Goal: Task Accomplishment & Management: Manage account settings

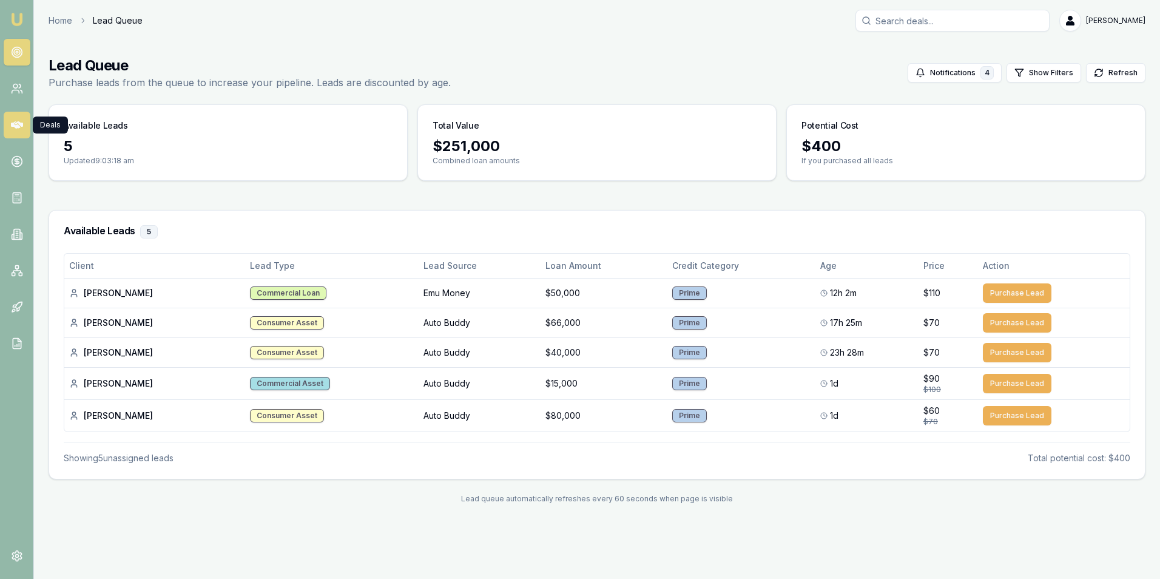
click at [18, 119] on icon at bounding box center [17, 125] width 12 height 12
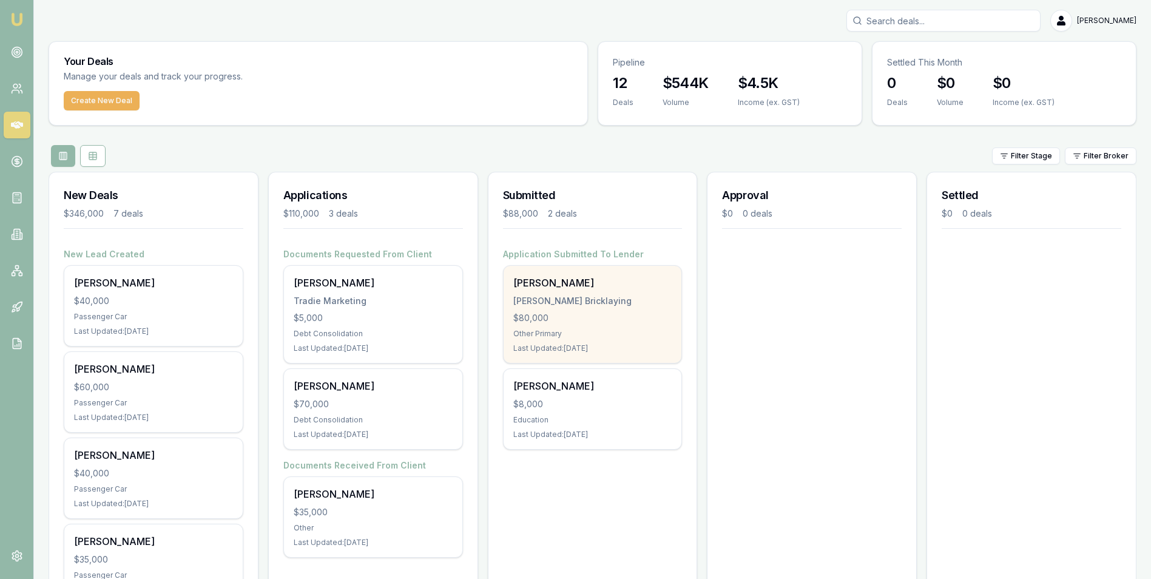
click at [583, 318] on div "$80,000" at bounding box center [592, 318] width 159 height 12
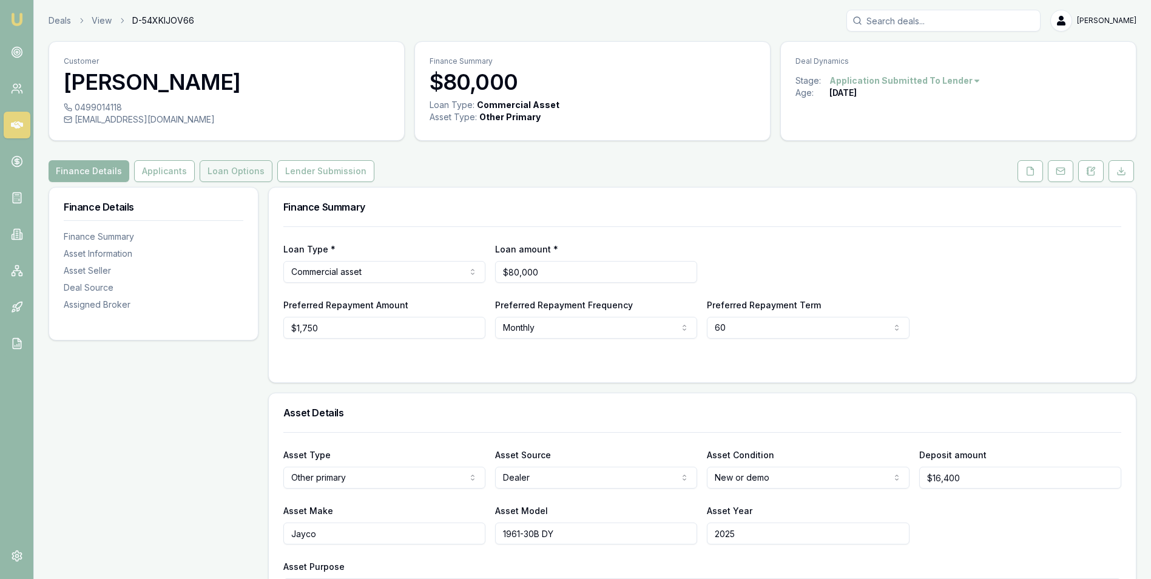
click at [215, 170] on button "Loan Options" at bounding box center [236, 171] width 73 height 22
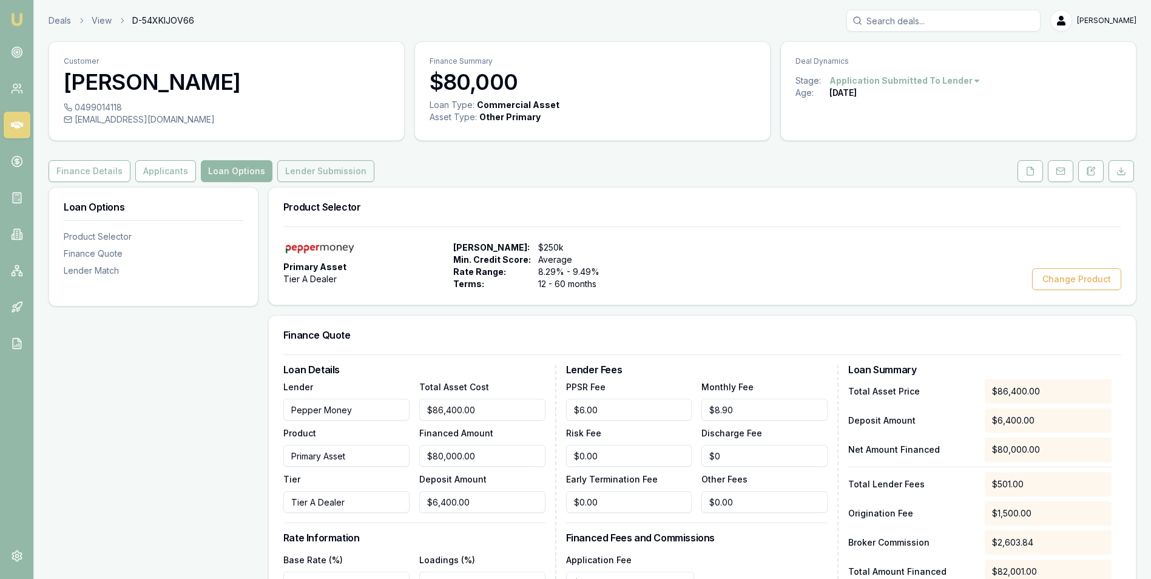
click at [329, 168] on button "Lender Submission" at bounding box center [325, 171] width 97 height 22
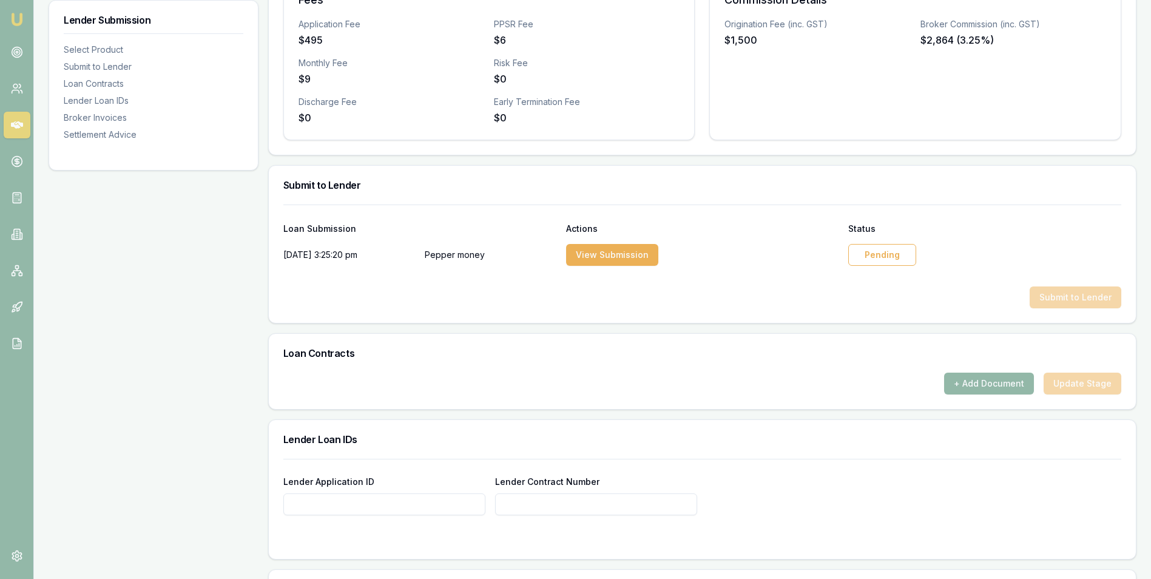
scroll to position [485, 0]
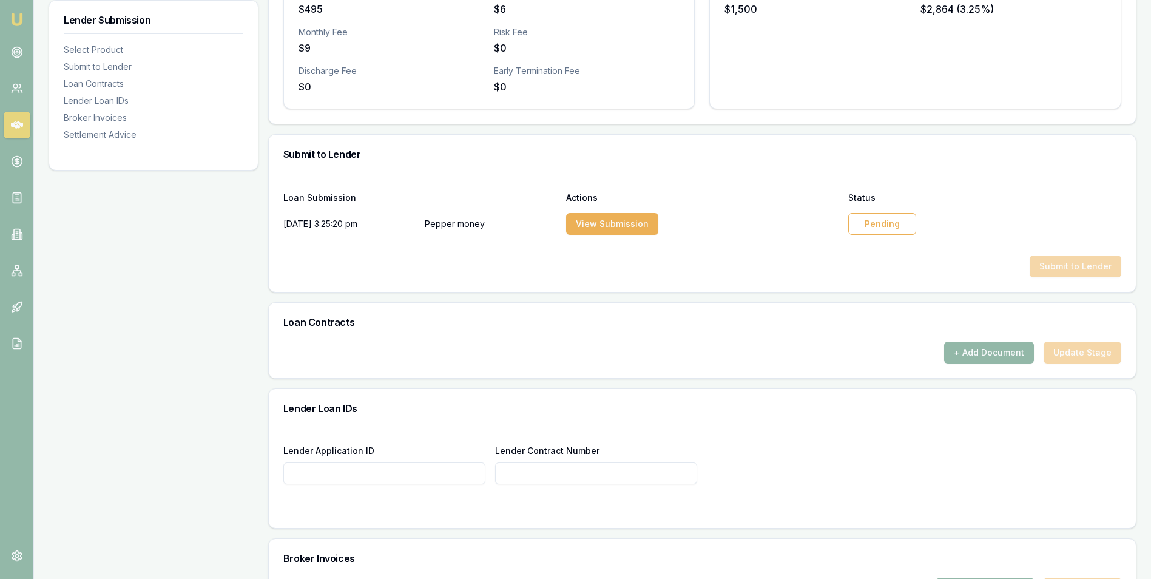
click at [894, 226] on div "Pending" at bounding box center [882, 224] width 68 height 22
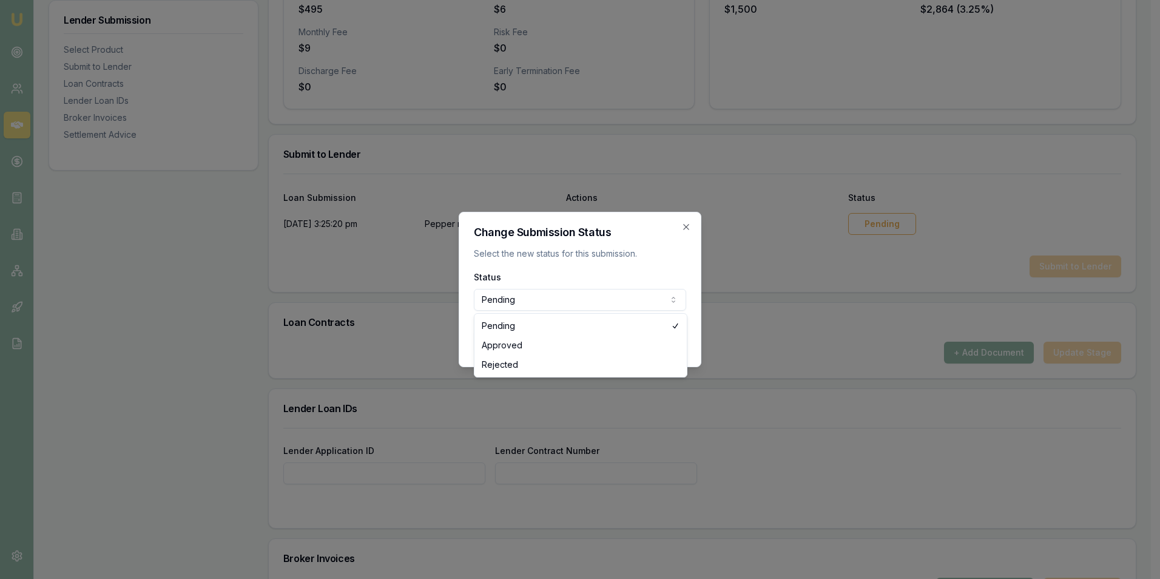
select select "APPROVED"
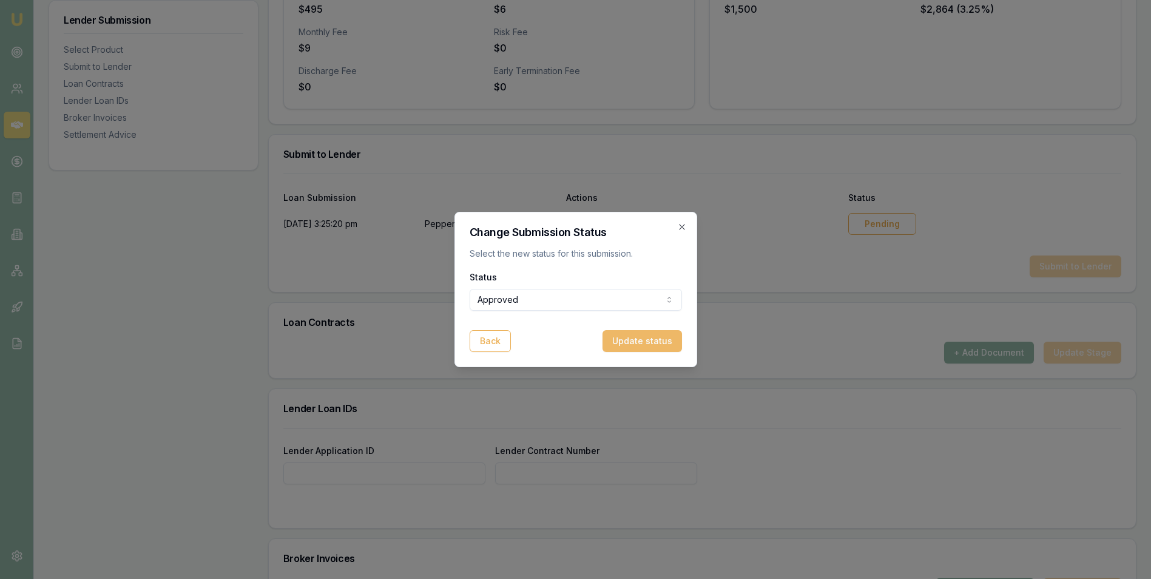
click at [647, 337] on button "Update status" at bounding box center [641, 341] width 79 height 22
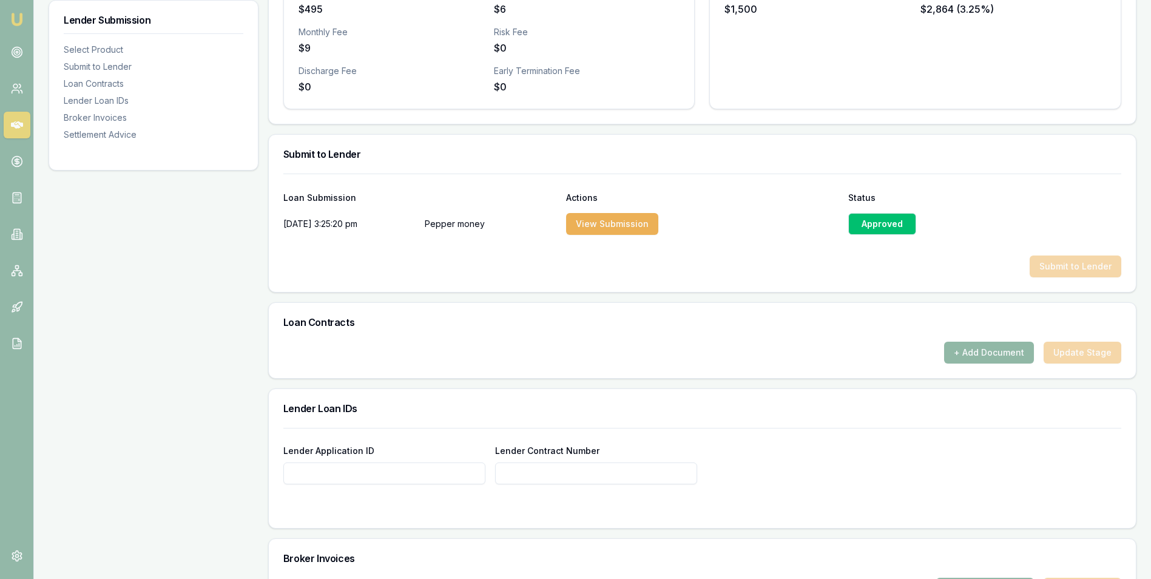
click at [978, 351] on button "+ Add Document" at bounding box center [989, 352] width 90 height 22
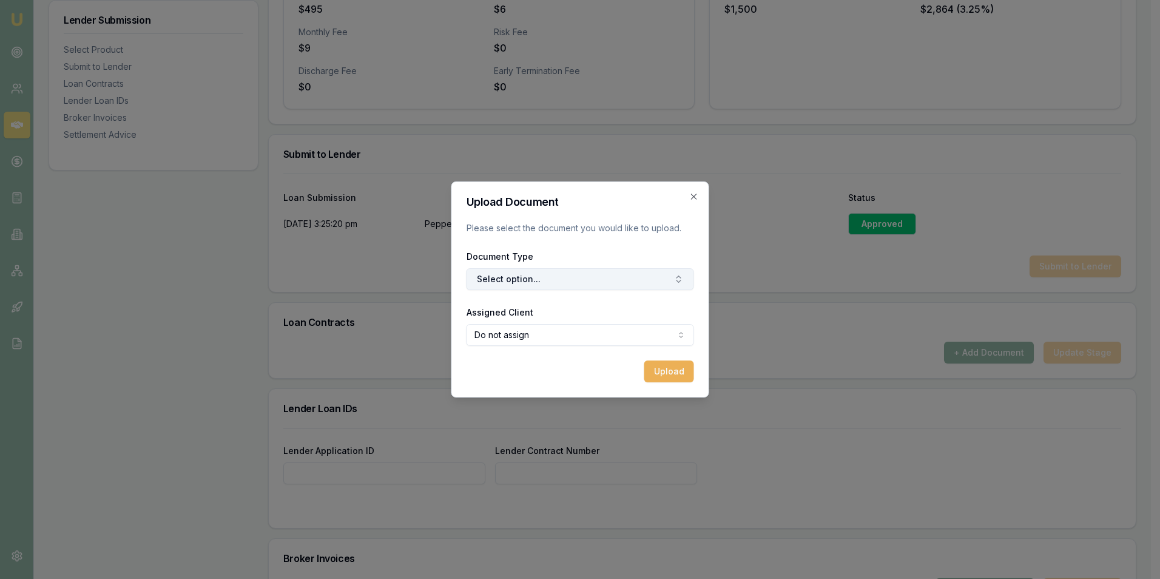
click at [595, 274] on button "Select option..." at bounding box center [579, 279] width 227 height 22
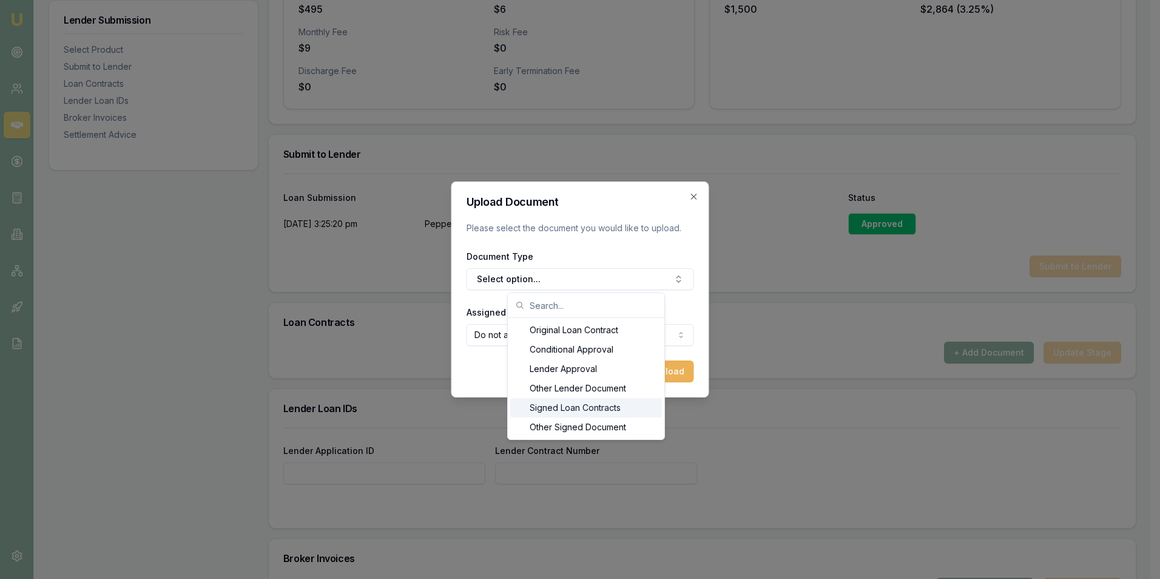
click at [607, 406] on div "Signed Loan Contracts" at bounding box center [586, 407] width 152 height 19
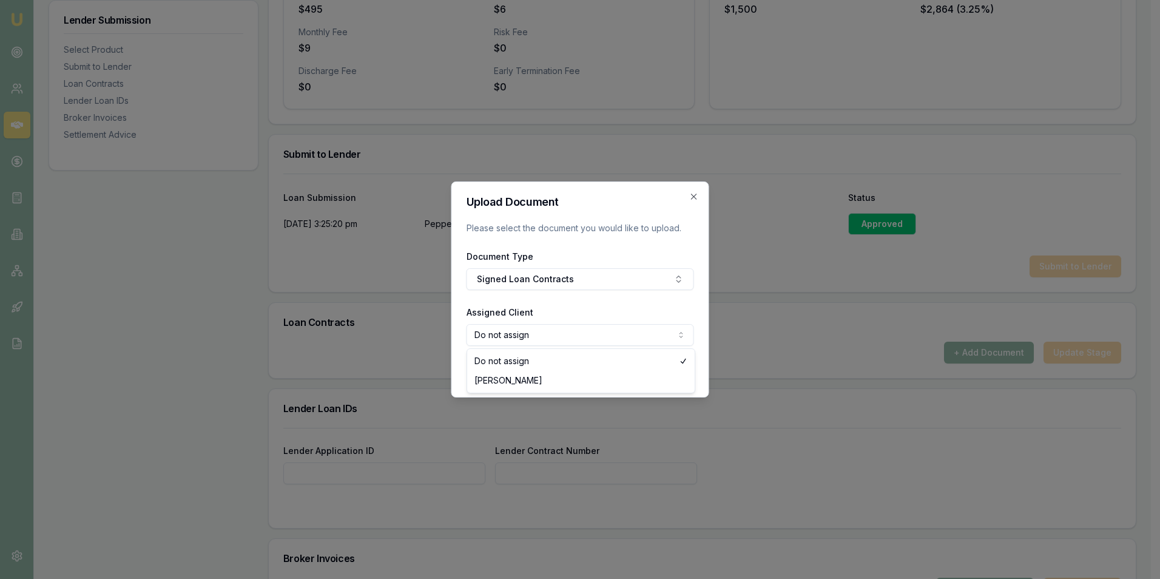
select select "U-QVDKM1FG2R"
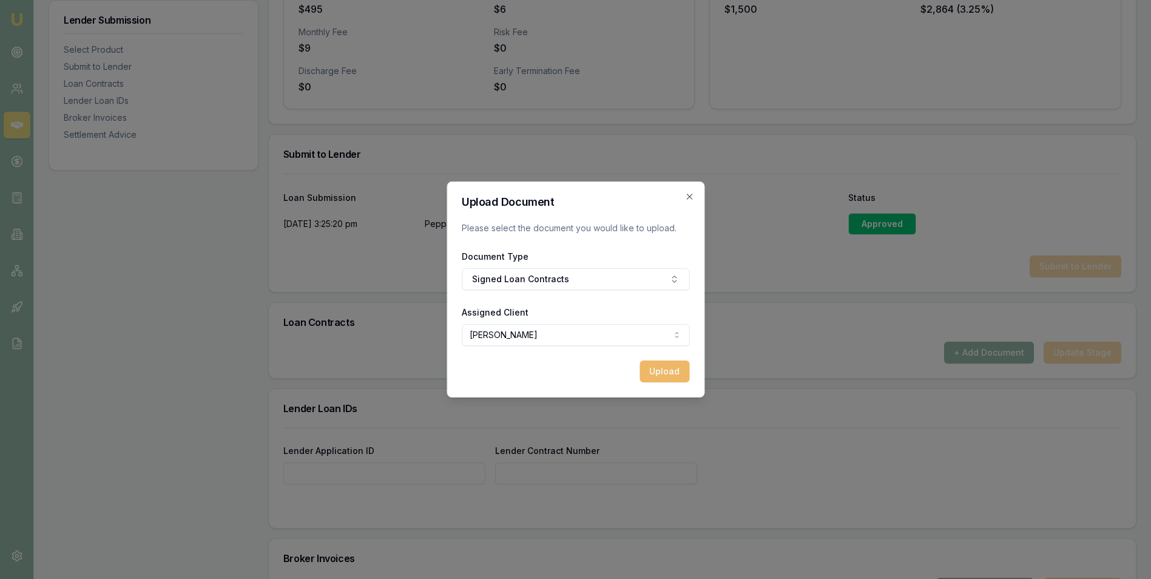
click at [664, 370] on button "Upload" at bounding box center [664, 371] width 50 height 22
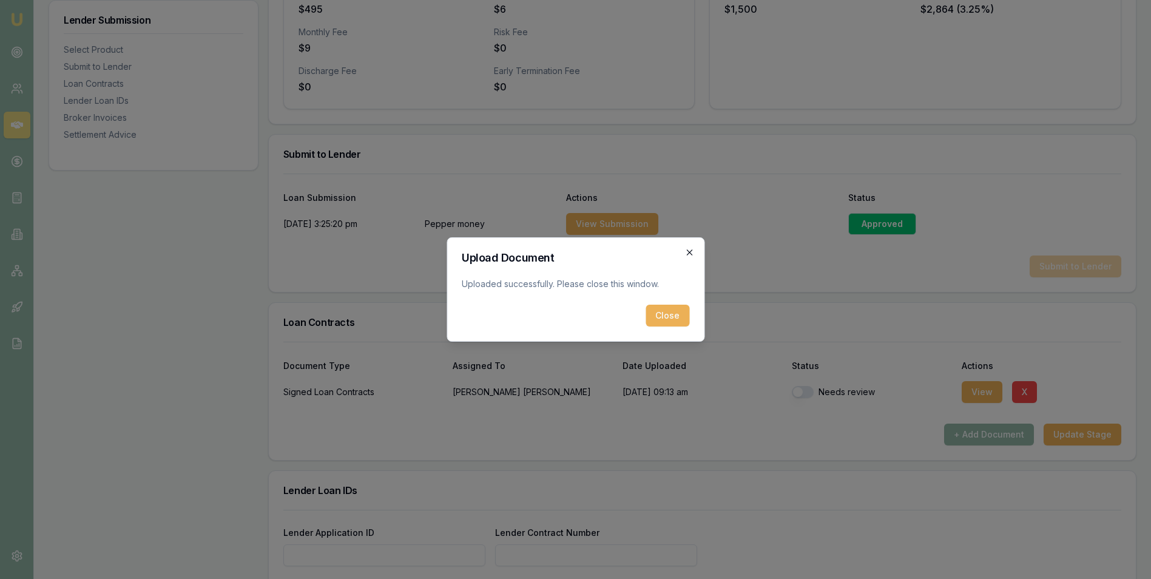
click at [687, 251] on icon "button" at bounding box center [689, 252] width 10 height 10
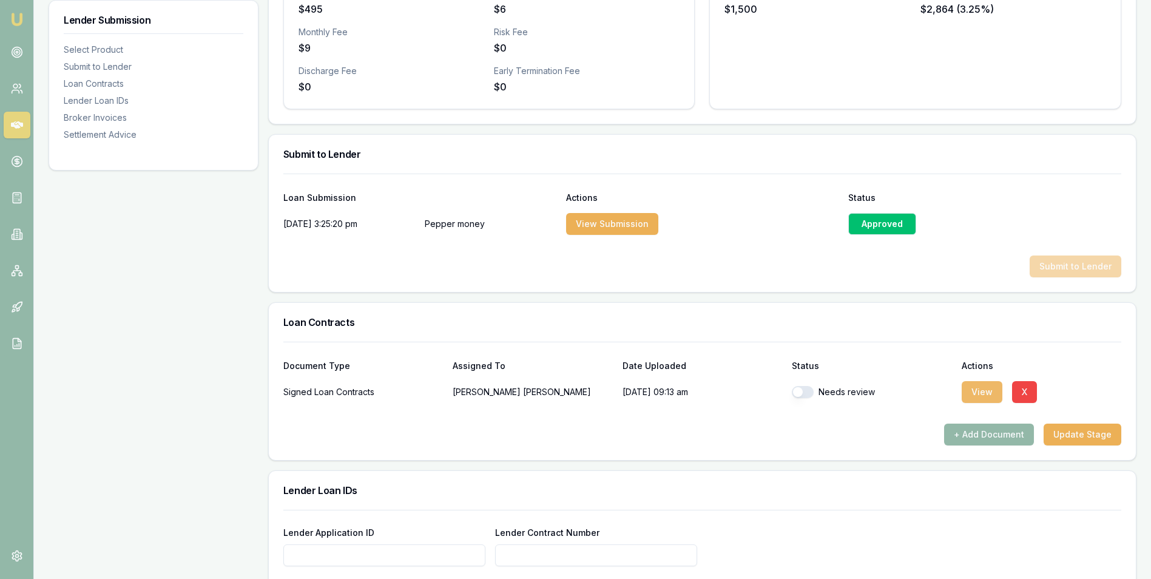
click at [971, 392] on button "View" at bounding box center [981, 392] width 41 height 22
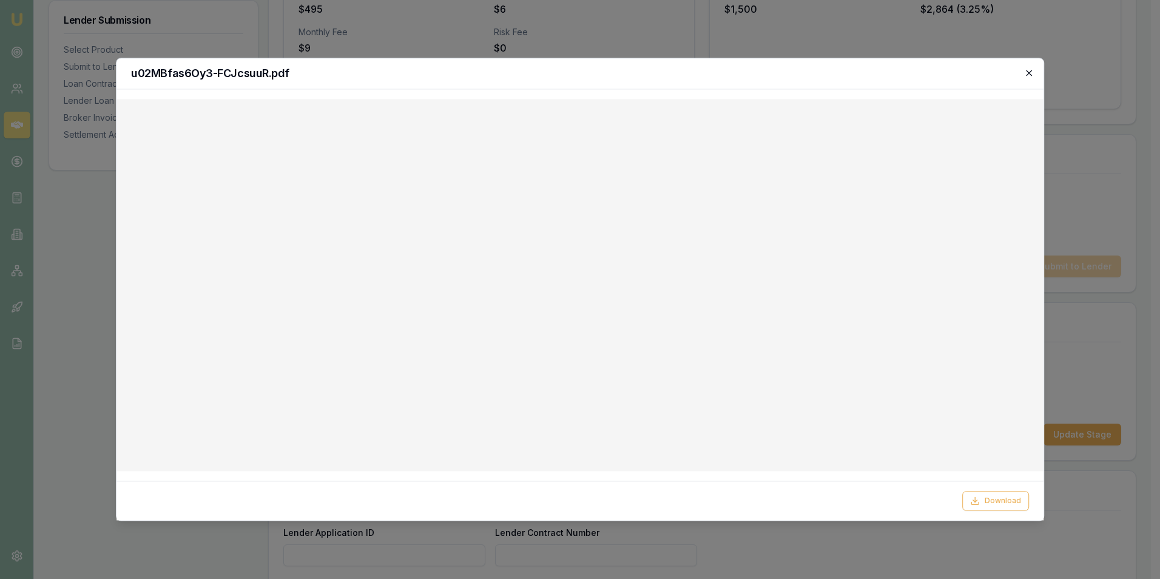
click at [1030, 72] on icon "button" at bounding box center [1028, 72] width 5 height 5
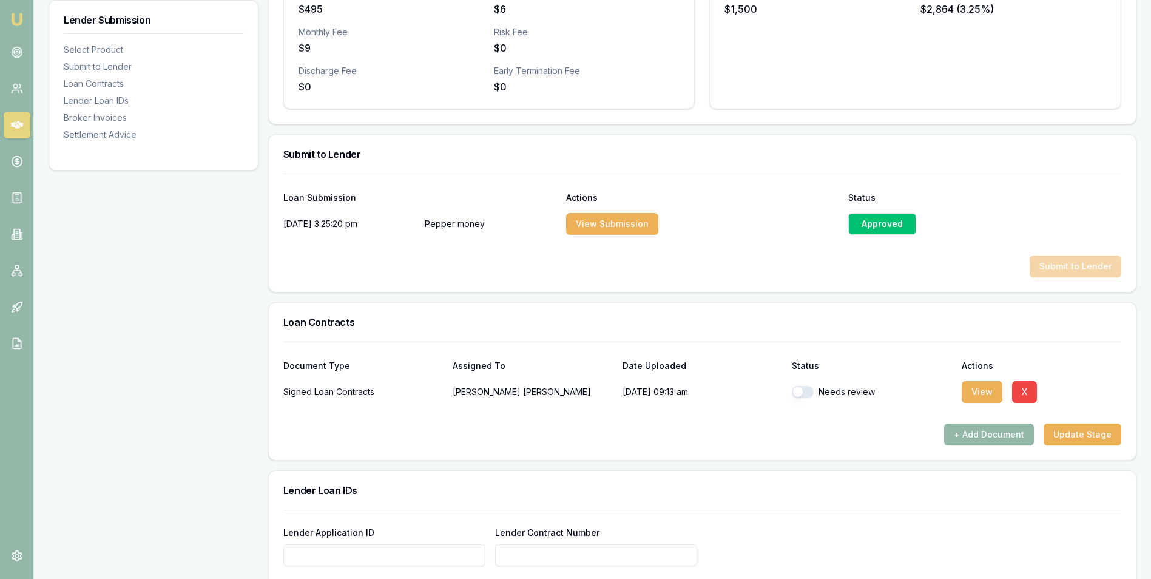
click at [811, 391] on button "button" at bounding box center [802, 392] width 22 height 12
checkbox input "true"
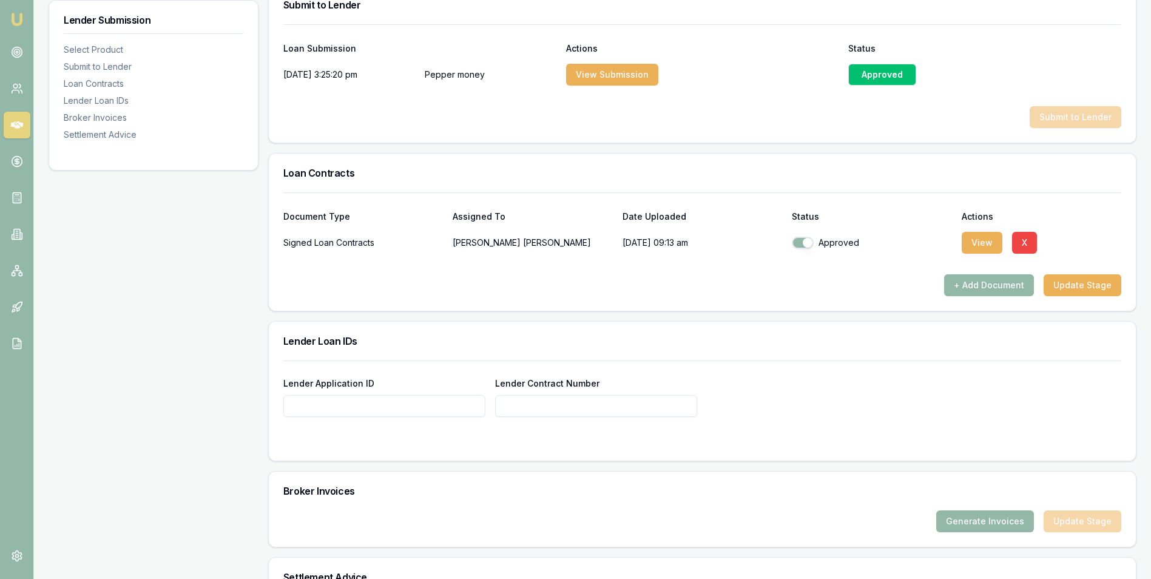
scroll to position [667, 0]
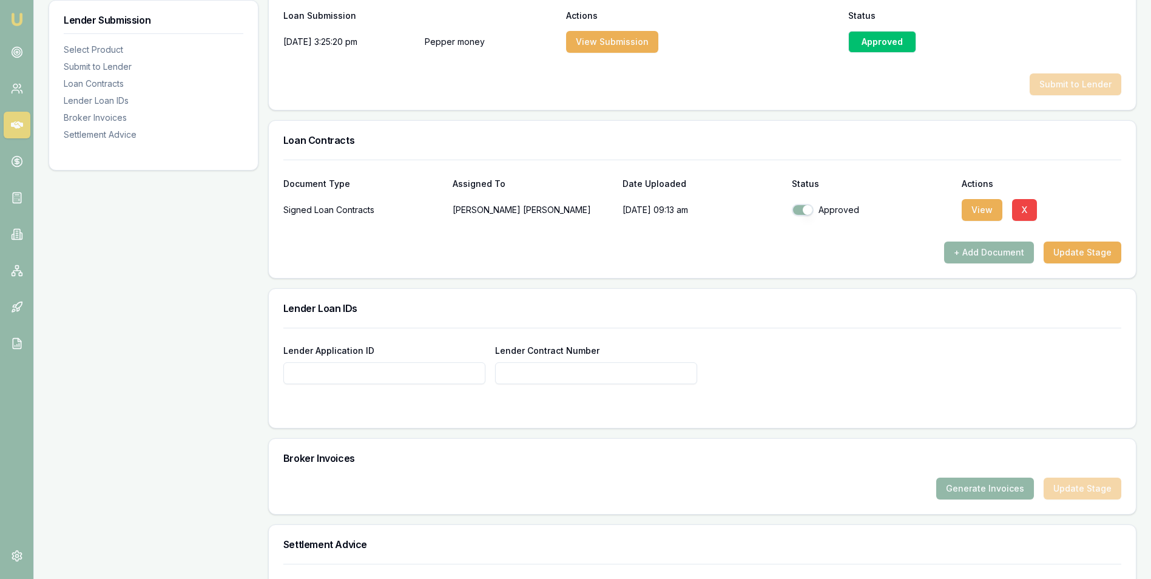
click at [395, 369] on input "Lender Application ID" at bounding box center [384, 373] width 202 height 22
type input "A-1455172"
click at [532, 368] on input "Lender Contract Number" at bounding box center [596, 373] width 202 height 22
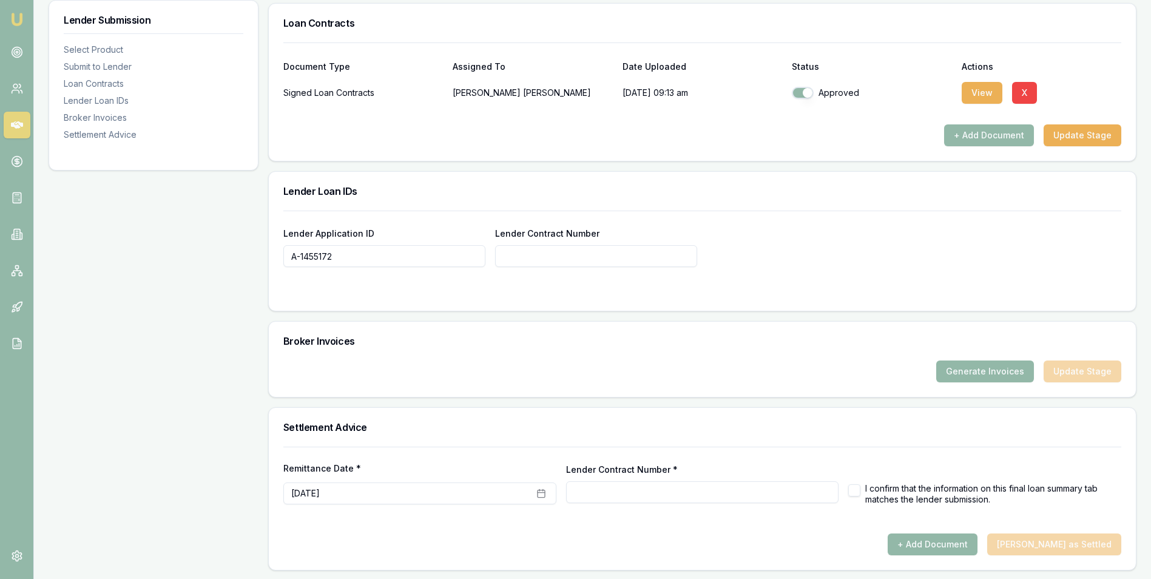
scroll to position [785, 0]
click at [970, 365] on button "Generate Invoices" at bounding box center [985, 370] width 98 height 22
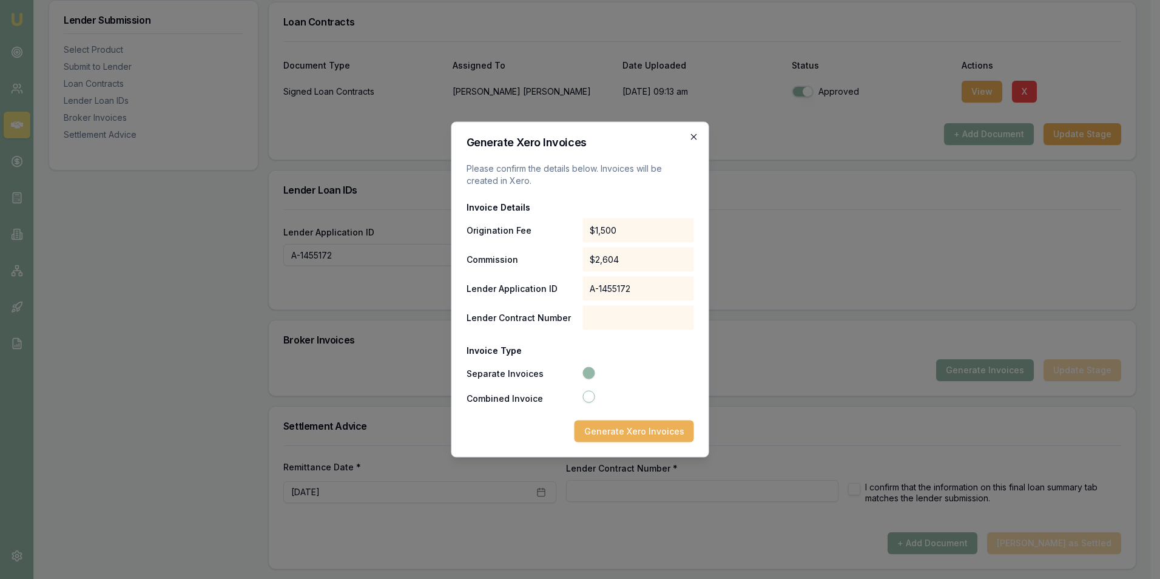
click at [691, 134] on icon "button" at bounding box center [694, 137] width 10 height 10
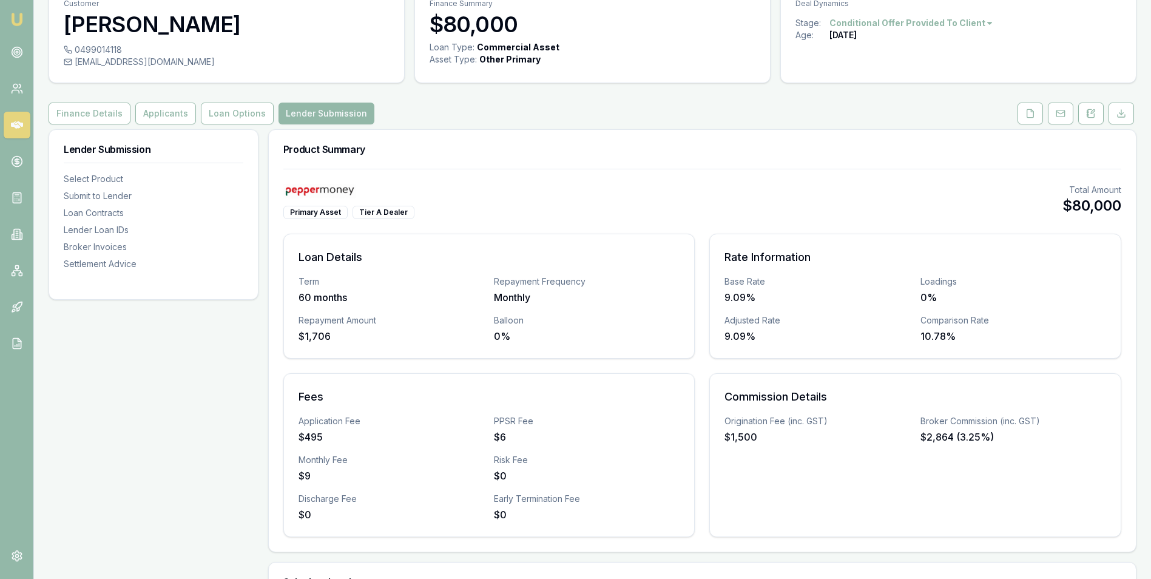
scroll to position [0, 0]
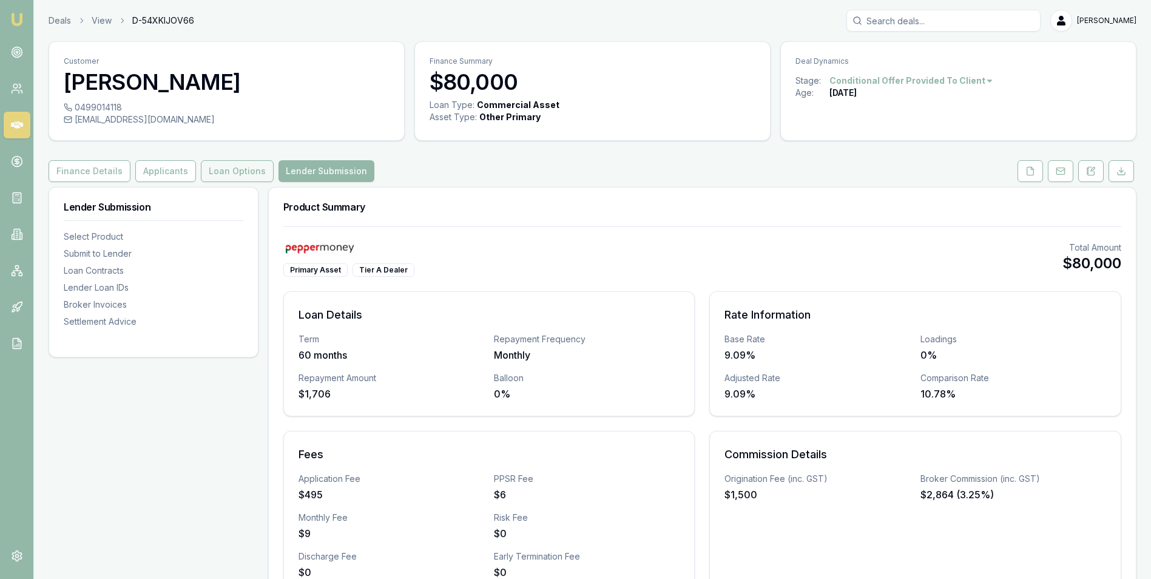
click at [218, 168] on button "Loan Options" at bounding box center [237, 171] width 73 height 22
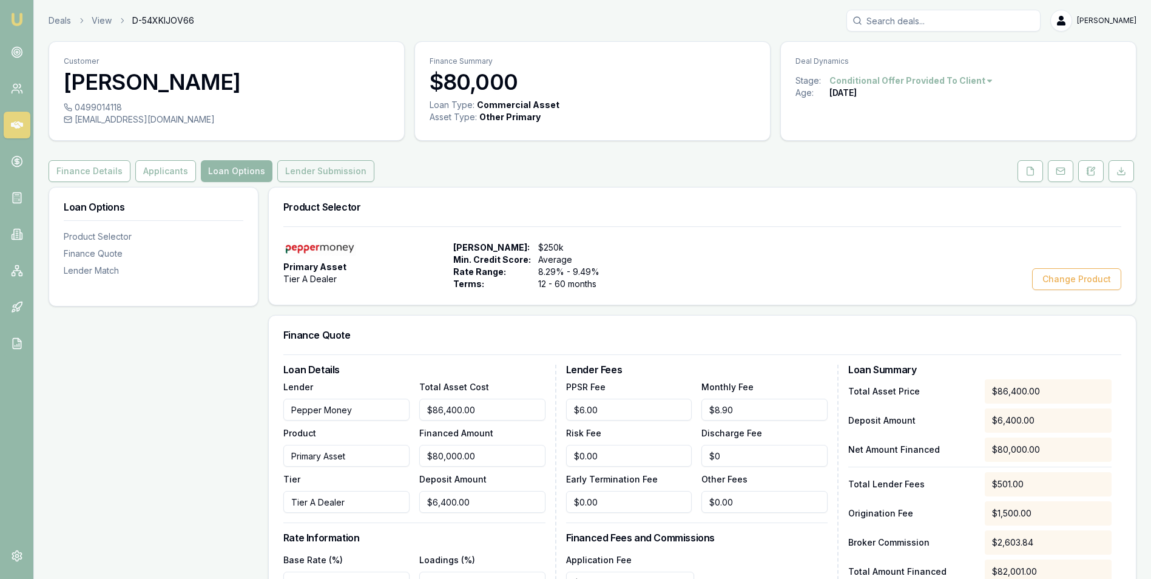
click at [331, 169] on button "Lender Submission" at bounding box center [325, 171] width 97 height 22
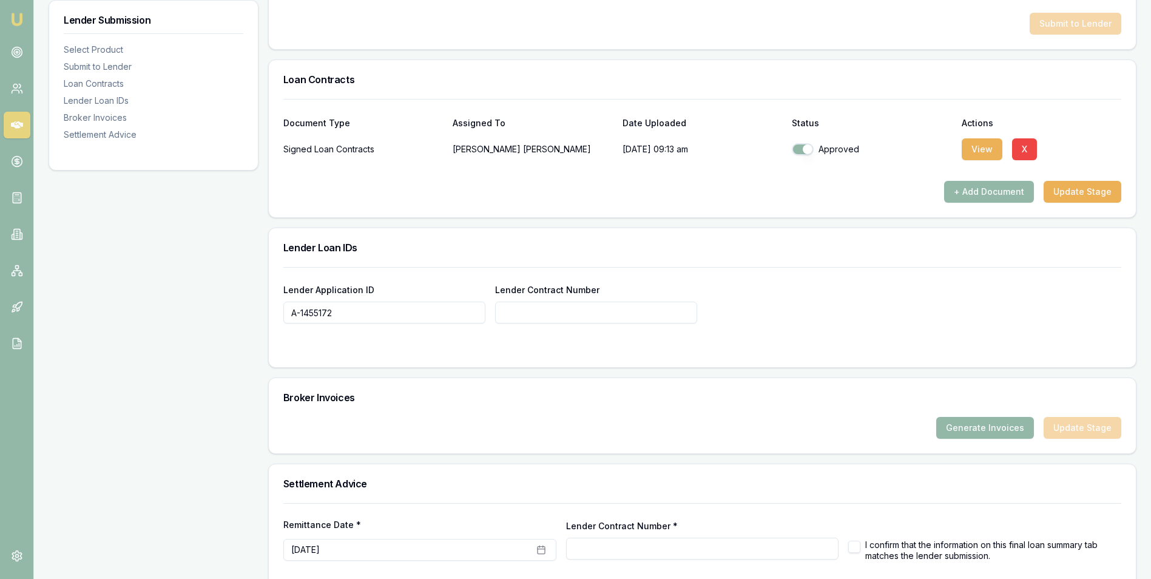
scroll to position [785, 0]
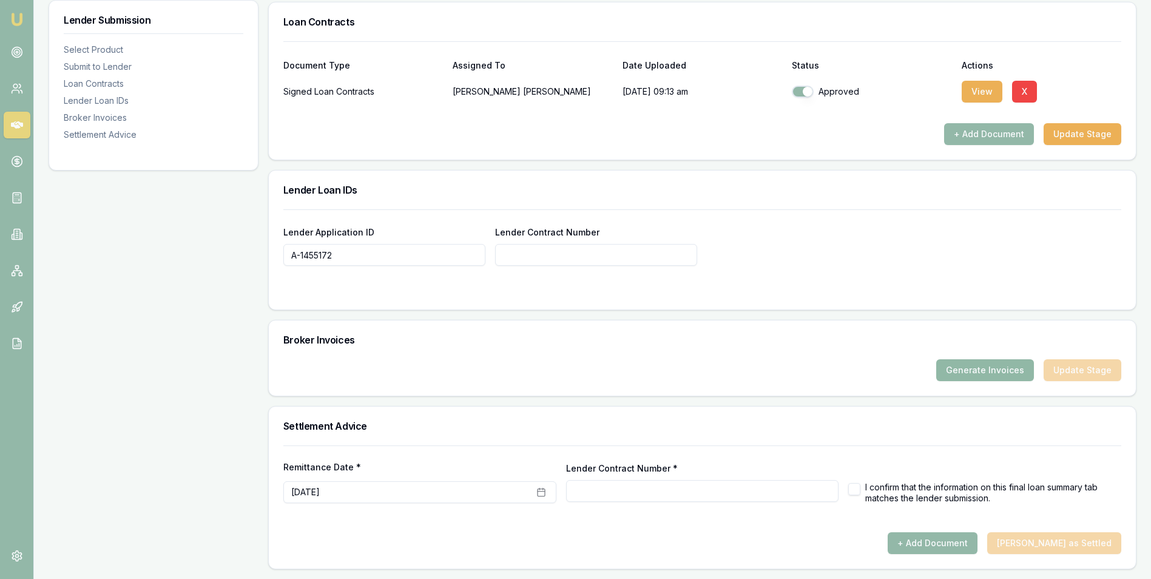
click at [973, 366] on button "Generate Invoices" at bounding box center [985, 370] width 98 height 22
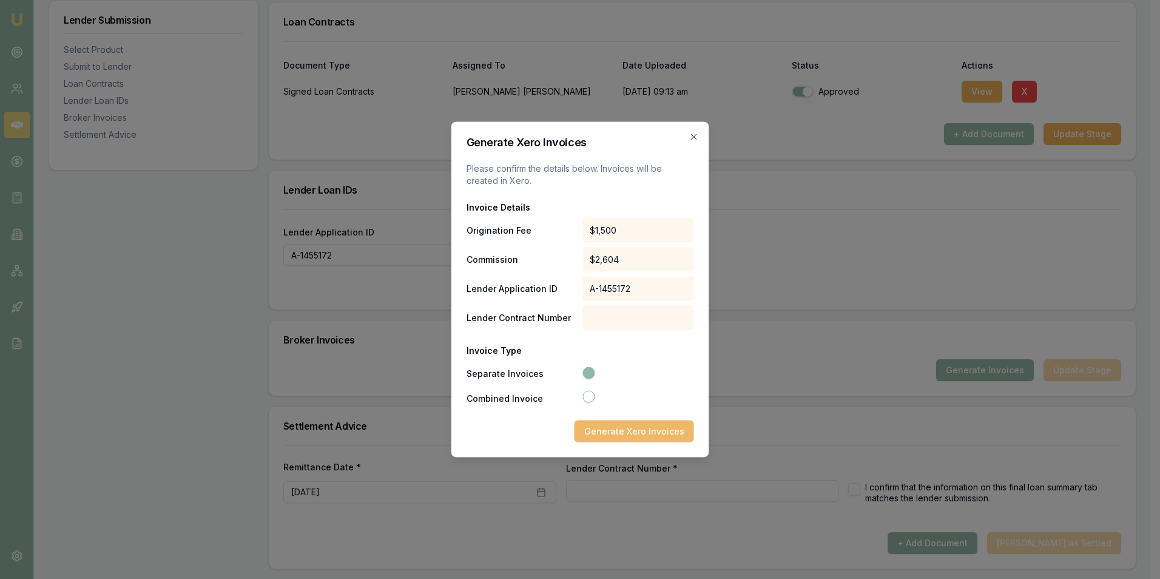
click at [660, 428] on button "Generate Xero Invoices" at bounding box center [633, 431] width 119 height 22
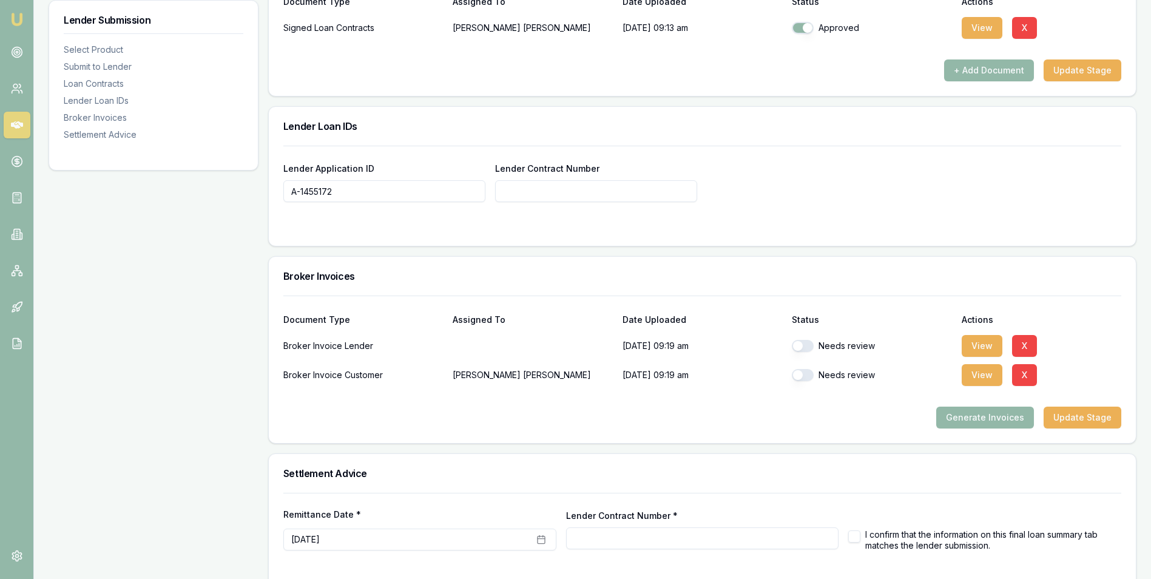
scroll to position [896, 0]
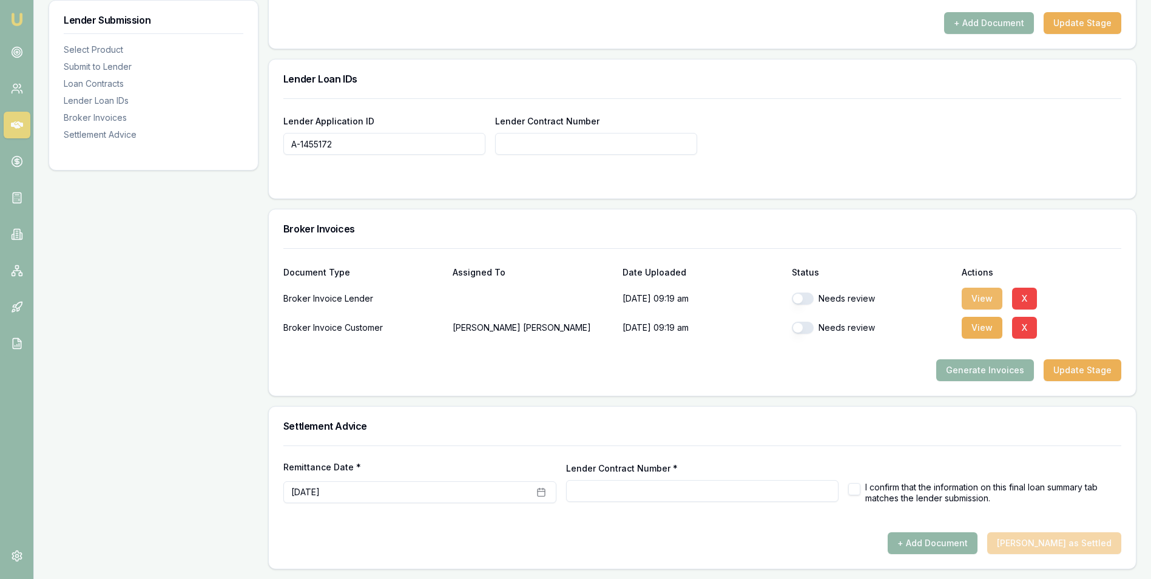
click at [975, 297] on button "View" at bounding box center [981, 298] width 41 height 22
click at [808, 297] on button "button" at bounding box center [802, 298] width 22 height 12
checkbox input "true"
click at [973, 324] on button "View" at bounding box center [981, 328] width 41 height 22
click at [810, 326] on button "button" at bounding box center [802, 327] width 22 height 12
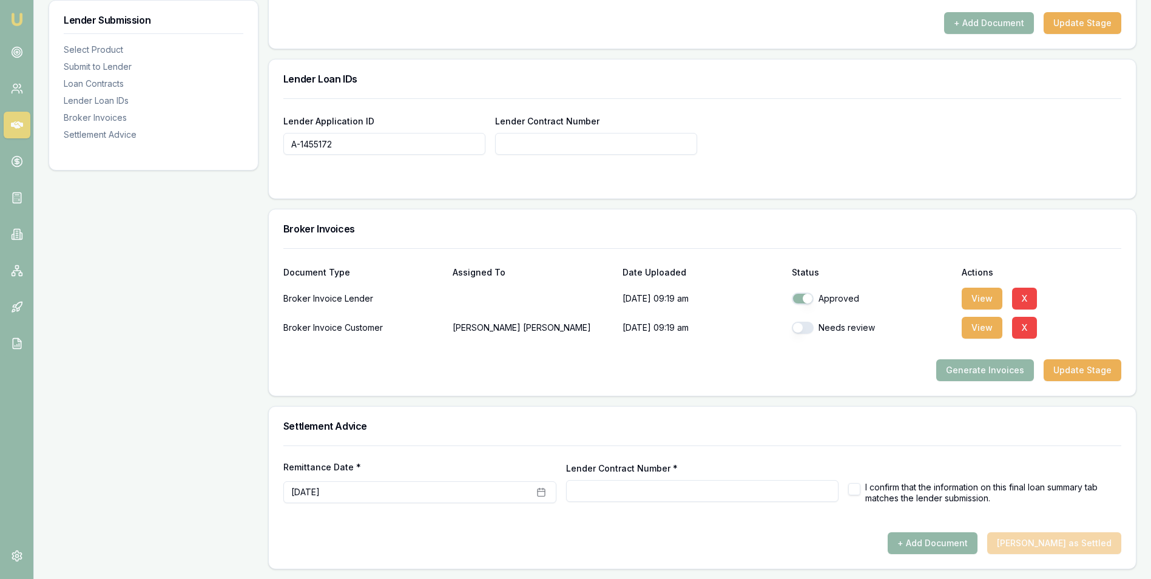
checkbox input "true"
click at [1074, 367] on button "Update Stage" at bounding box center [1082, 370] width 78 height 22
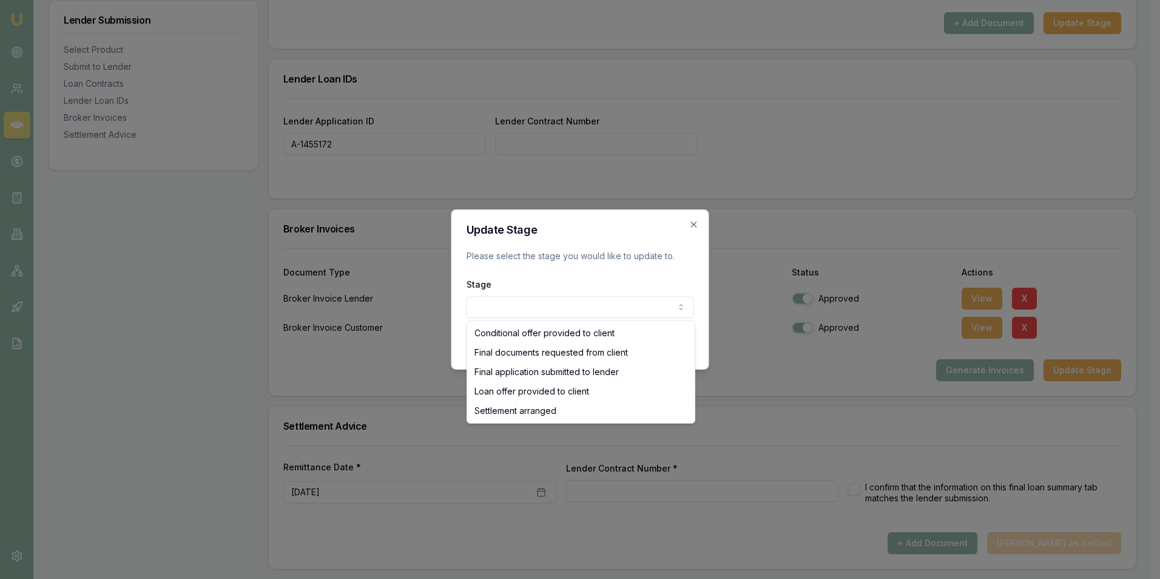
select select "SETTLEMENT_ARRANGED"
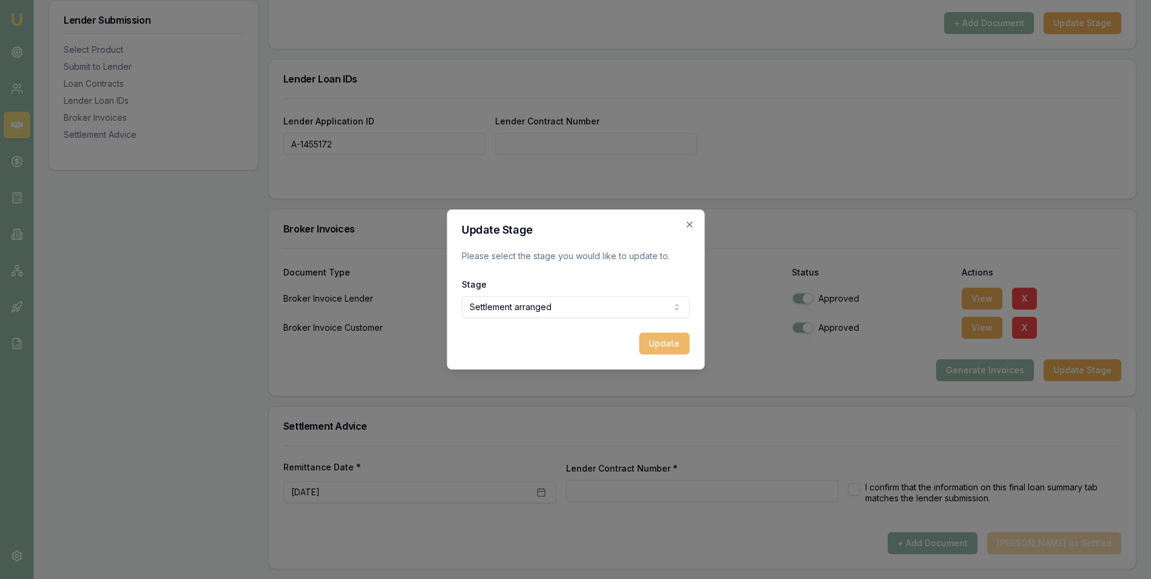
click at [666, 341] on button "Update" at bounding box center [664, 343] width 50 height 22
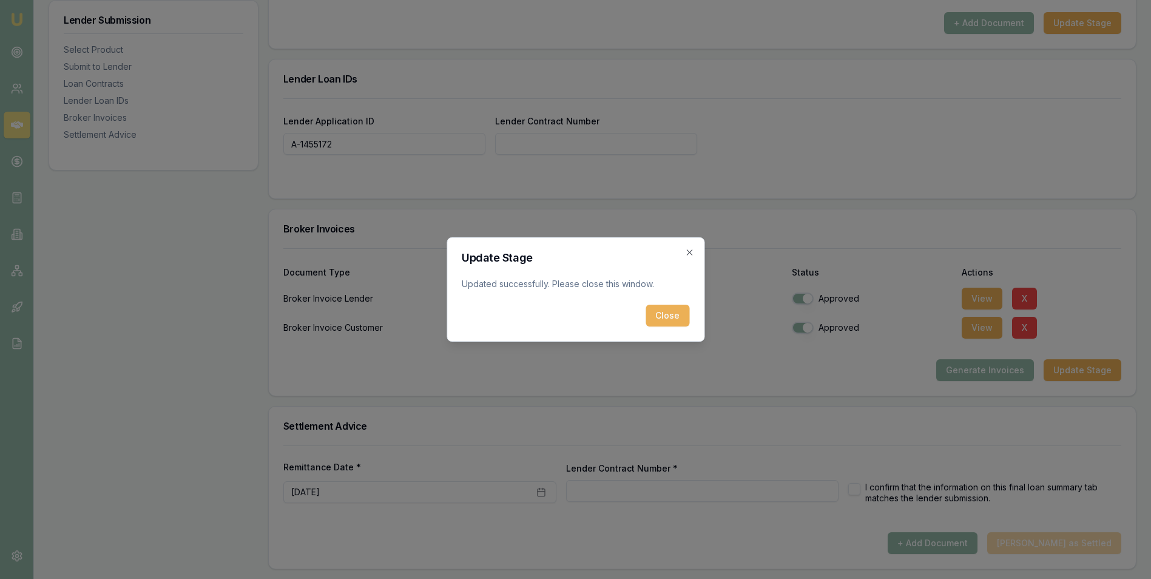
click at [684, 247] on div "Update Stage Updated successfully. Please close this window. Close Close" at bounding box center [575, 289] width 258 height 104
click at [689, 252] on icon "button" at bounding box center [688, 251] width 5 height 5
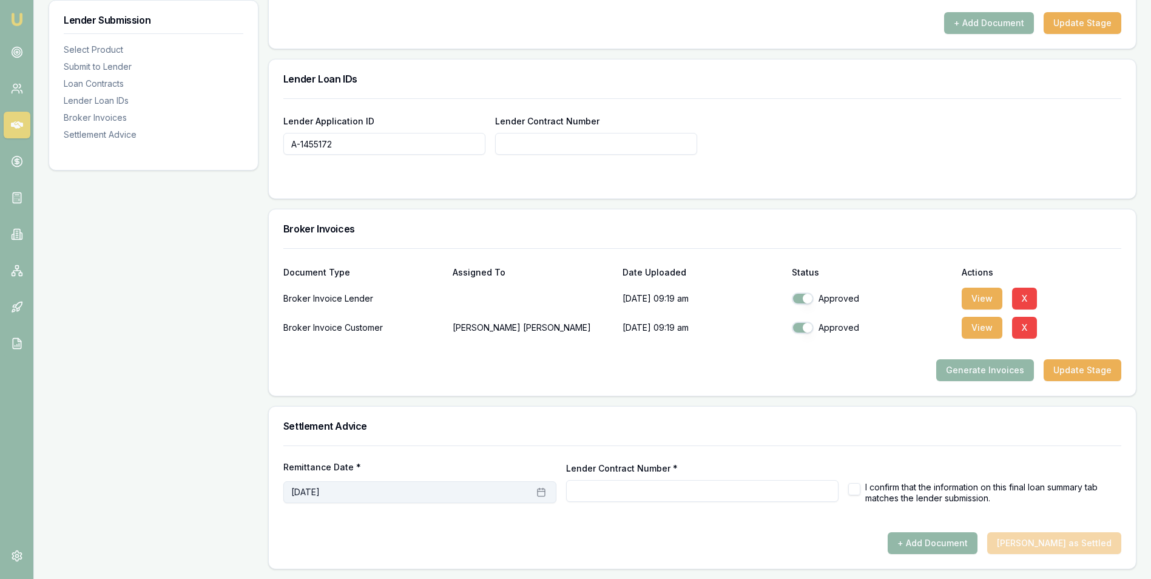
click at [389, 492] on button "September 9th, 2025" at bounding box center [419, 492] width 273 height 22
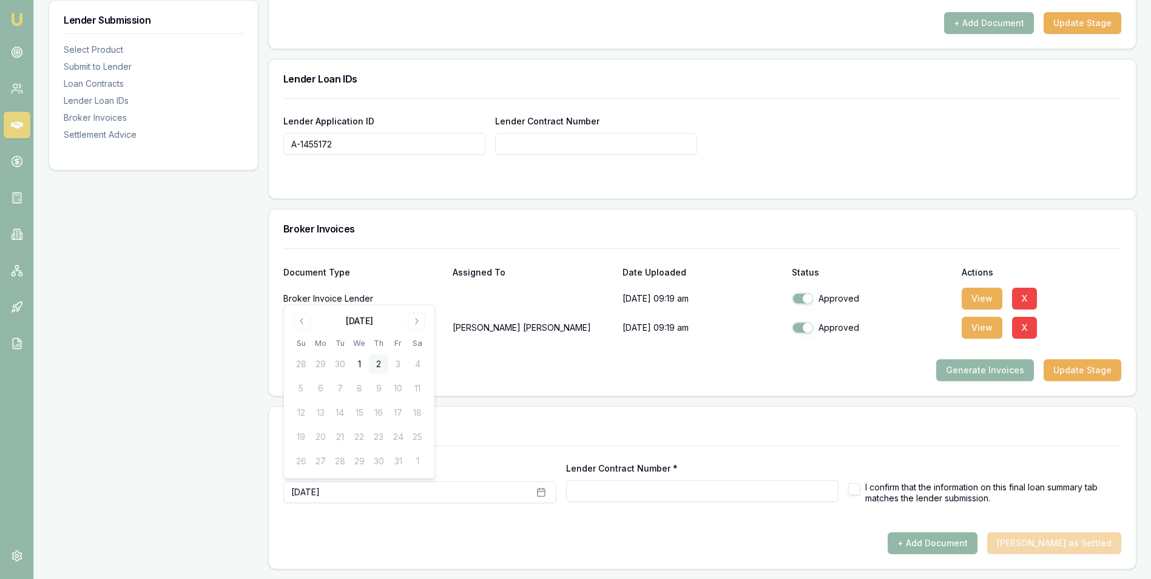
click at [377, 361] on button "2" at bounding box center [378, 363] width 19 height 19
click at [595, 492] on input "Lender Contract Number *" at bounding box center [702, 491] width 273 height 22
type input "A-1455172"
click at [737, 424] on h3 "Settlement Advice" at bounding box center [702, 426] width 838 height 10
click at [857, 488] on button "button" at bounding box center [854, 489] width 12 height 12
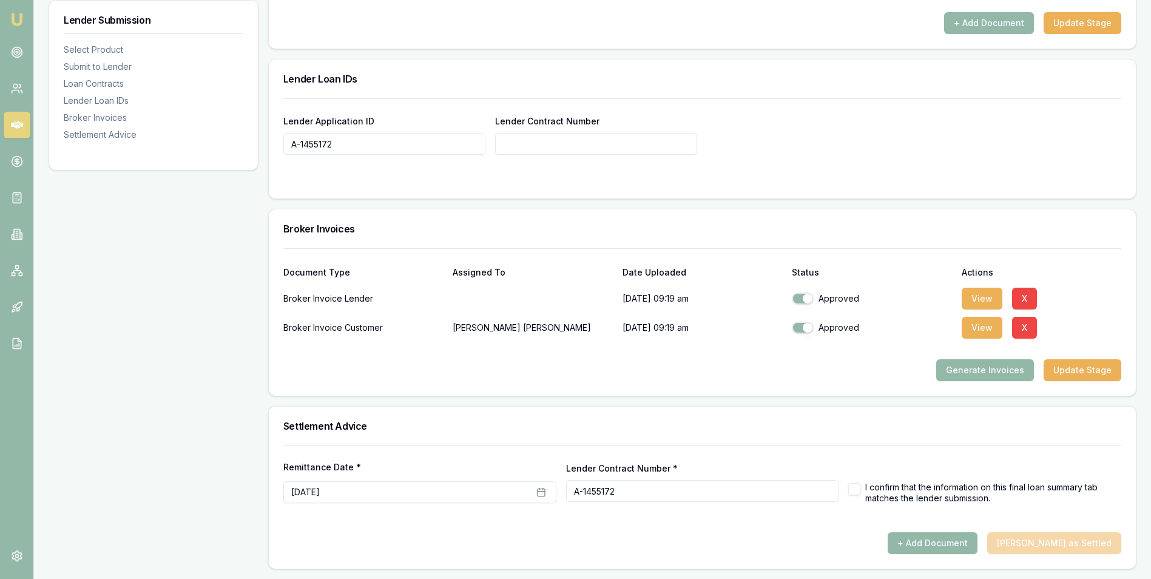
checkbox input "true"
type input "A-1455172"
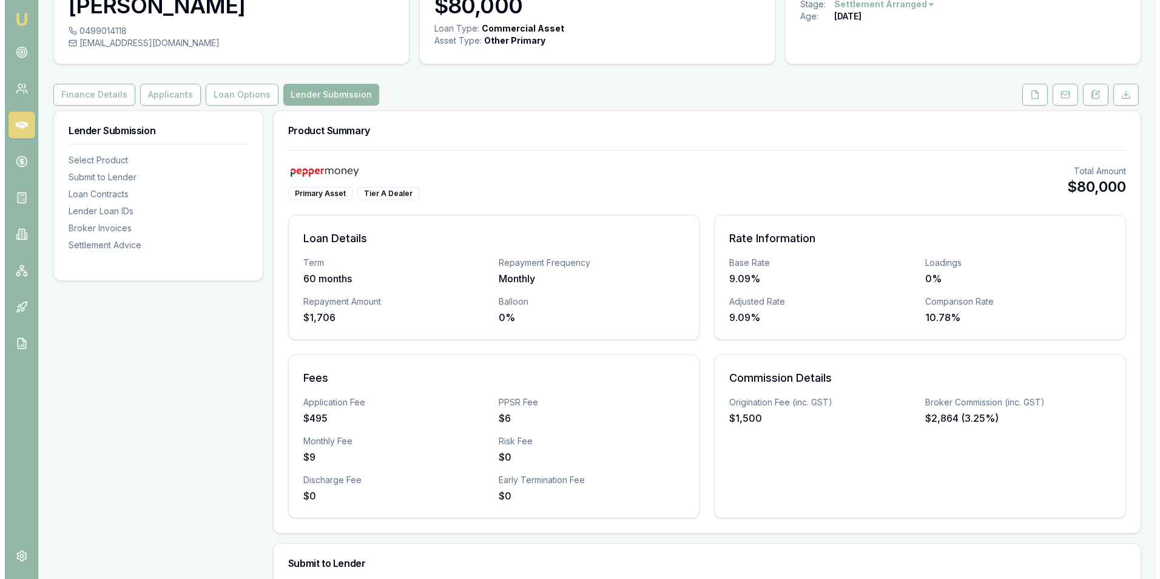
scroll to position [0, 0]
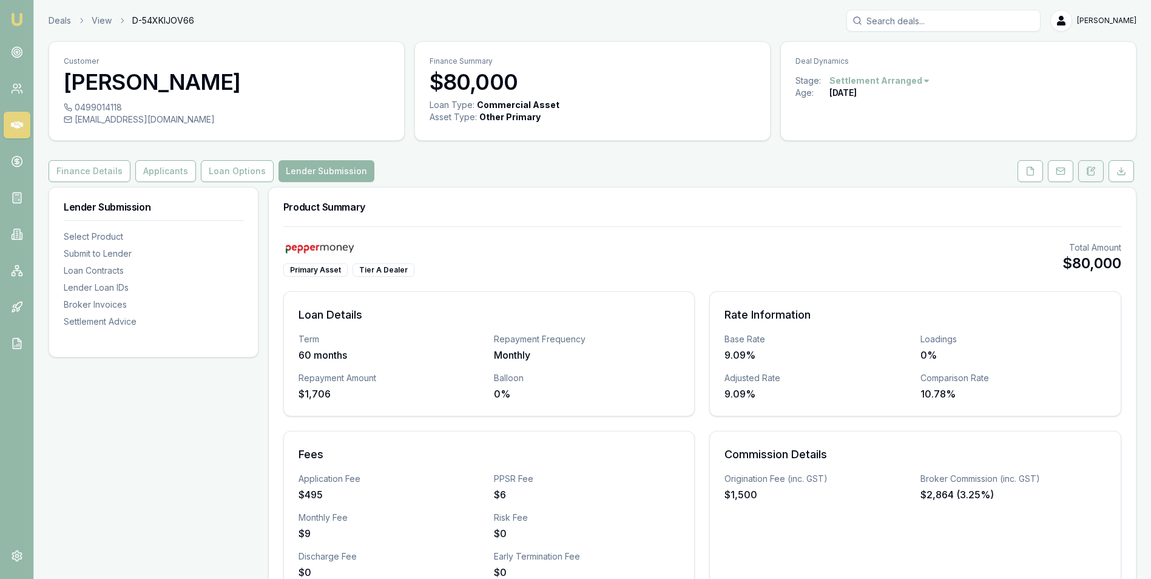
click at [1087, 170] on icon at bounding box center [1087, 170] width 2 height 0
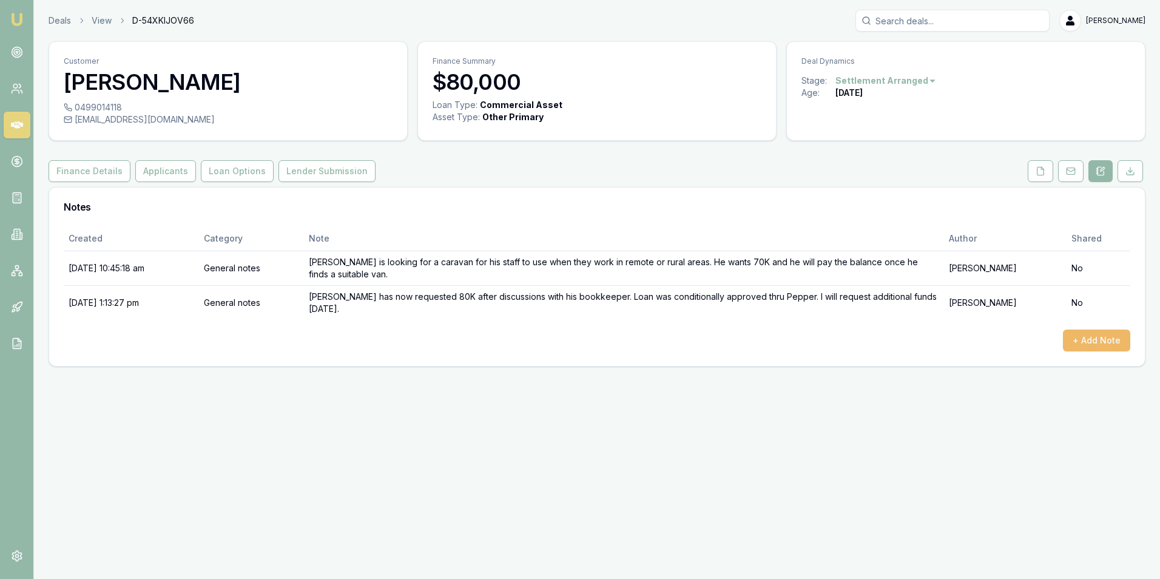
click at [1077, 329] on button "+ Add Note" at bounding box center [1096, 340] width 67 height 22
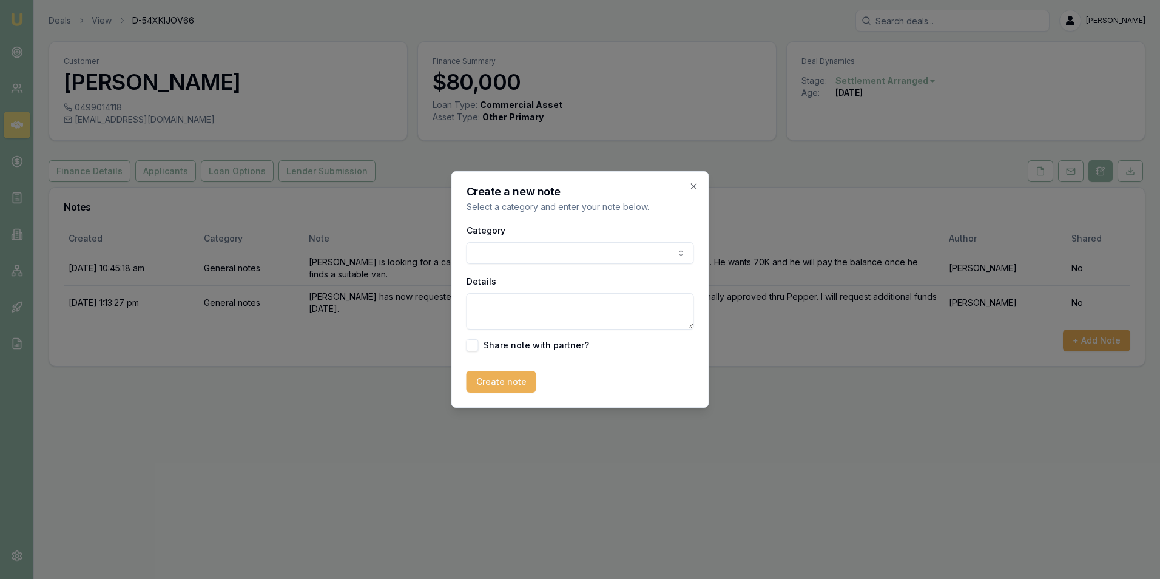
click at [517, 252] on body "Emu Broker Deals View D-54XKIJOV66 Adam Howell Toggle Menu Customer Trent Keily…" at bounding box center [580, 289] width 1160 height 579
click at [513, 297] on textarea "Details" at bounding box center [579, 311] width 227 height 36
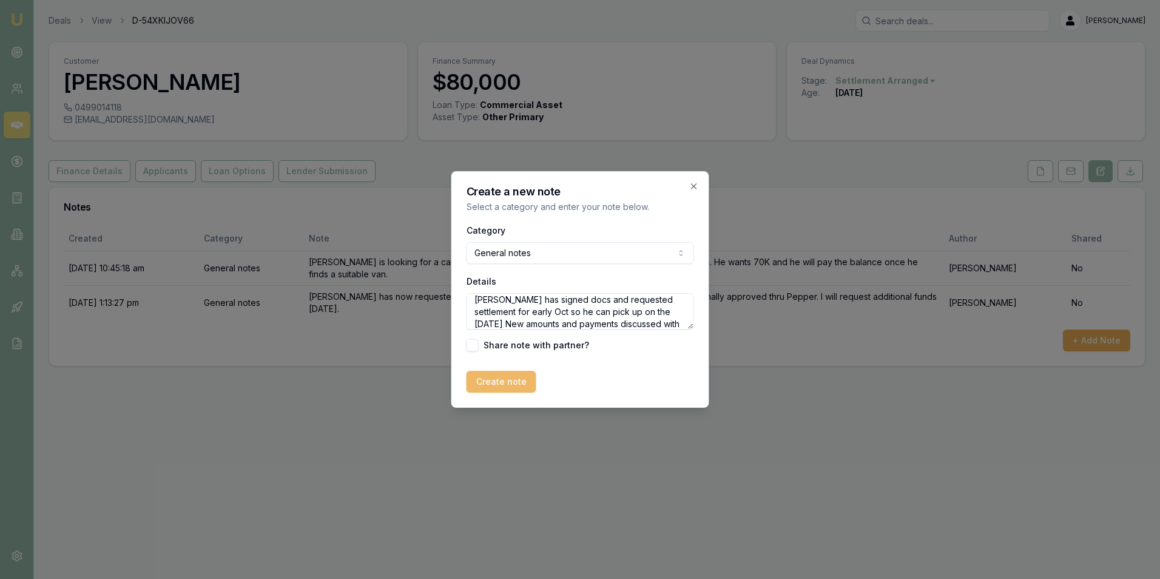
type textarea "Trent has signed docs and requested settlement for early Oct so he can pick up …"
click at [508, 374] on button "Create note" at bounding box center [501, 382] width 70 height 22
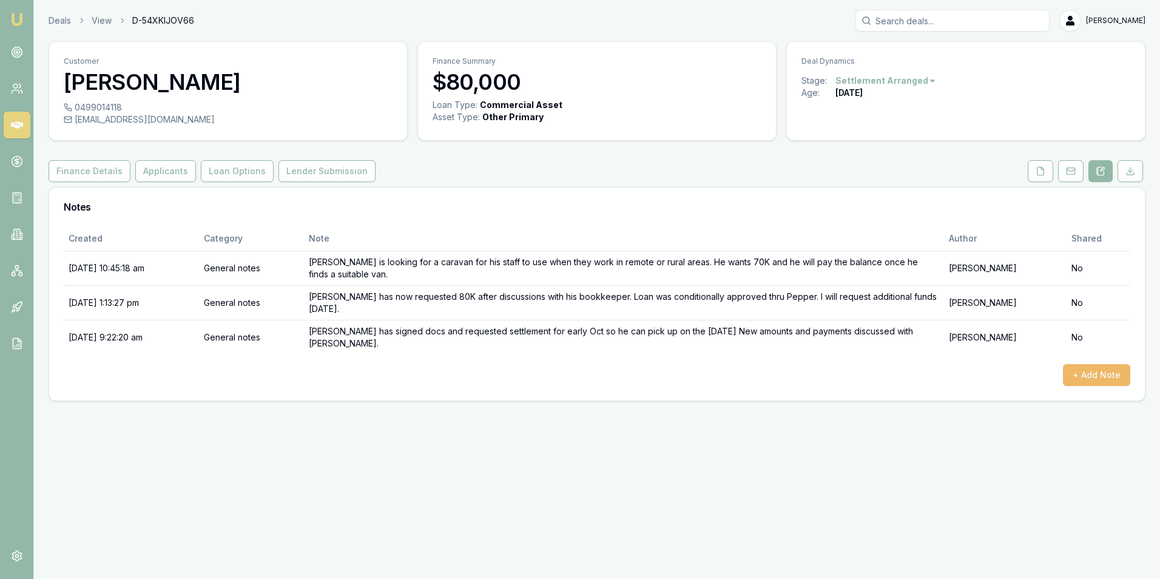
click at [1080, 364] on button "+ Add Note" at bounding box center [1096, 375] width 67 height 22
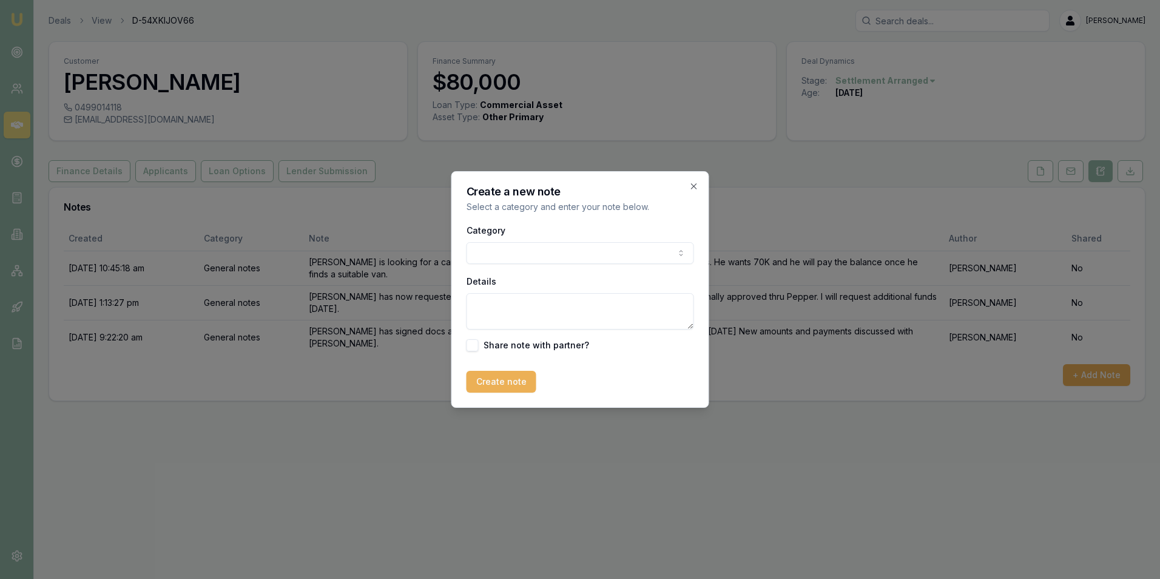
click at [516, 249] on body "Emu Broker Deals View D-54XKIJOV66 Adam Howell Toggle Menu Customer Trent Keily…" at bounding box center [580, 289] width 1160 height 579
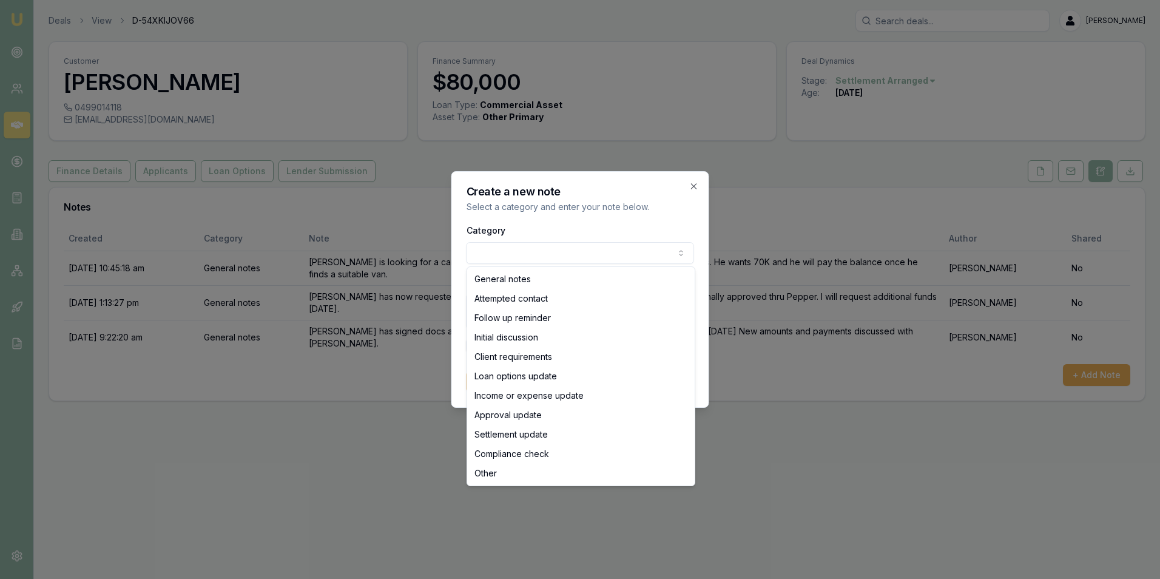
select select "SETTLEMENT_UPDATE"
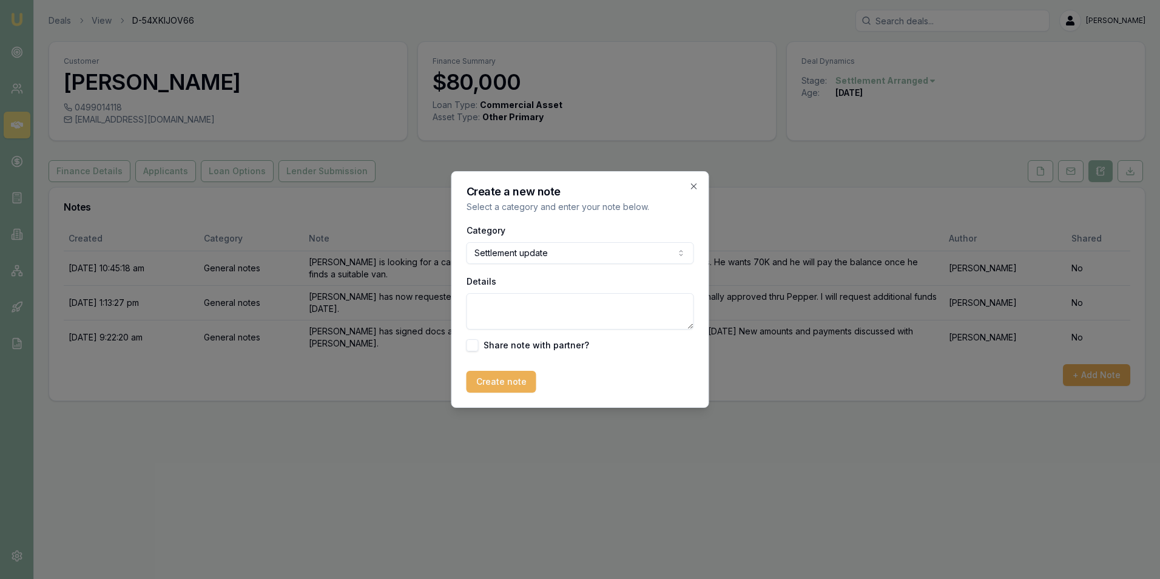
click at [509, 311] on textarea "Details" at bounding box center [579, 311] width 227 height 36
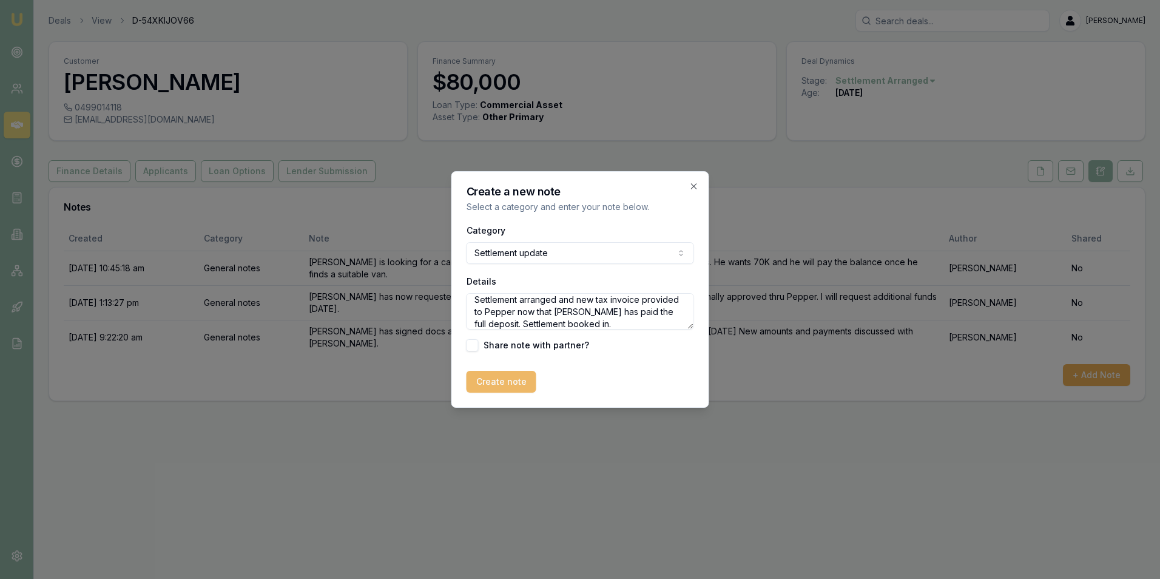
type textarea "Settlement arranged and new tax invoice provided to Pepper now that Trent has p…"
click at [503, 380] on button "Create note" at bounding box center [501, 382] width 70 height 22
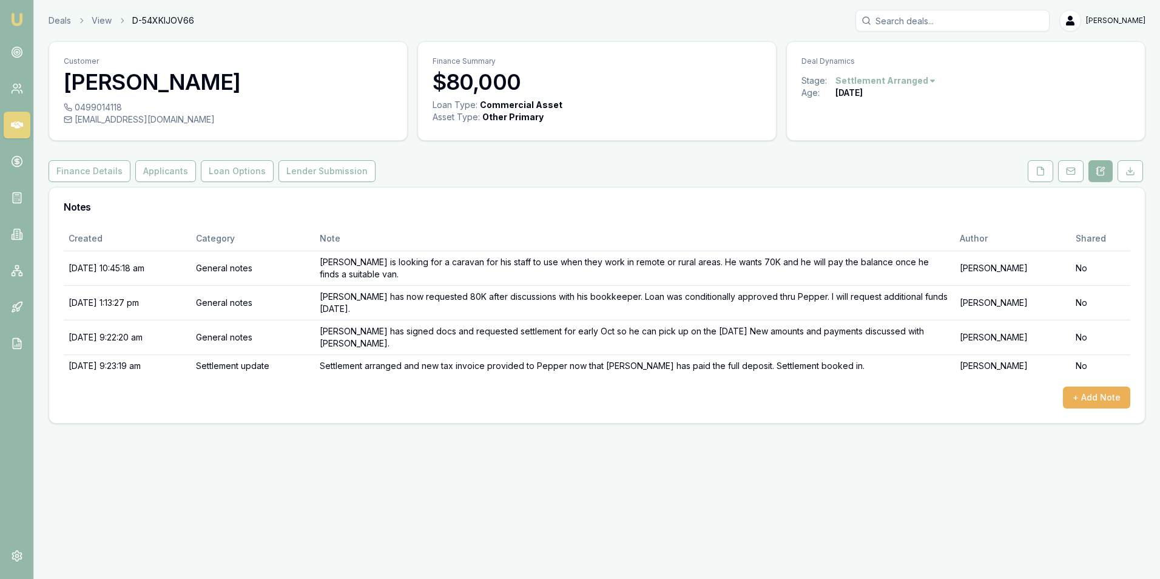
click at [19, 118] on link at bounding box center [17, 125] width 27 height 27
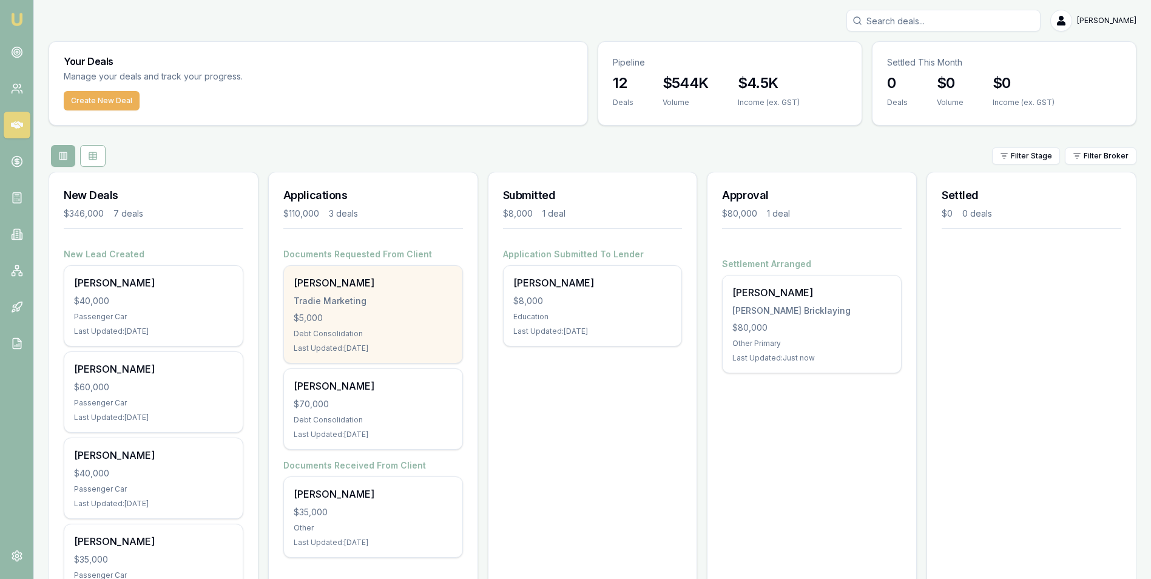
click at [377, 311] on div "Lane Burdett Tradie Marketing $5,000 Debt Consolidation Last Updated: 1 day ago" at bounding box center [373, 314] width 178 height 97
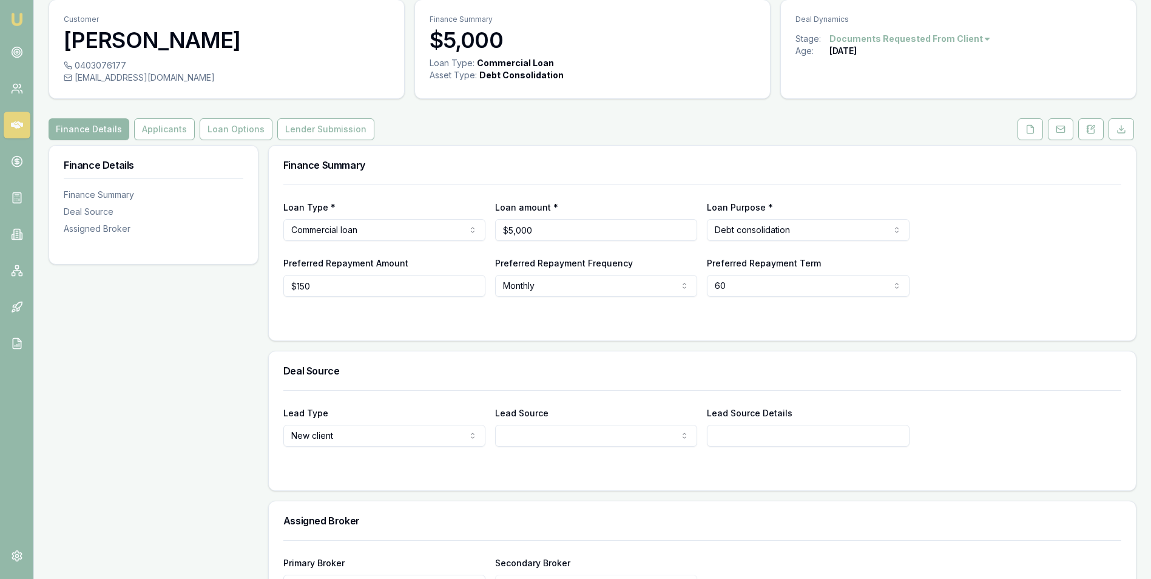
scroll to position [126, 0]
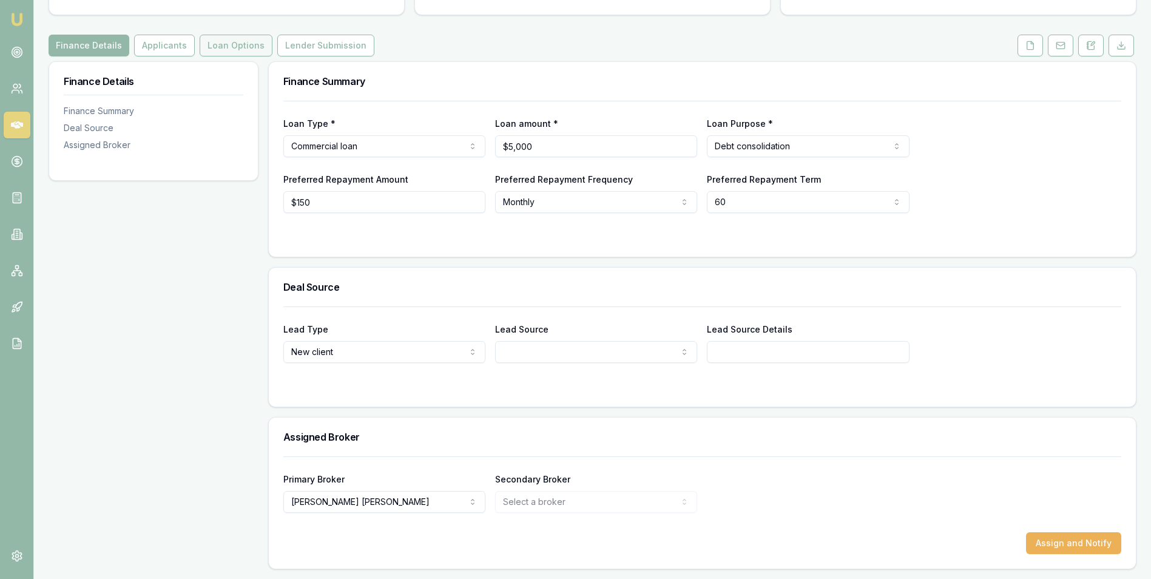
click at [225, 41] on button "Loan Options" at bounding box center [236, 46] width 73 height 22
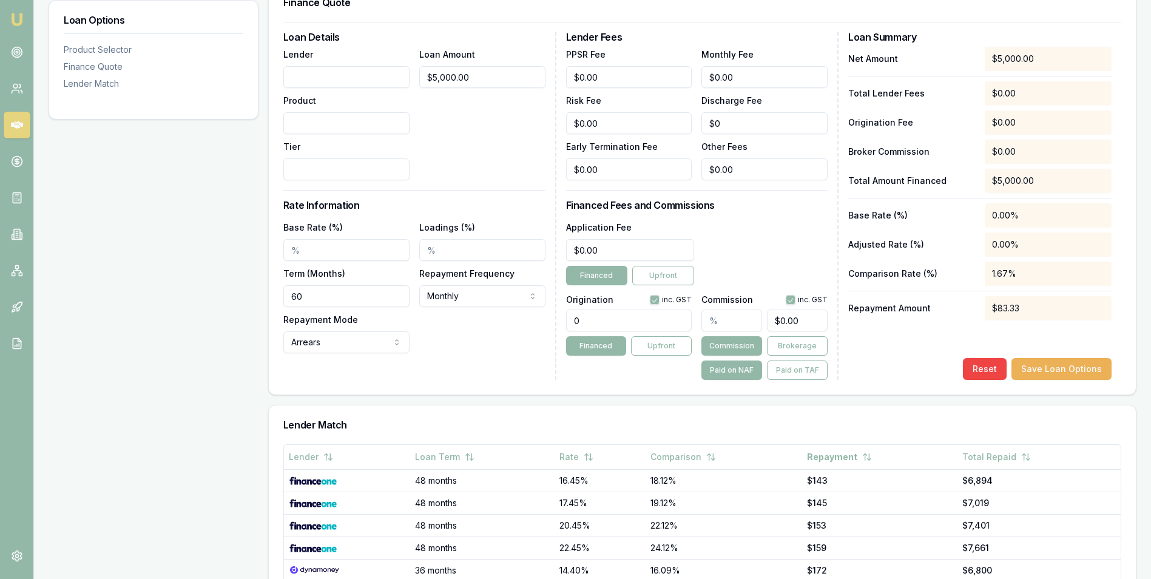
scroll to position [121, 0]
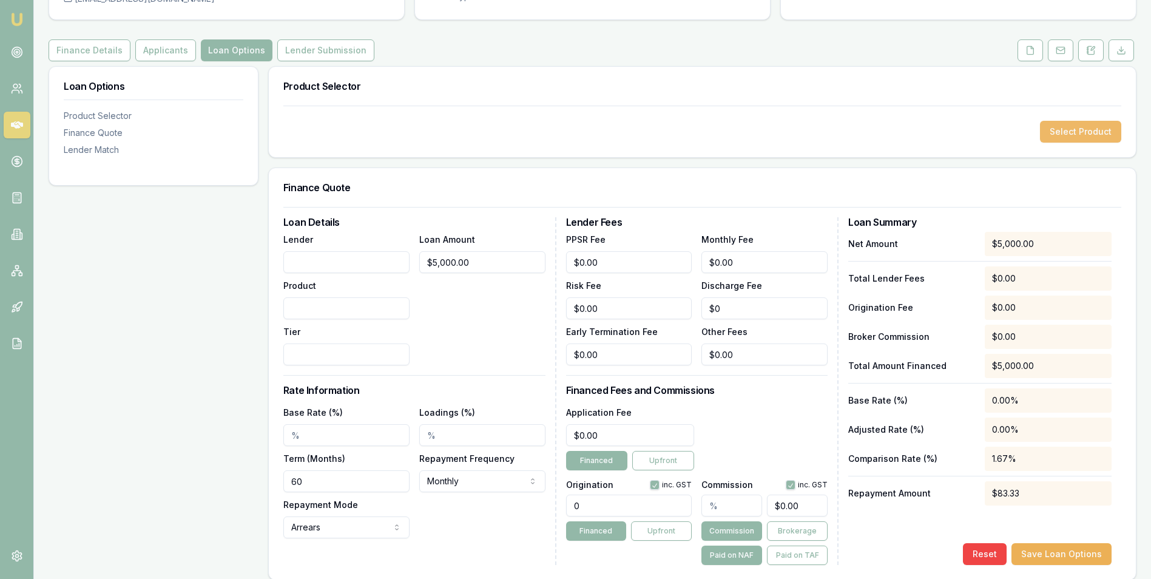
click at [1057, 127] on button "Select Product" at bounding box center [1080, 132] width 81 height 22
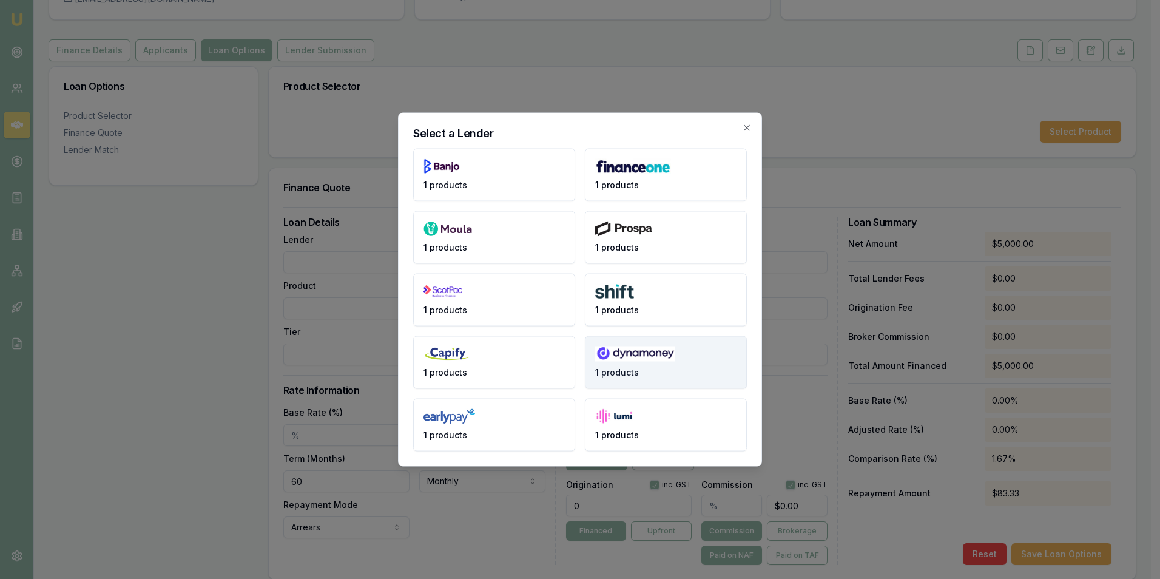
click at [629, 357] on img at bounding box center [635, 353] width 80 height 15
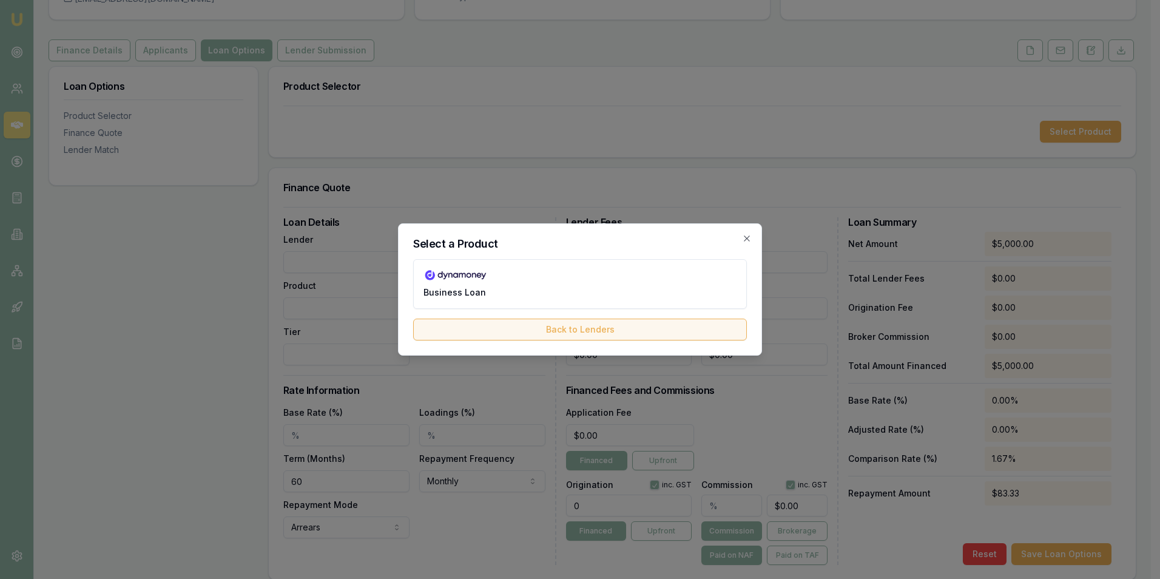
click at [607, 328] on button "Back to Lenders" at bounding box center [580, 329] width 334 height 22
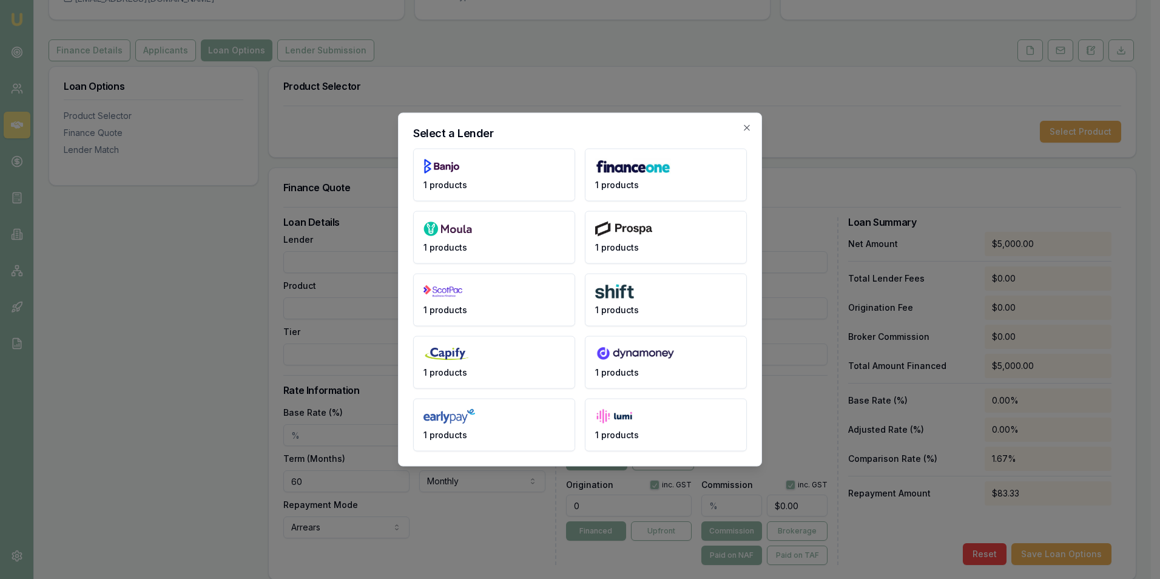
click at [633, 355] on img at bounding box center [635, 353] width 80 height 15
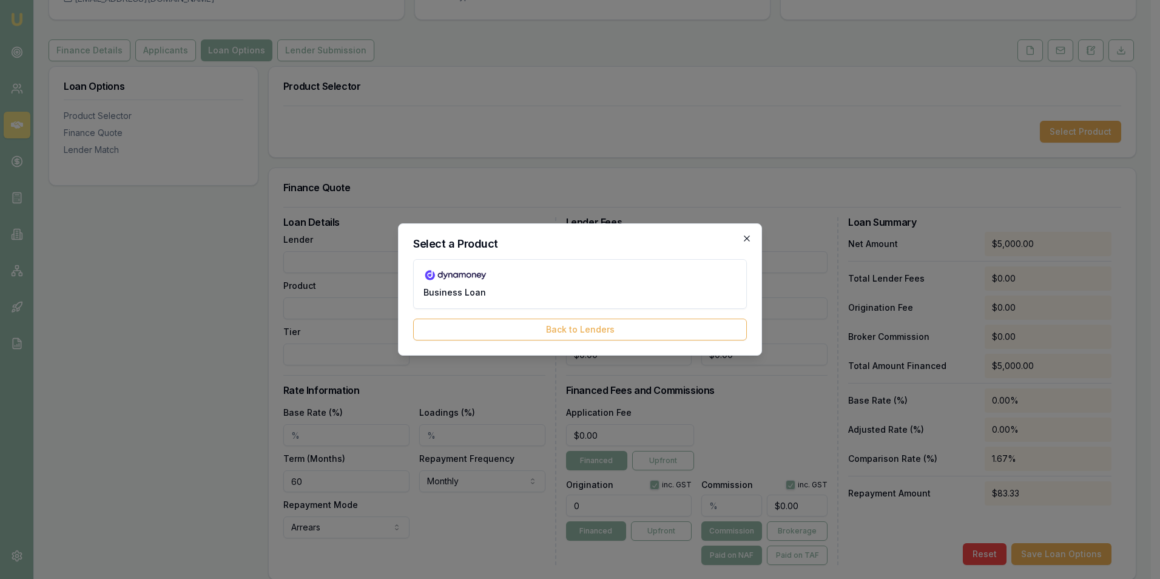
click at [745, 238] on icon "button" at bounding box center [747, 239] width 10 height 10
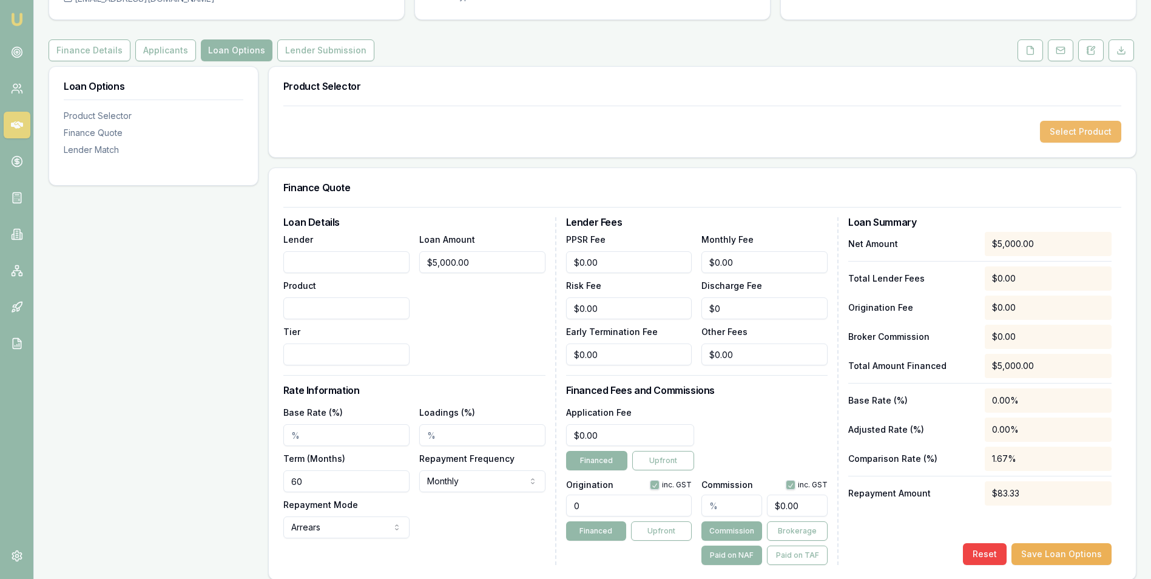
click at [1068, 129] on button "Select Product" at bounding box center [1080, 132] width 81 height 22
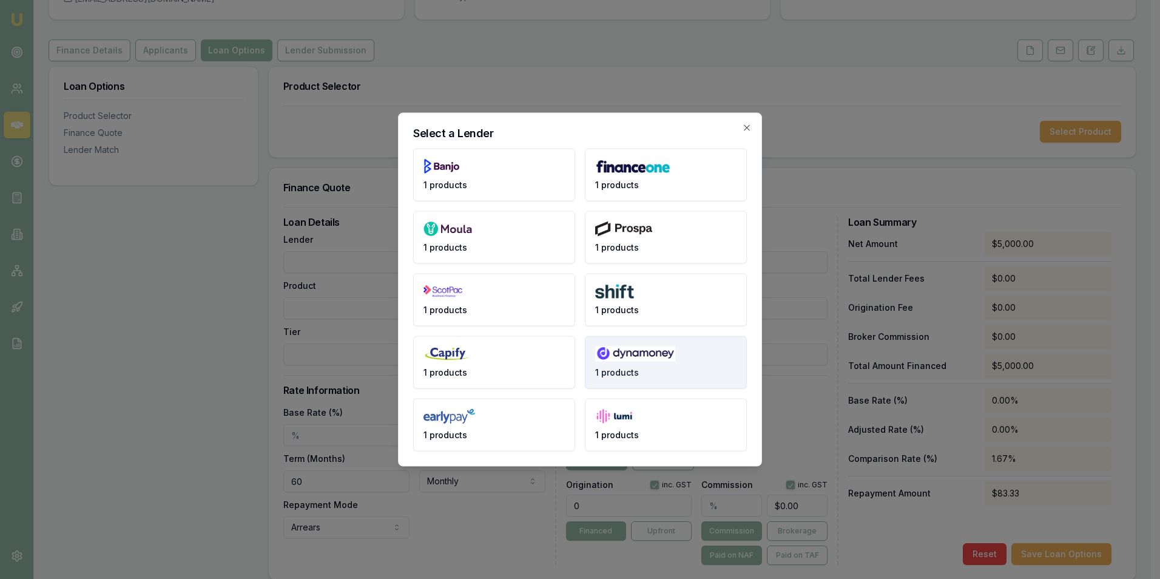
click at [646, 360] on img at bounding box center [635, 353] width 80 height 15
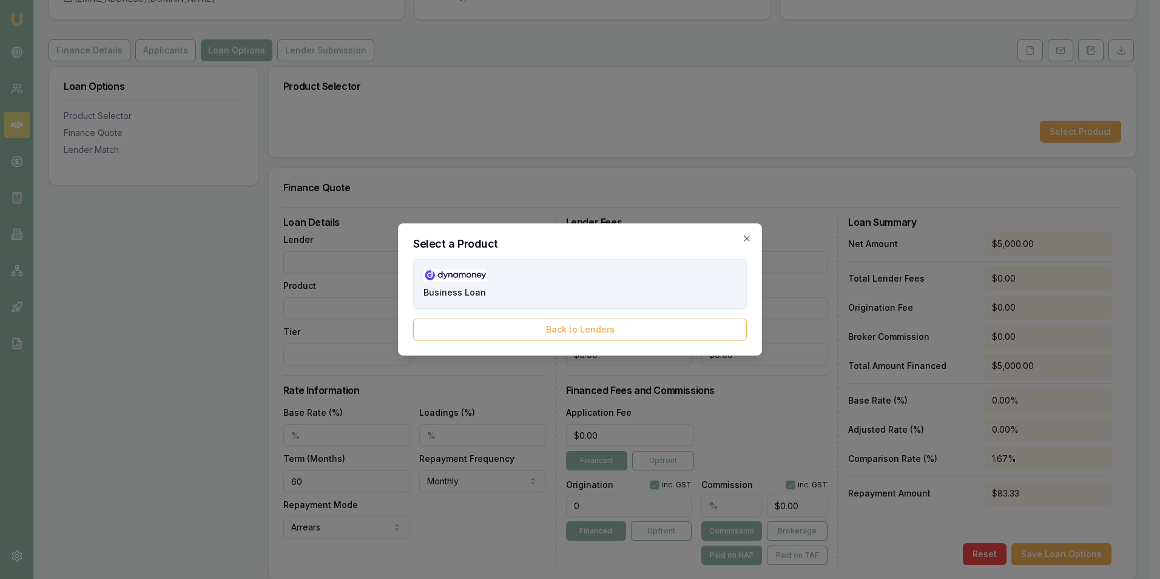
click at [467, 282] on button "Business Loan" at bounding box center [580, 284] width 334 height 50
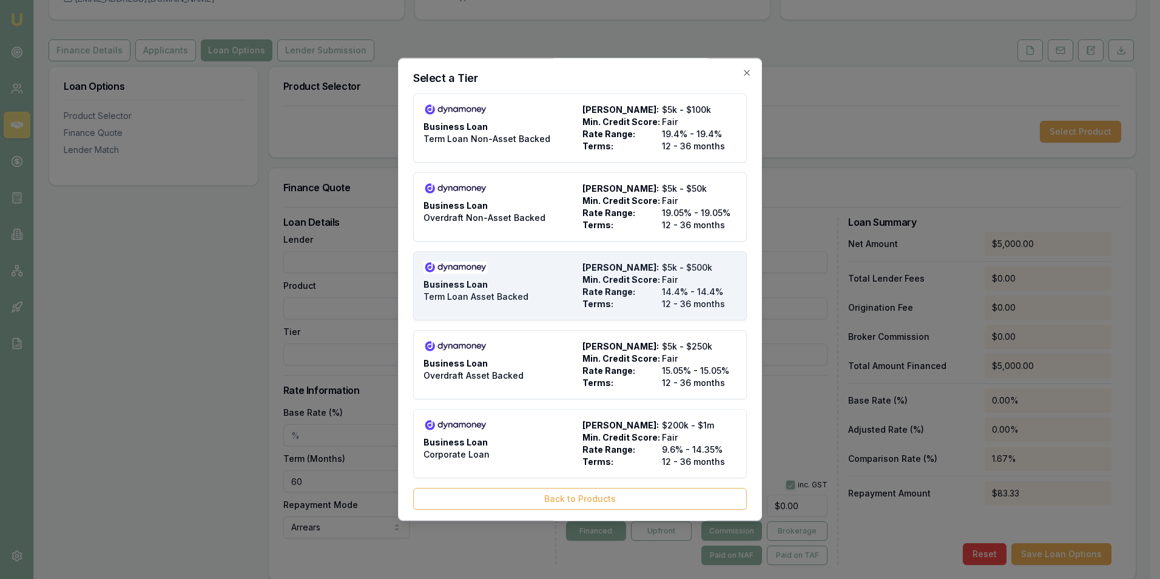
click at [529, 284] on div "Business Loan Term Loan Asset Backed" at bounding box center [500, 285] width 154 height 49
type input "Dynamoney"
type input "Business Loan"
type input "Term Loan Asset Backed"
type input "14.4"
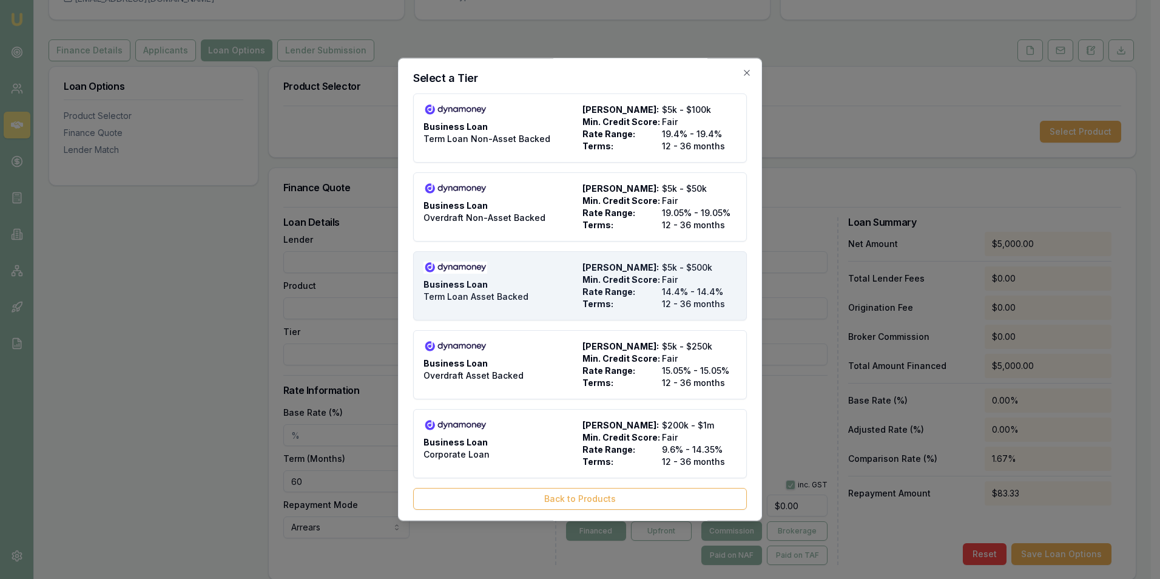
type input "12"
type input "$495.00"
type input "4"
type input "$200.00"
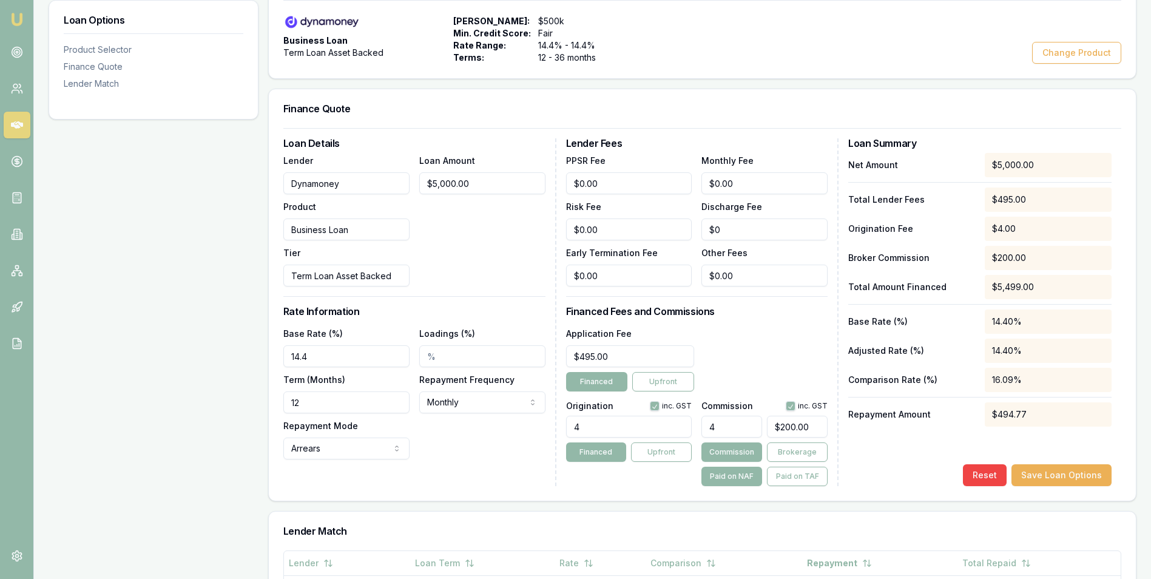
scroll to position [242, 0]
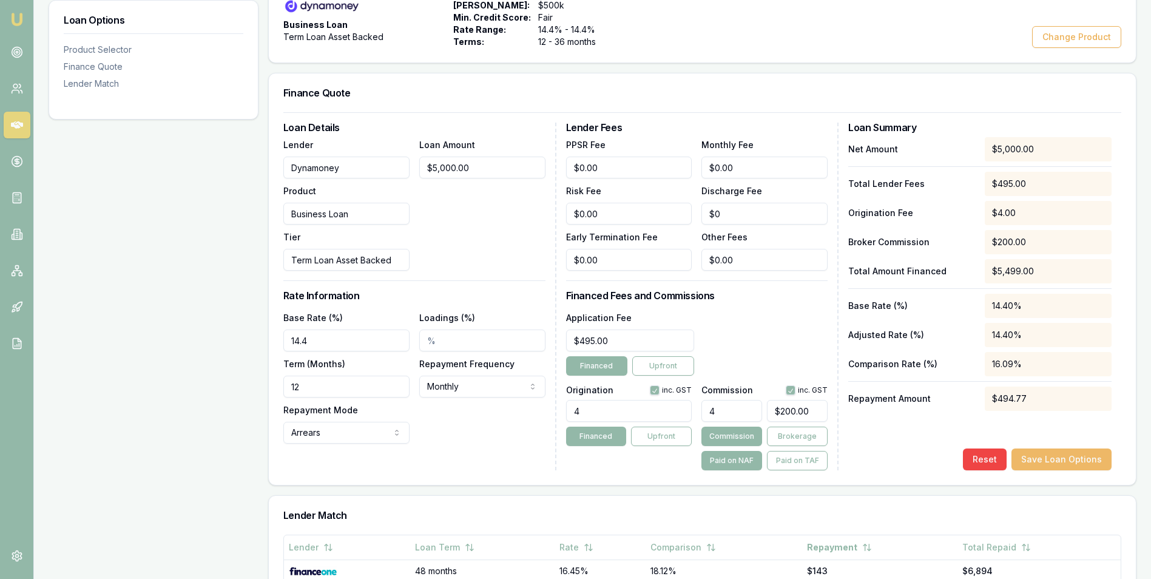
click at [1053, 457] on button "Save Loan Options" at bounding box center [1061, 459] width 100 height 22
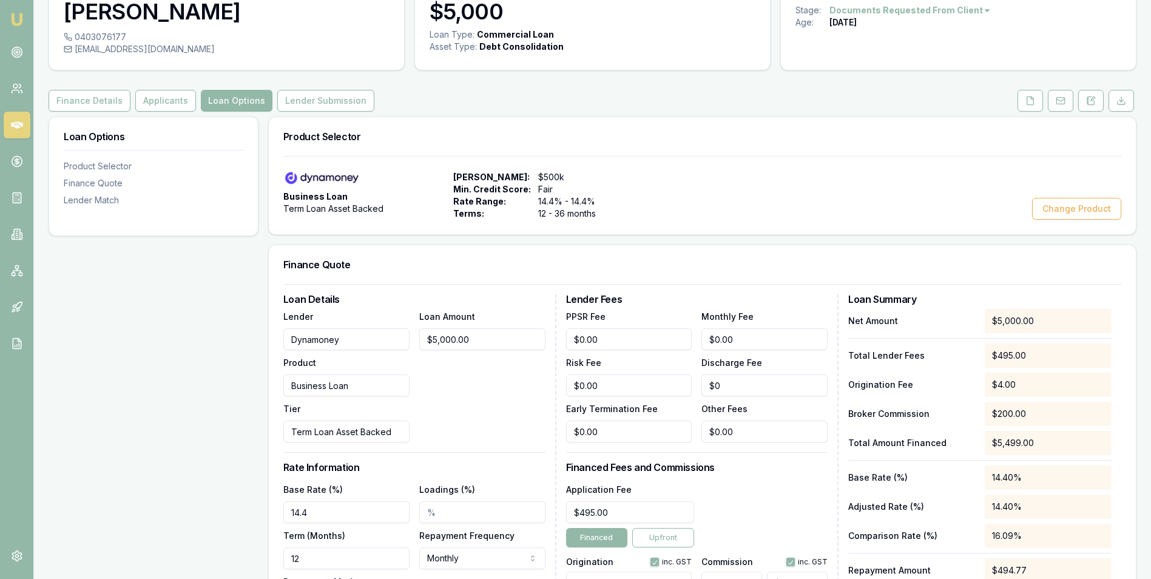
scroll to position [0, 0]
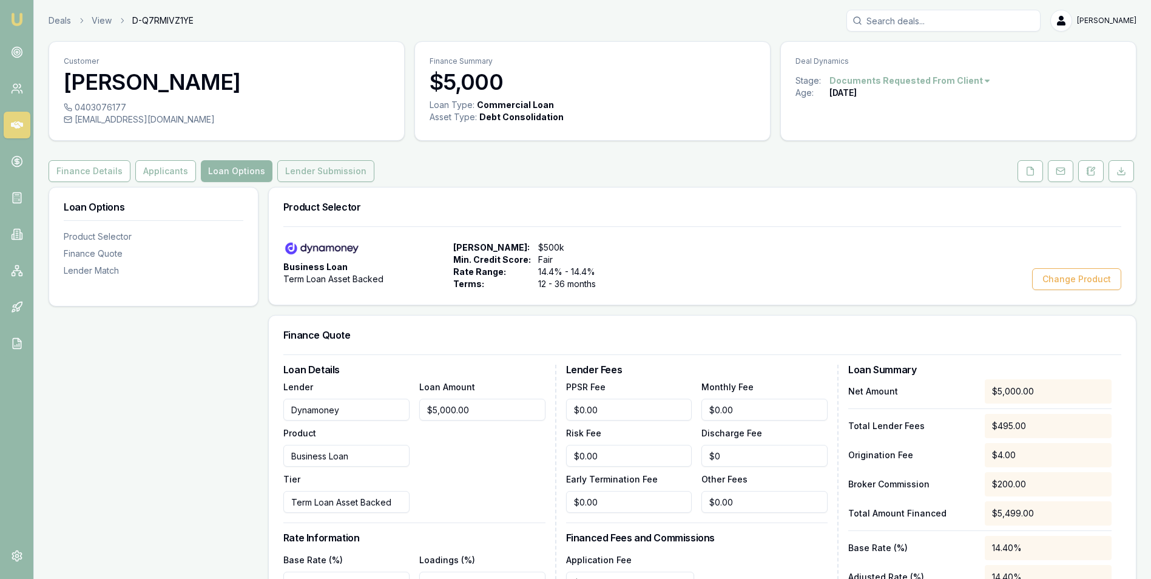
click at [302, 171] on button "Lender Submission" at bounding box center [325, 171] width 97 height 22
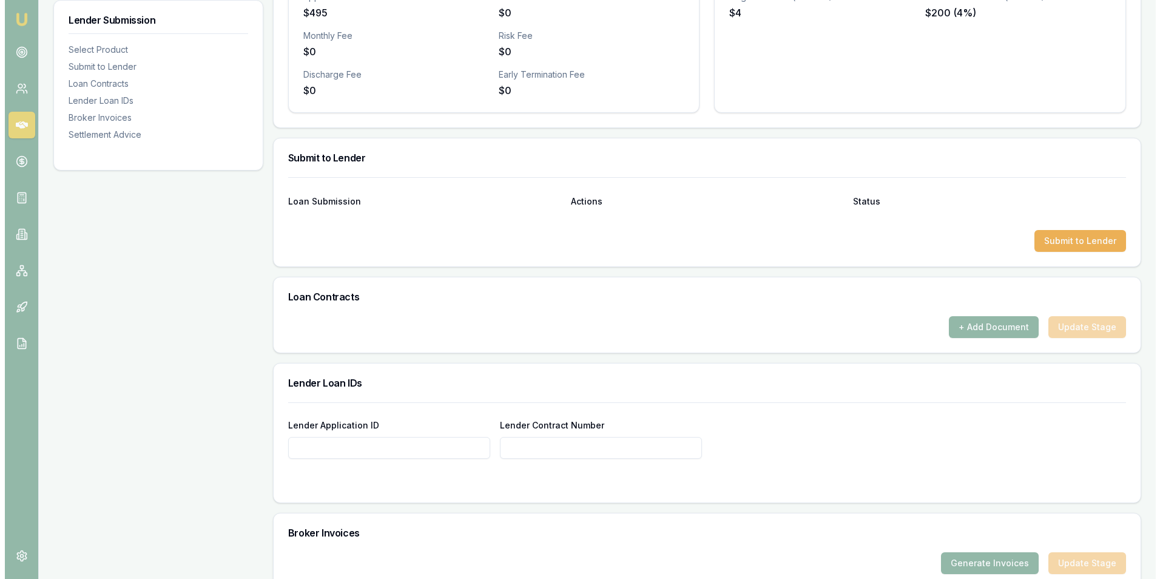
scroll to position [485, 0]
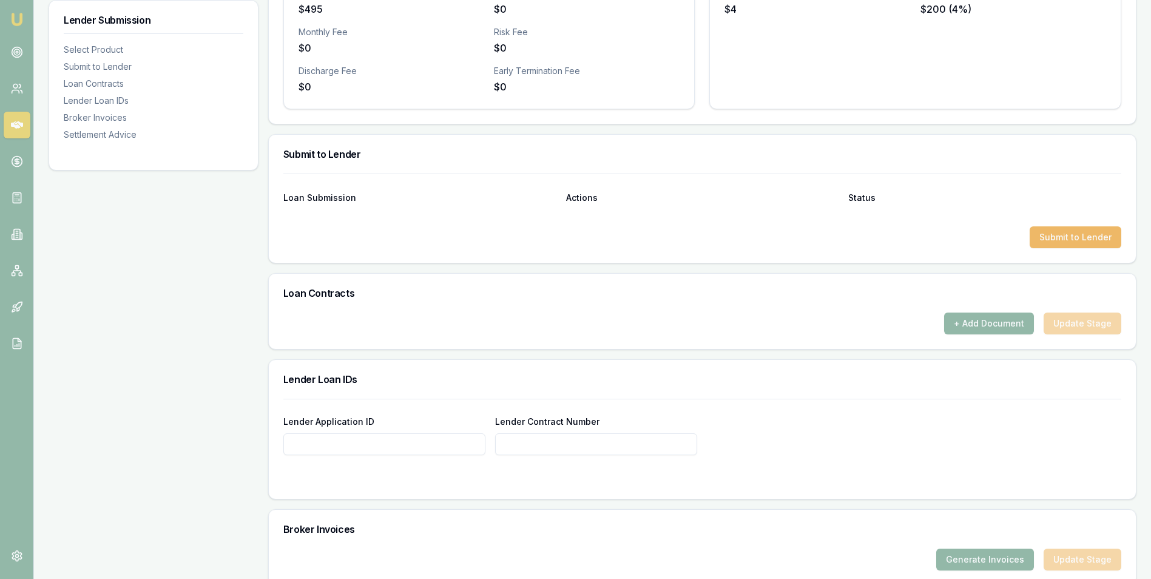
click at [1058, 232] on button "Submit to Lender" at bounding box center [1075, 237] width 92 height 22
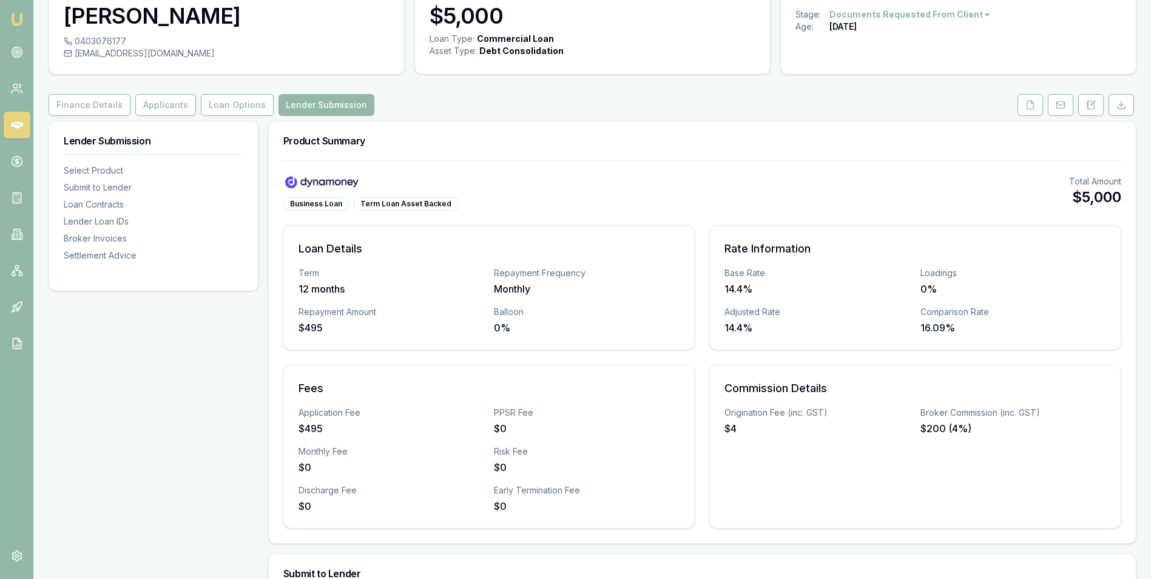
scroll to position [0, 0]
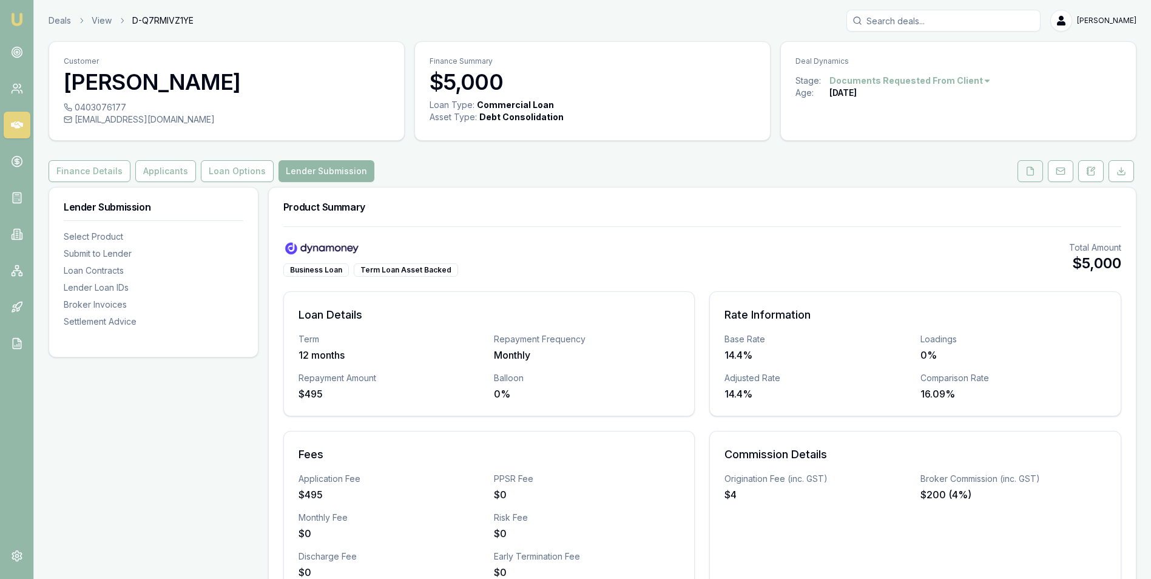
click at [1030, 168] on polyline at bounding box center [1031, 168] width 2 height 2
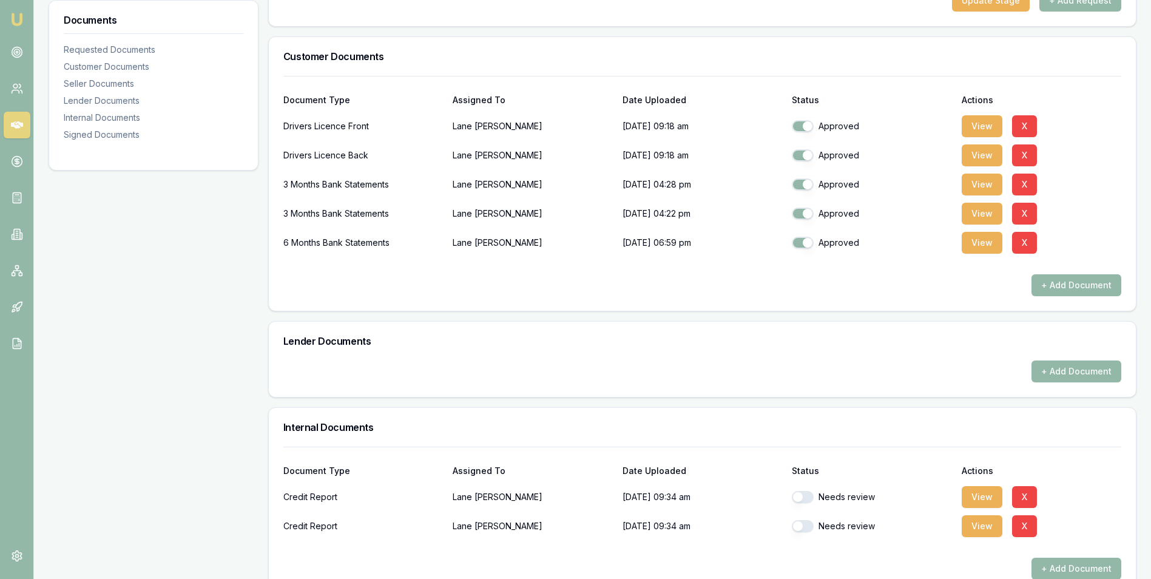
scroll to position [364, 0]
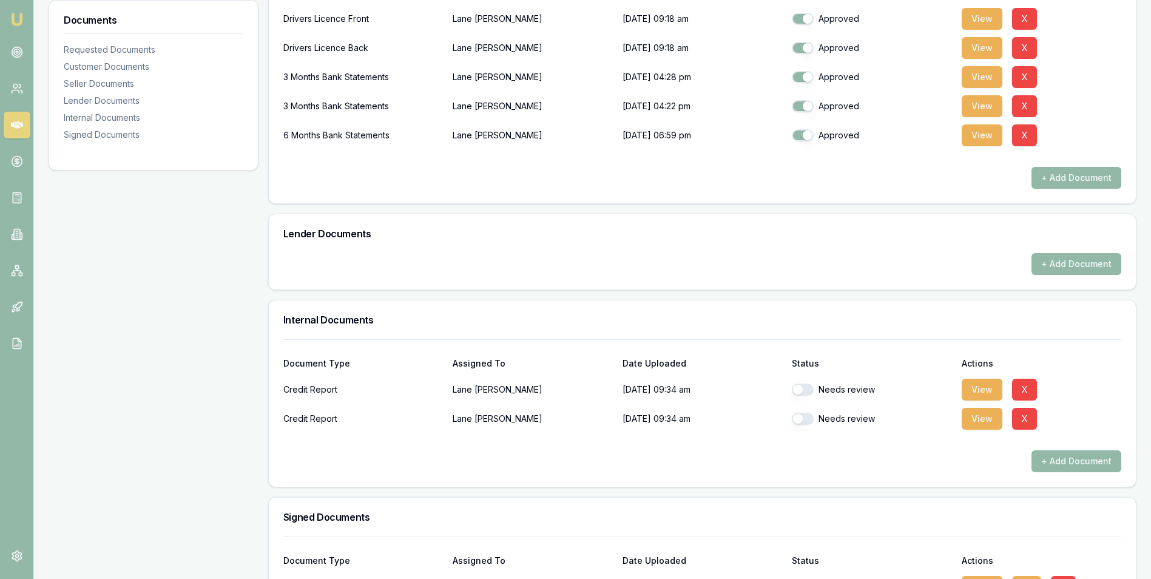
click at [810, 389] on button "button" at bounding box center [802, 389] width 22 height 12
checkbox input "true"
click at [811, 418] on button "button" at bounding box center [802, 418] width 22 height 12
checkbox input "true"
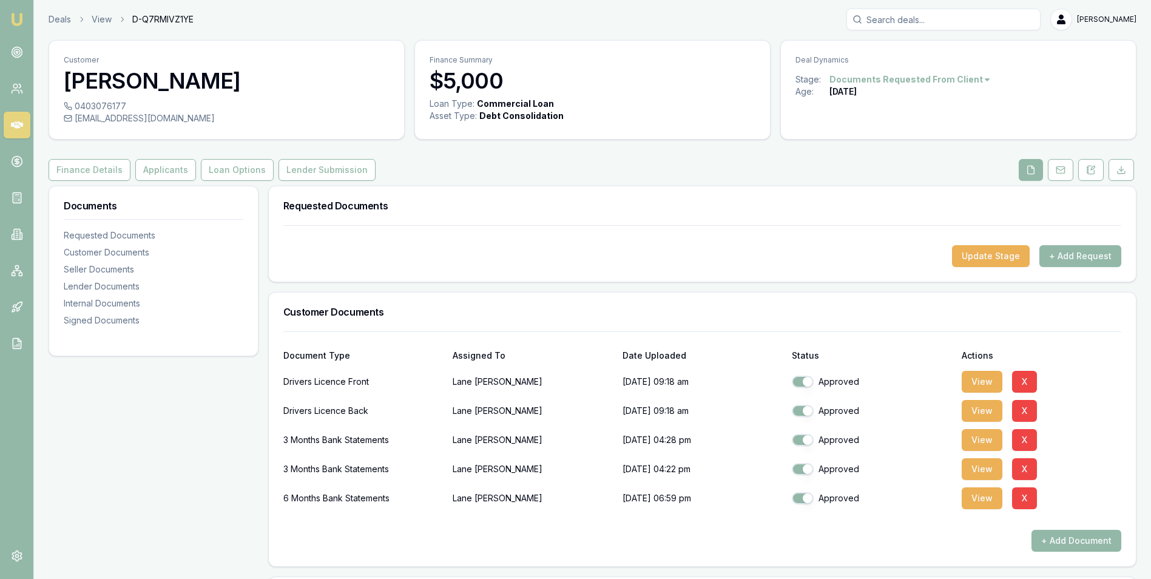
scroll to position [0, 0]
click at [303, 168] on button "Lender Submission" at bounding box center [326, 171] width 97 height 22
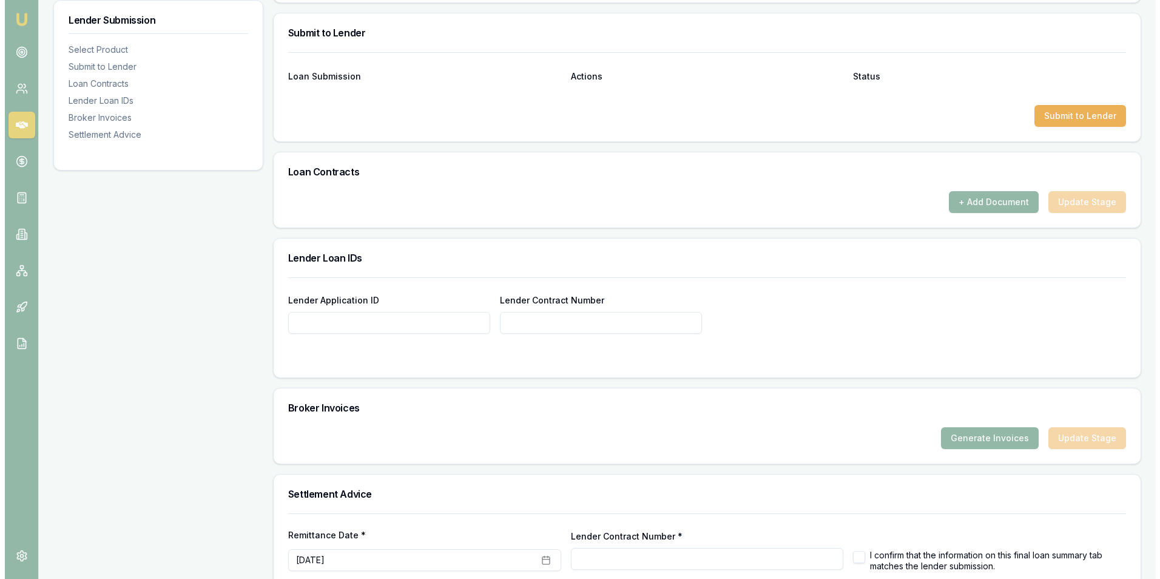
scroll to position [485, 0]
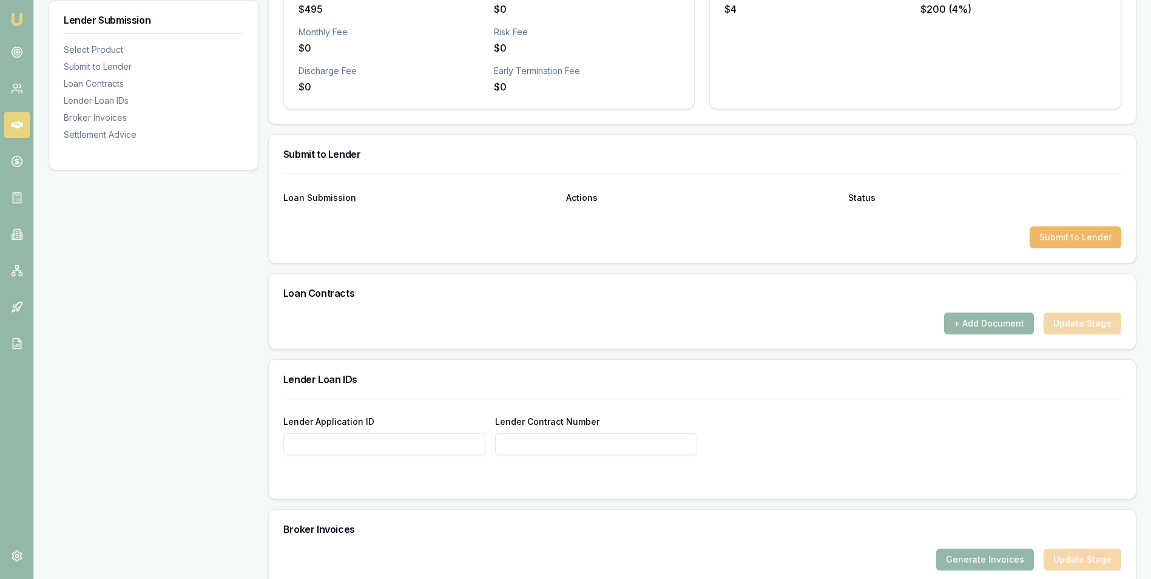
click at [1078, 242] on button "Submit to Lender" at bounding box center [1075, 237] width 92 height 22
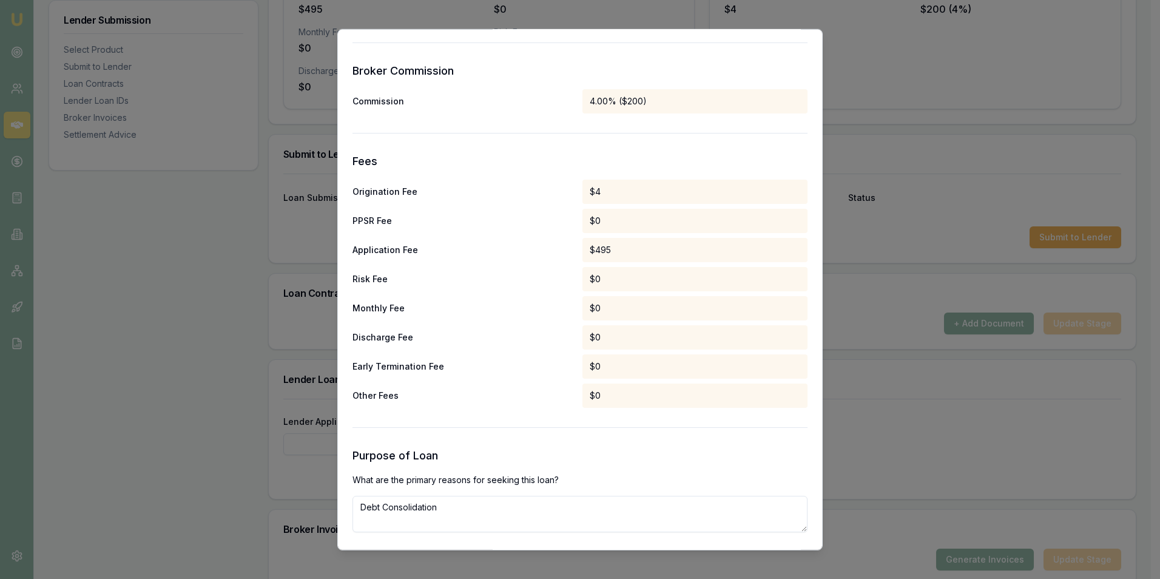
scroll to position [543, 0]
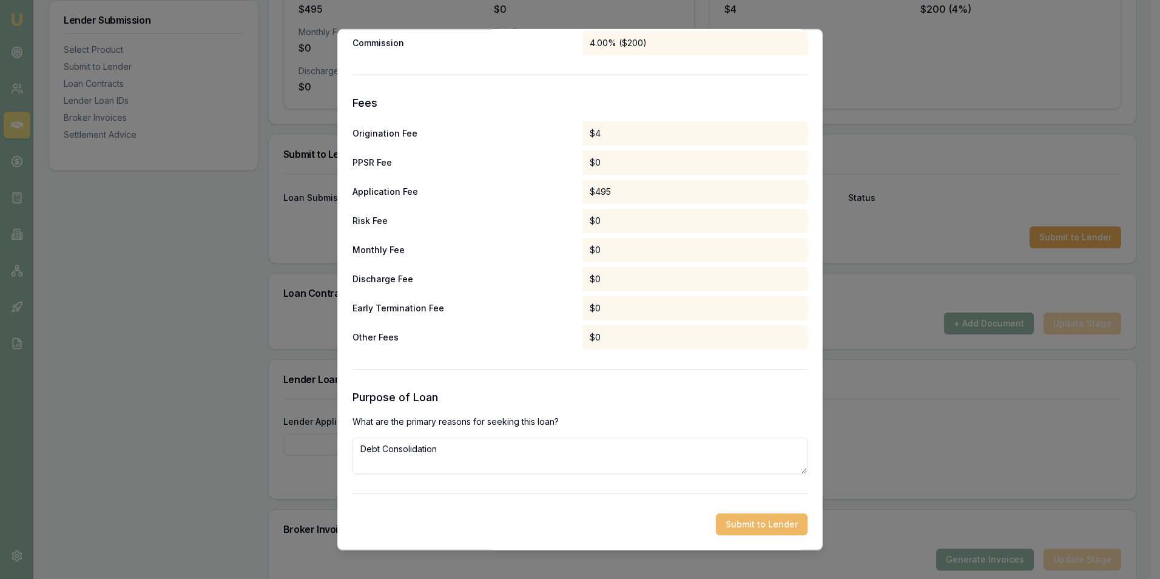
click at [734, 517] on button "Submit to Lender" at bounding box center [762, 524] width 92 height 22
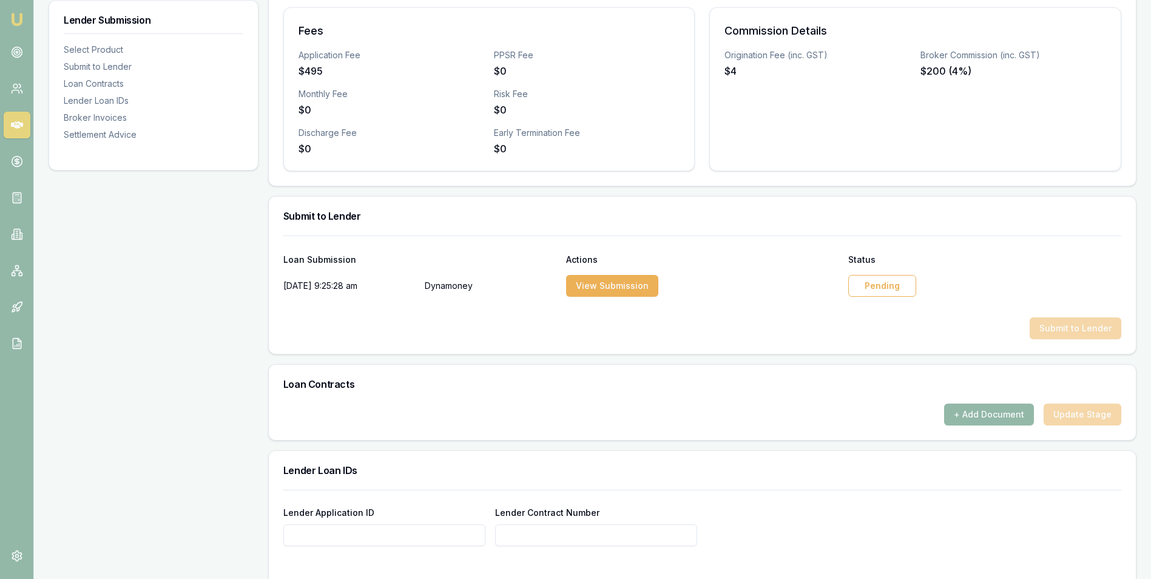
scroll to position [425, 0]
click at [875, 284] on div "Pending" at bounding box center [882, 285] width 68 height 22
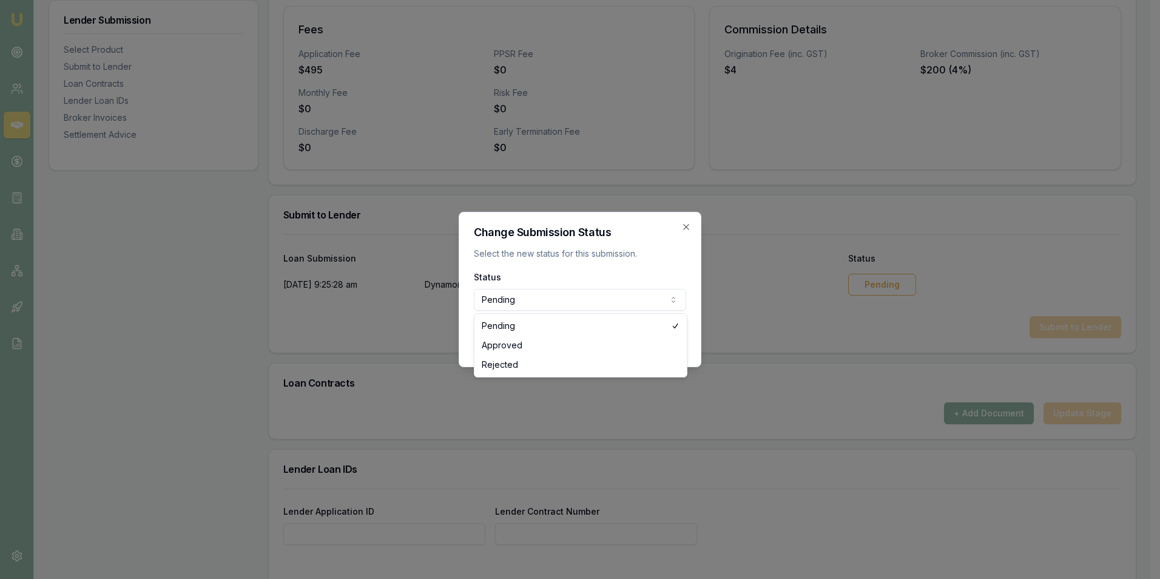
select select "REJECTED"
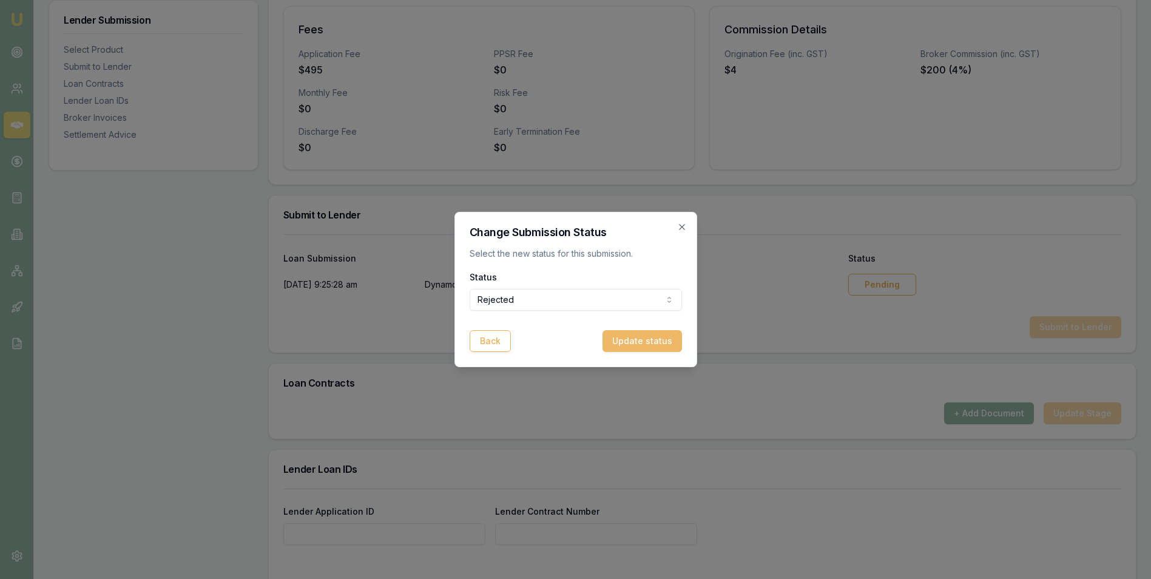
click at [632, 334] on button "Update status" at bounding box center [641, 341] width 79 height 22
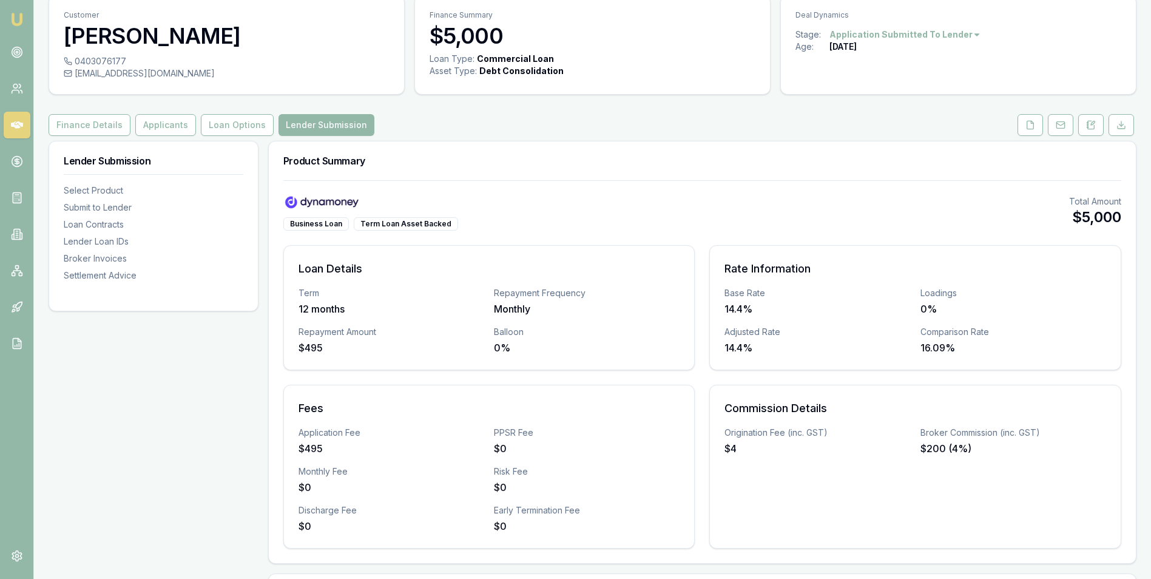
scroll to position [0, 0]
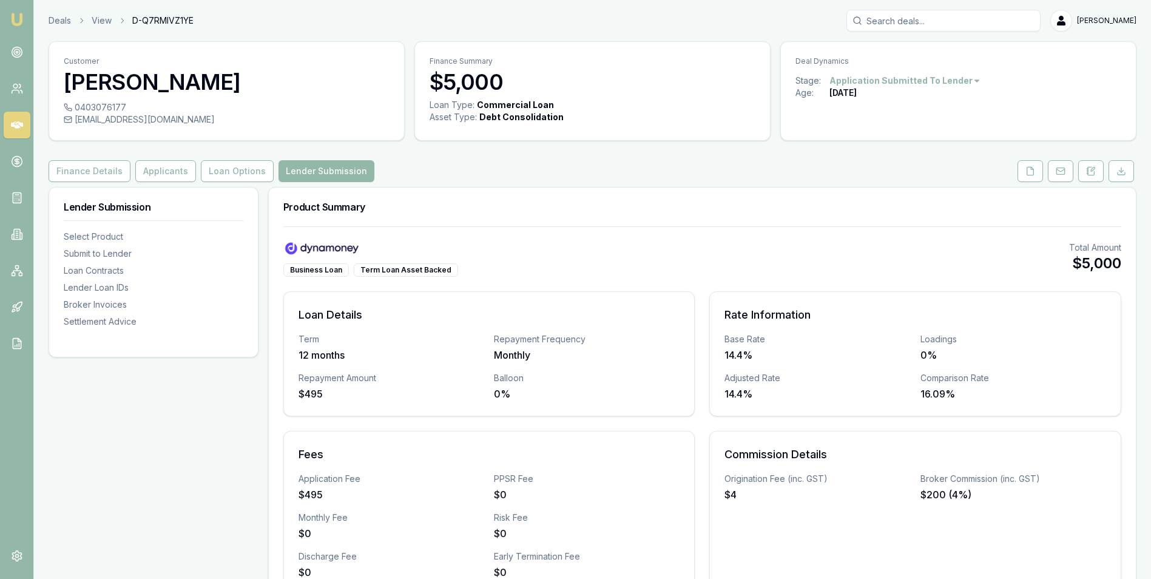
click at [20, 123] on icon at bounding box center [17, 124] width 12 height 7
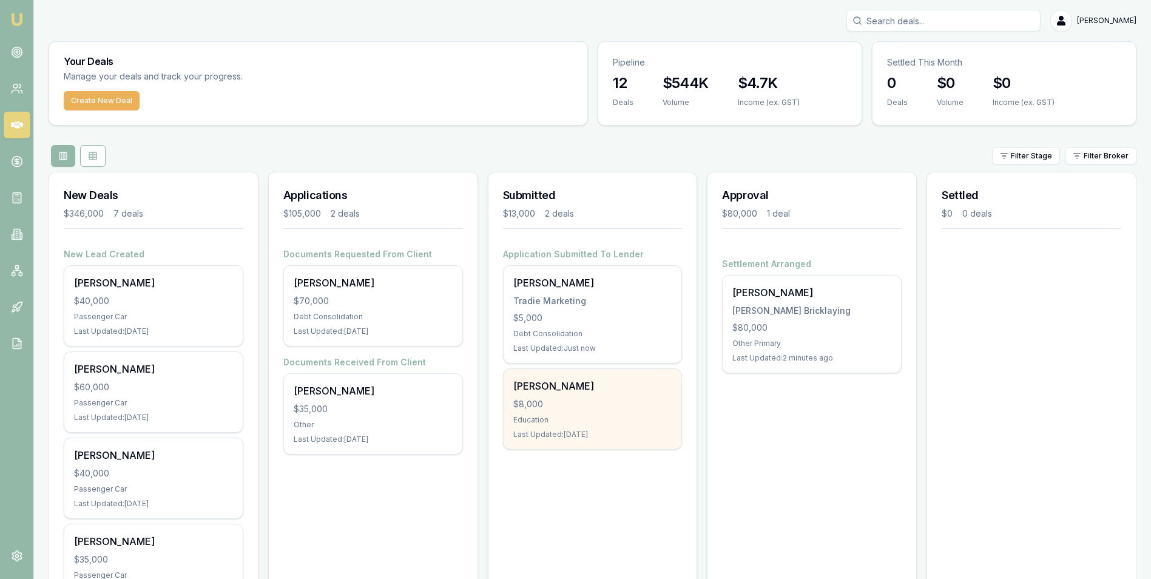
click at [570, 409] on div "$8,000" at bounding box center [592, 404] width 159 height 12
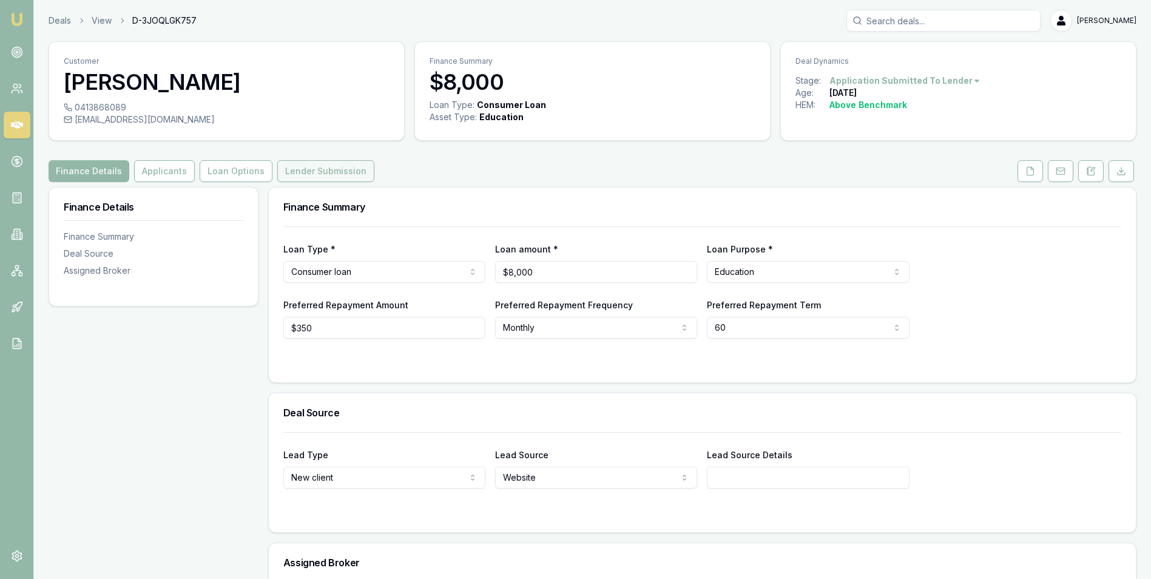
click at [333, 171] on button "Lender Submission" at bounding box center [325, 171] width 97 height 22
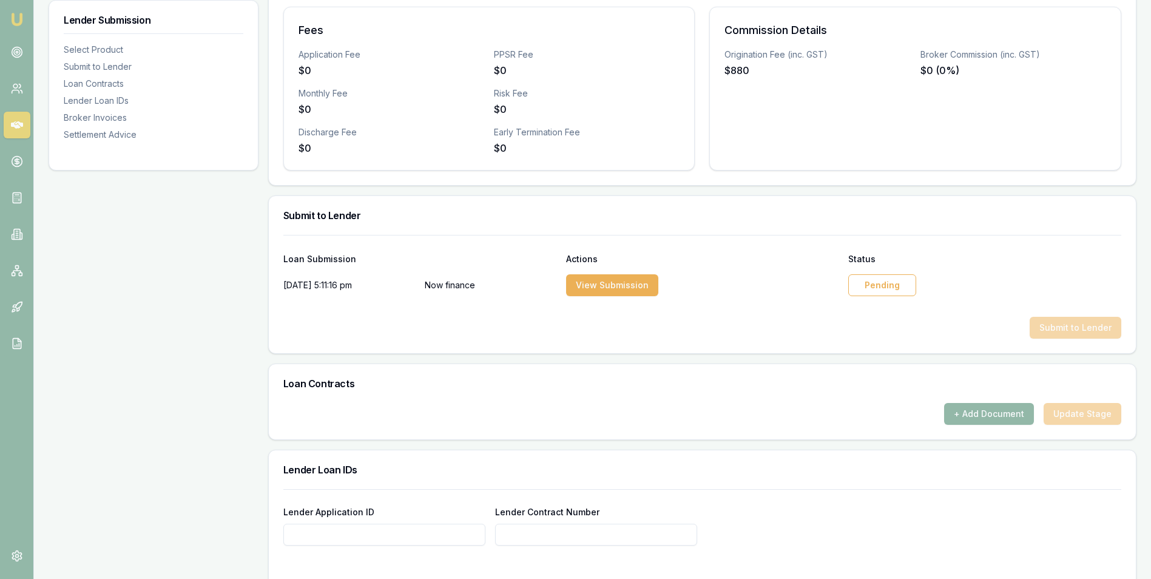
scroll to position [425, 0]
click at [879, 287] on div "Pending" at bounding box center [882, 285] width 68 height 22
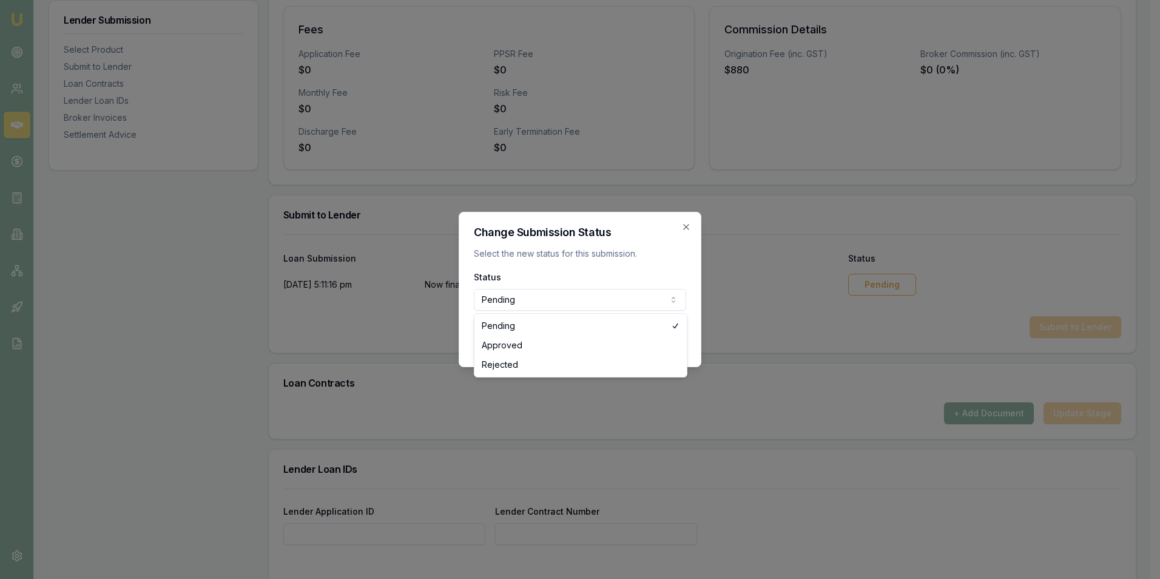
select select "REJECTED"
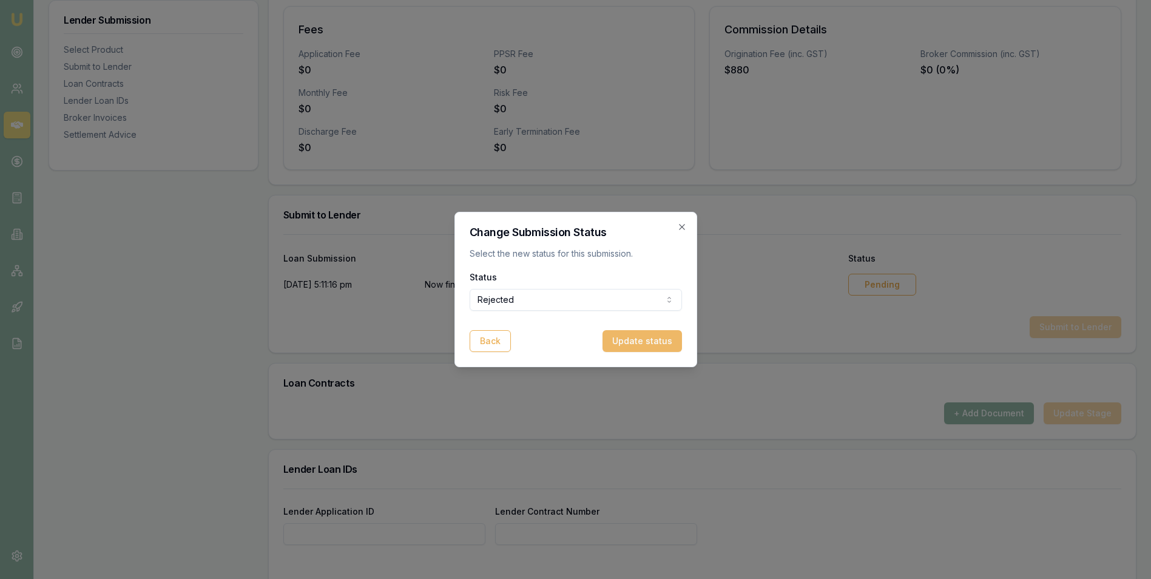
click at [629, 336] on button "Update status" at bounding box center [641, 341] width 79 height 22
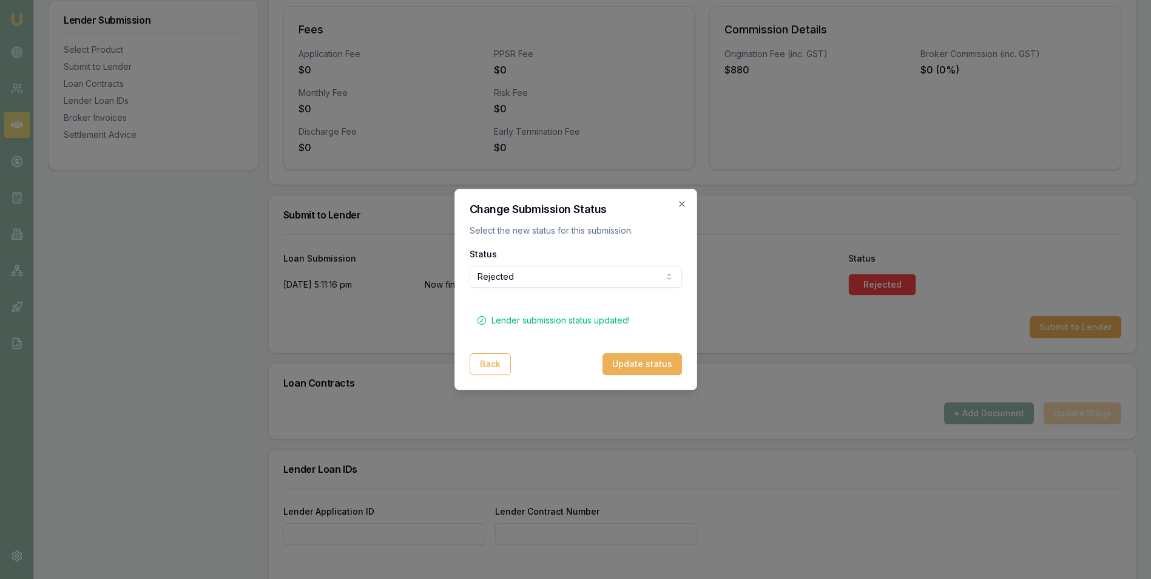
click at [676, 201] on div "Change Submission Status Select the new status for this submission. Status Reje…" at bounding box center [575, 289] width 243 height 201
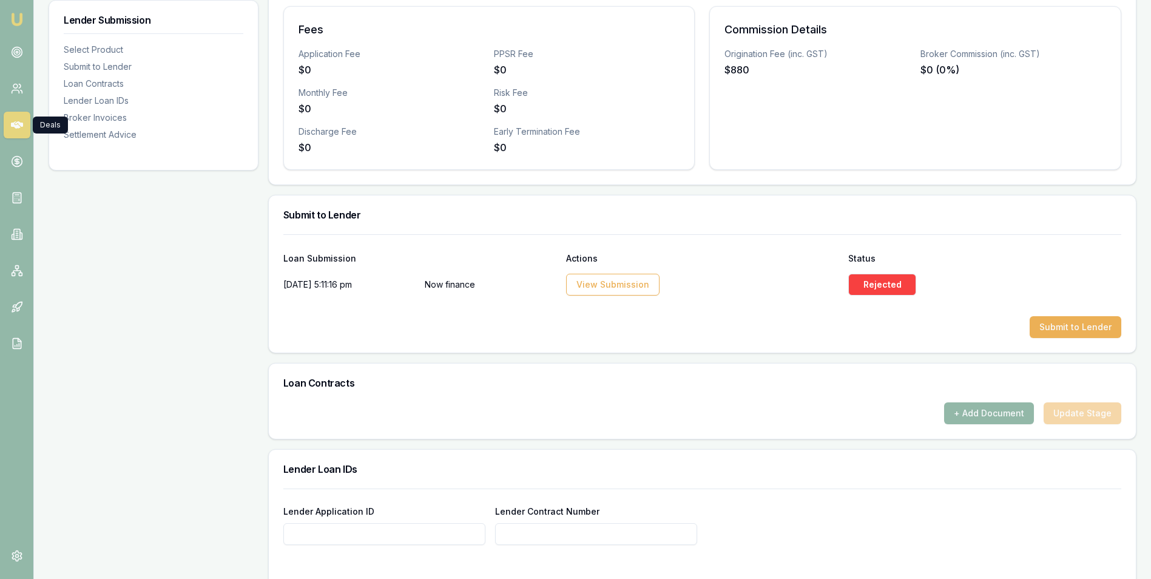
click at [13, 123] on icon at bounding box center [17, 124] width 12 height 7
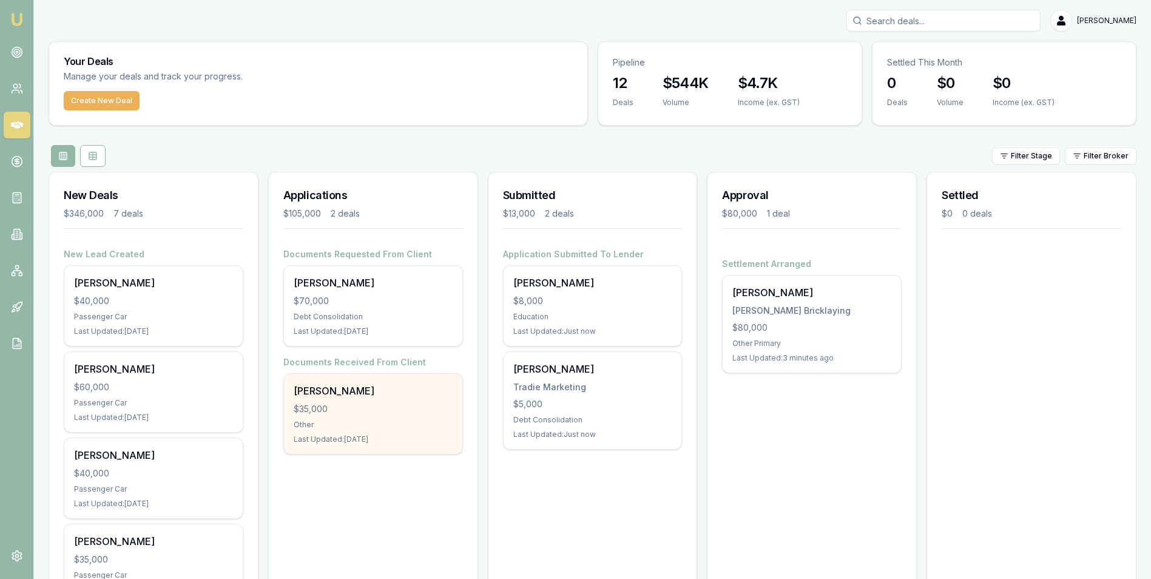
click at [385, 410] on div "$35,000" at bounding box center [373, 409] width 159 height 12
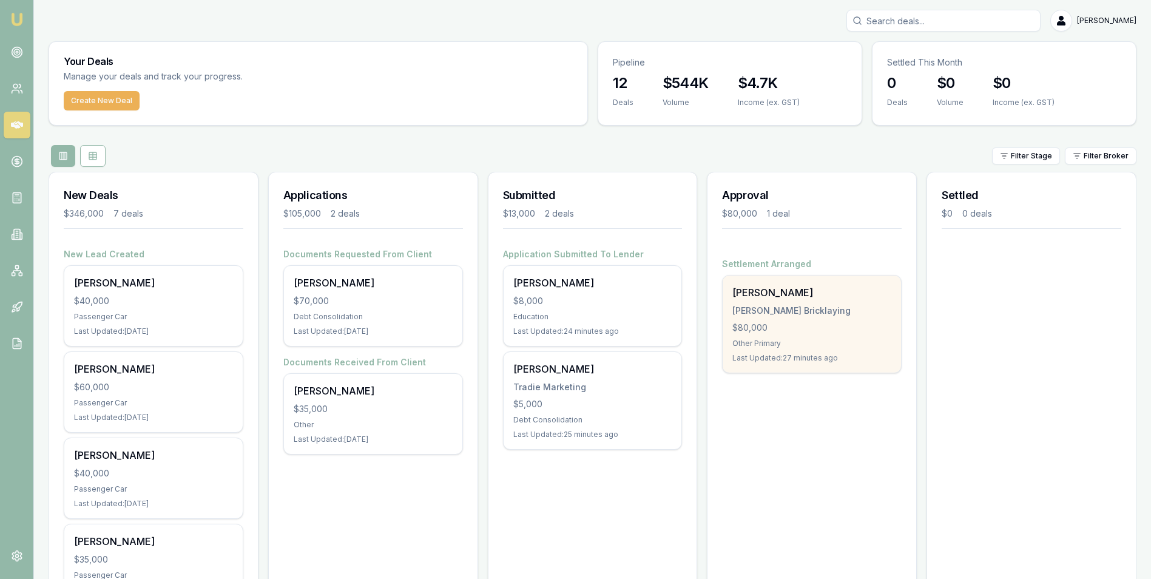
click at [782, 315] on div "[PERSON_NAME] Bricklaying" at bounding box center [811, 310] width 159 height 12
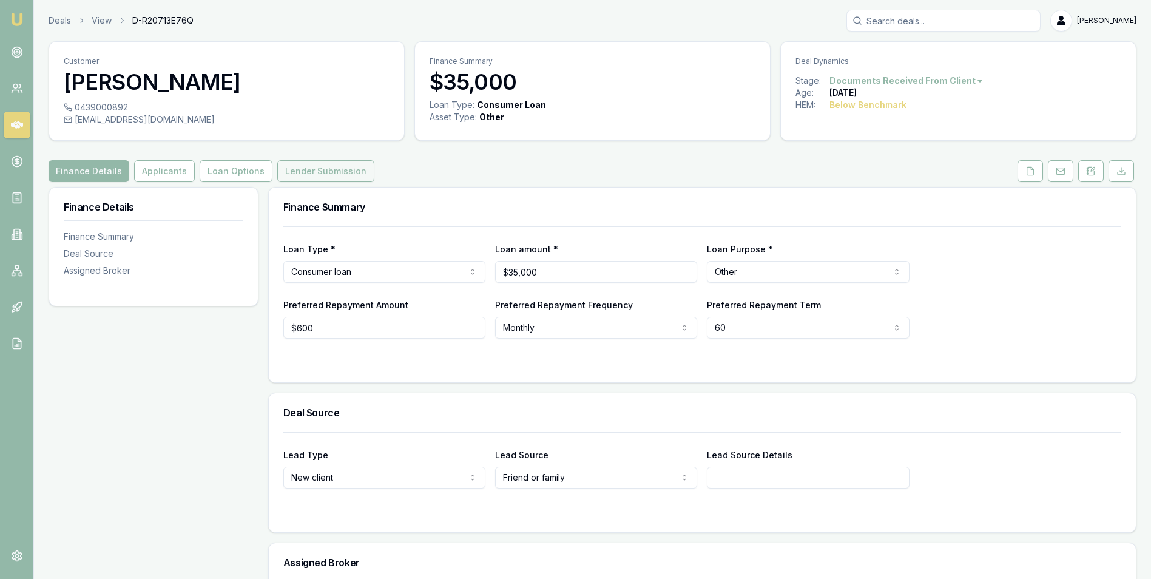
click at [335, 166] on button "Lender Submission" at bounding box center [325, 171] width 97 height 22
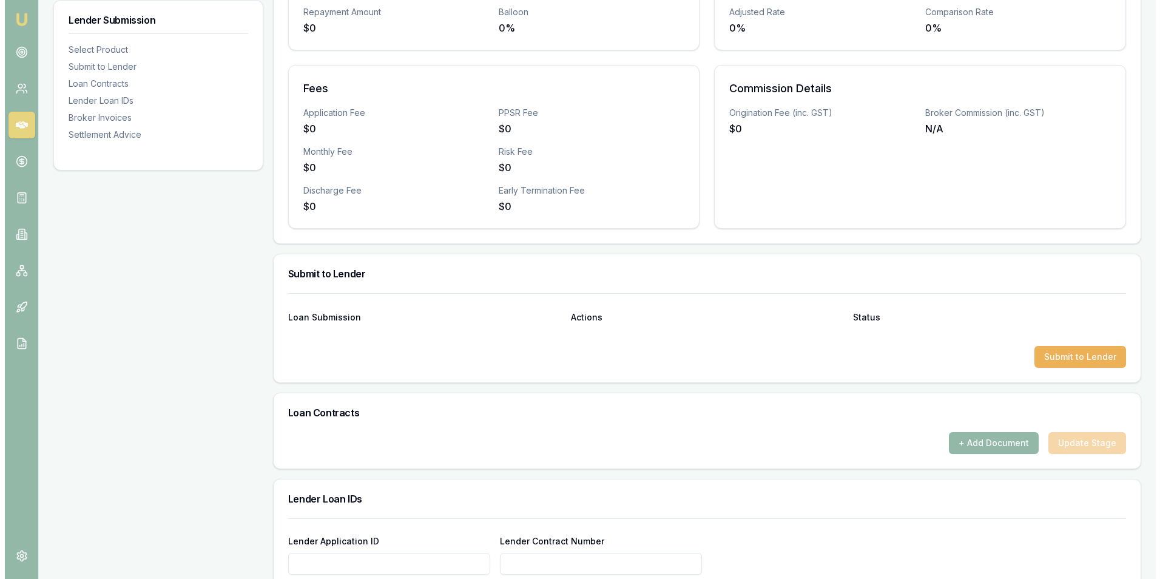
scroll to position [364, 0]
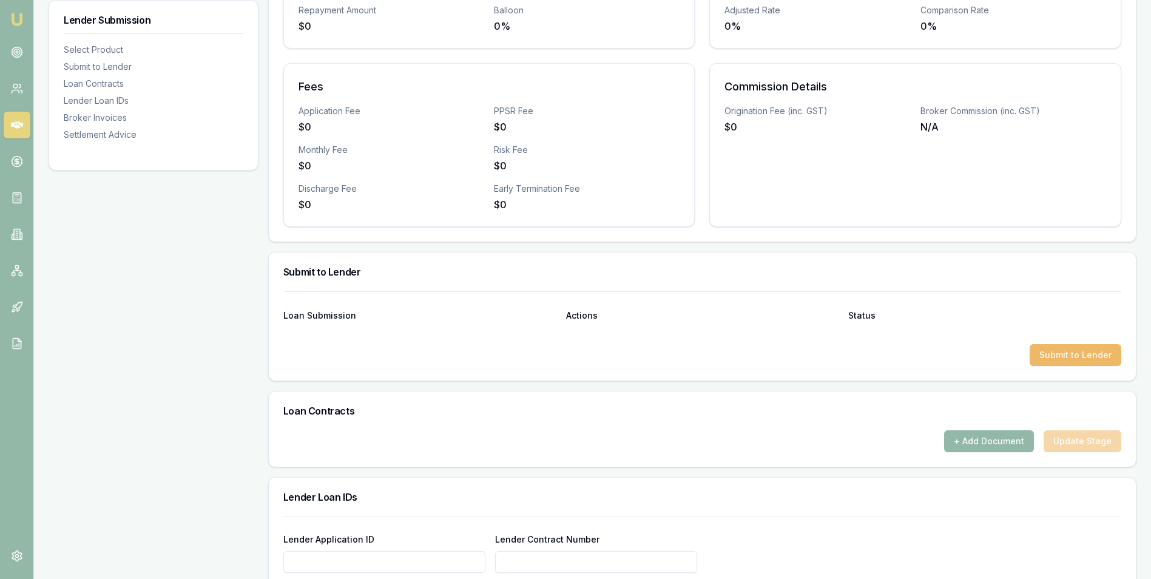
click at [1054, 352] on button "Submit to Lender" at bounding box center [1075, 355] width 92 height 22
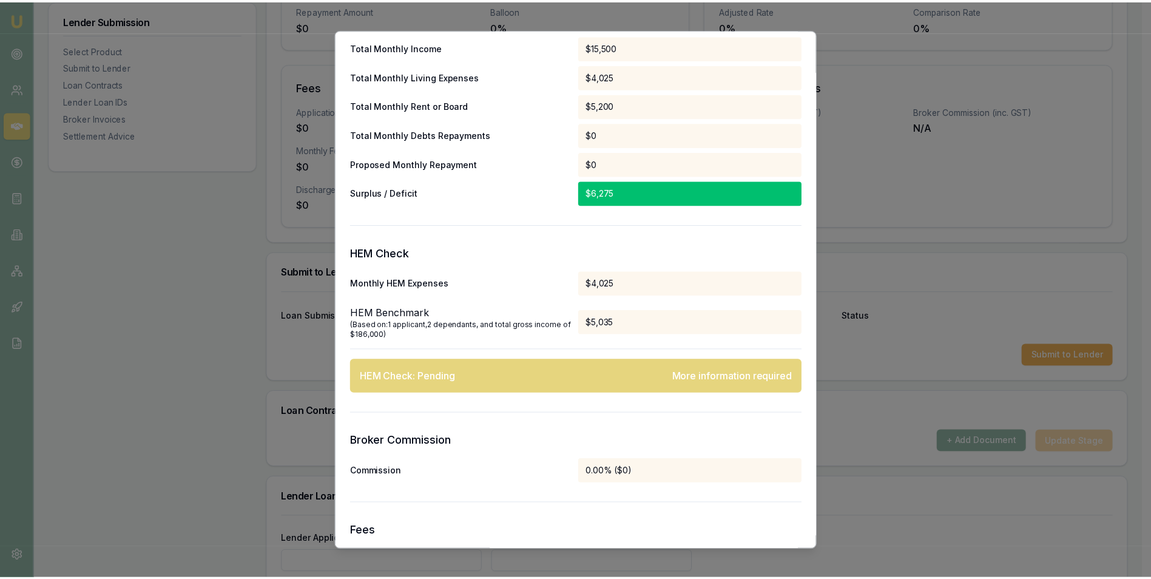
scroll to position [0, 0]
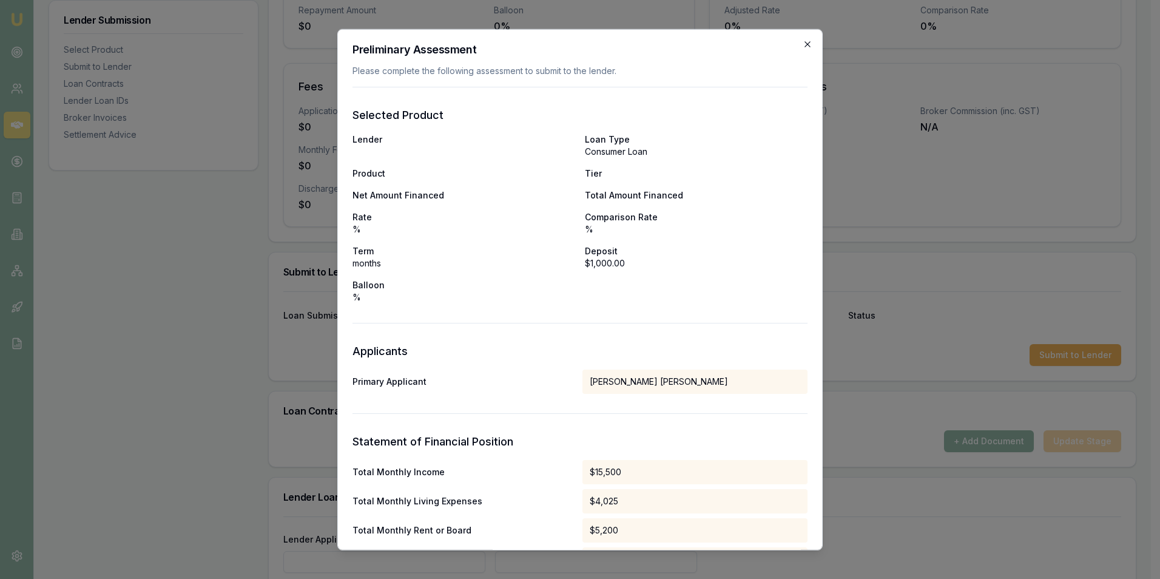
click at [802, 41] on icon "button" at bounding box center [807, 44] width 10 height 10
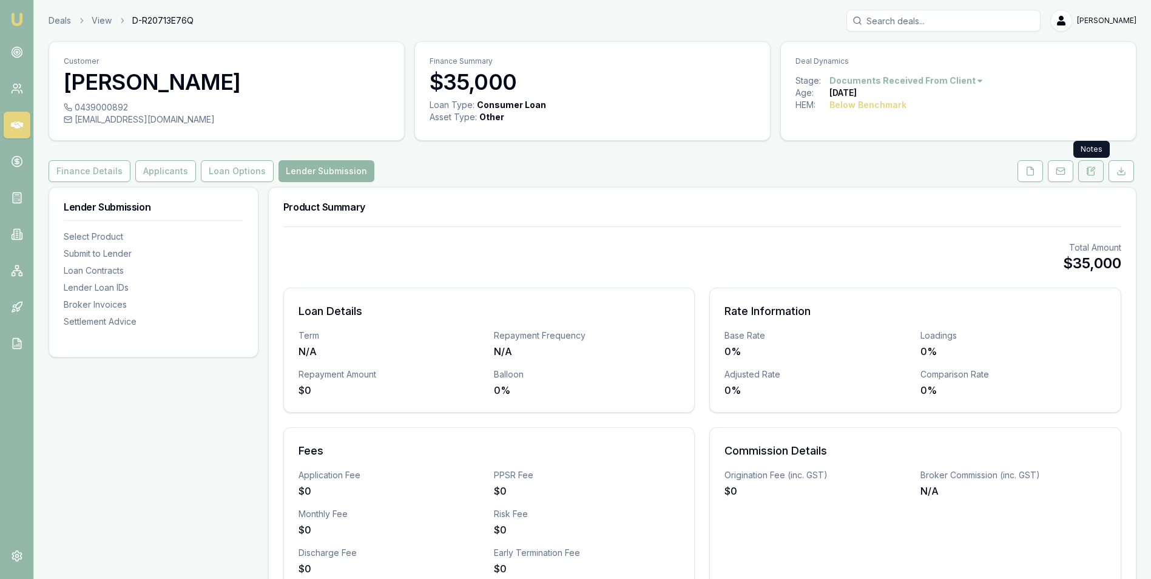
click at [1095, 171] on icon at bounding box center [1091, 171] width 10 height 10
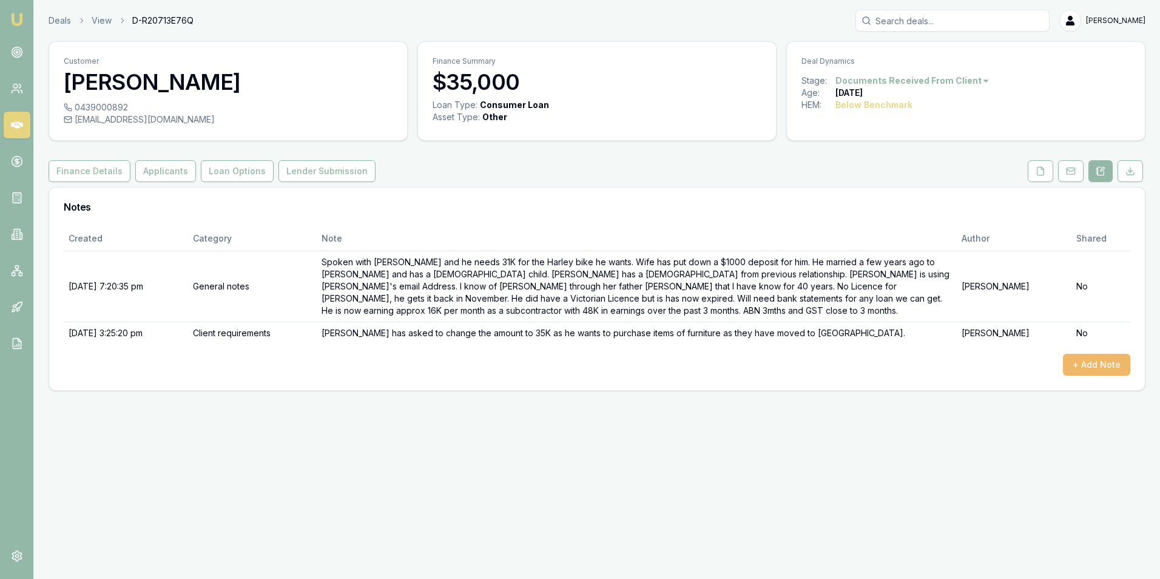
click at [1075, 361] on button "+ Add Note" at bounding box center [1096, 365] width 67 height 22
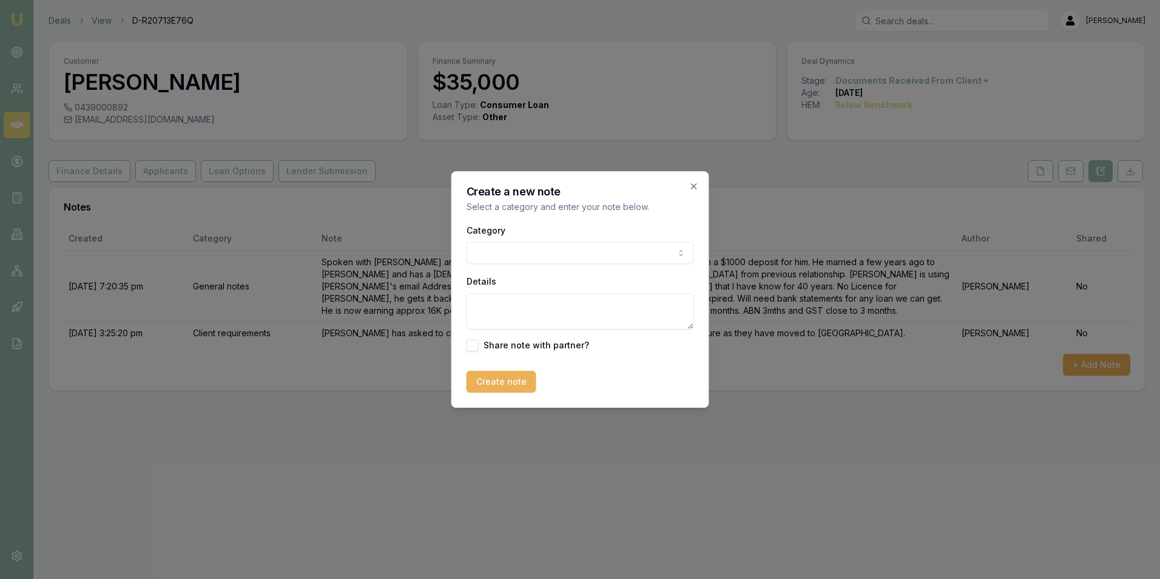
click at [528, 249] on body "Emu Broker Deals View D-R20713E76Q Adam Howell Toggle Menu Customer Michael Kro…" at bounding box center [580, 289] width 1160 height 579
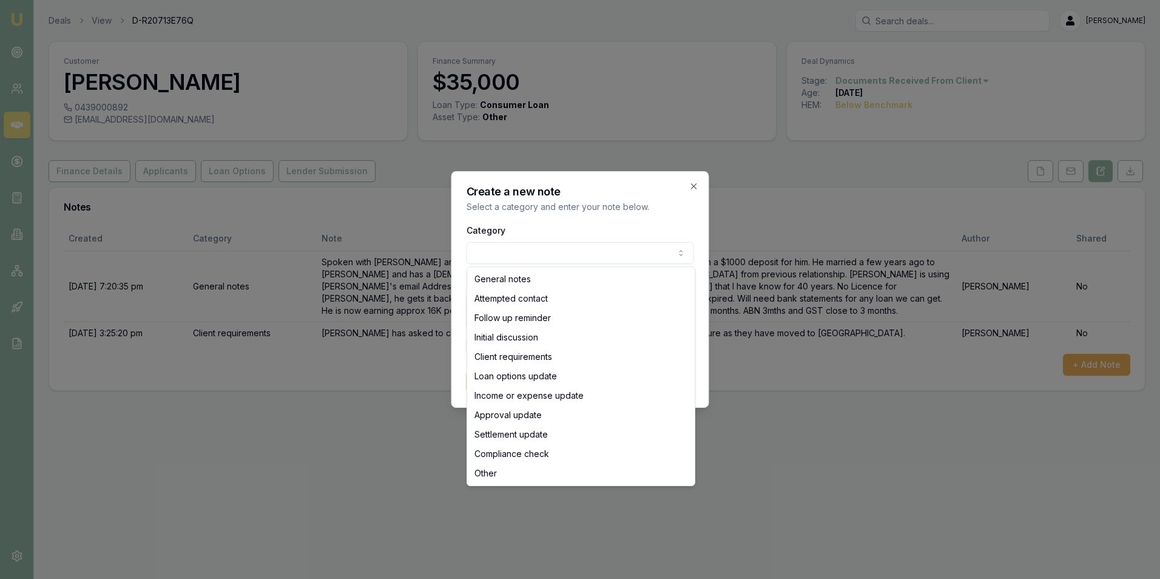
select select "OTHER"
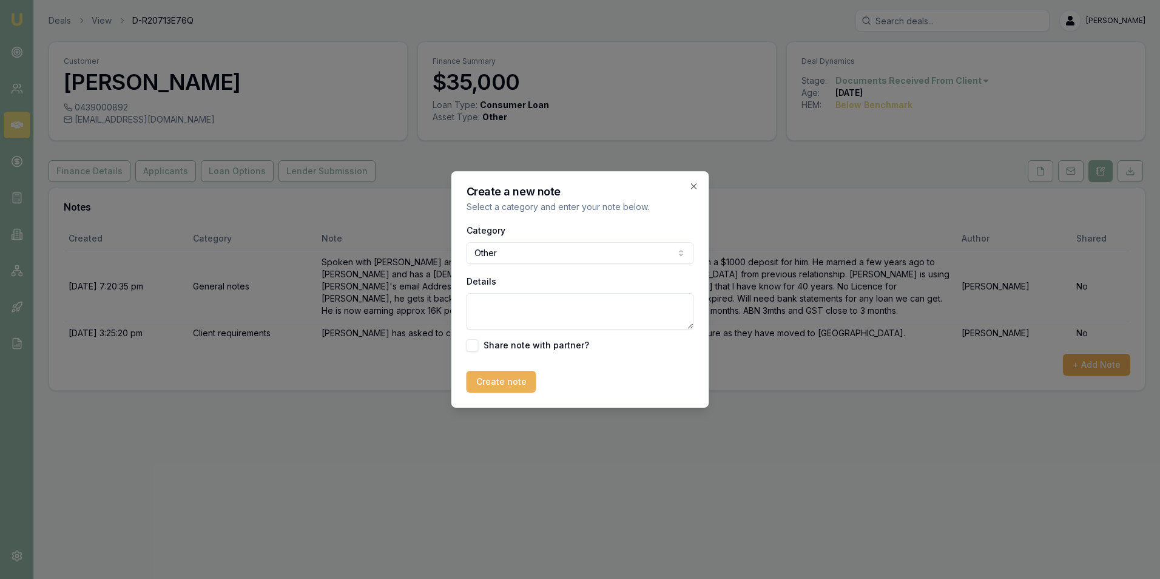
click at [505, 308] on textarea "Details" at bounding box center [579, 311] width 227 height 36
type textarea "Client was rejected until he has a drivers licence back."
click at [510, 377] on button "Create note" at bounding box center [501, 382] width 70 height 22
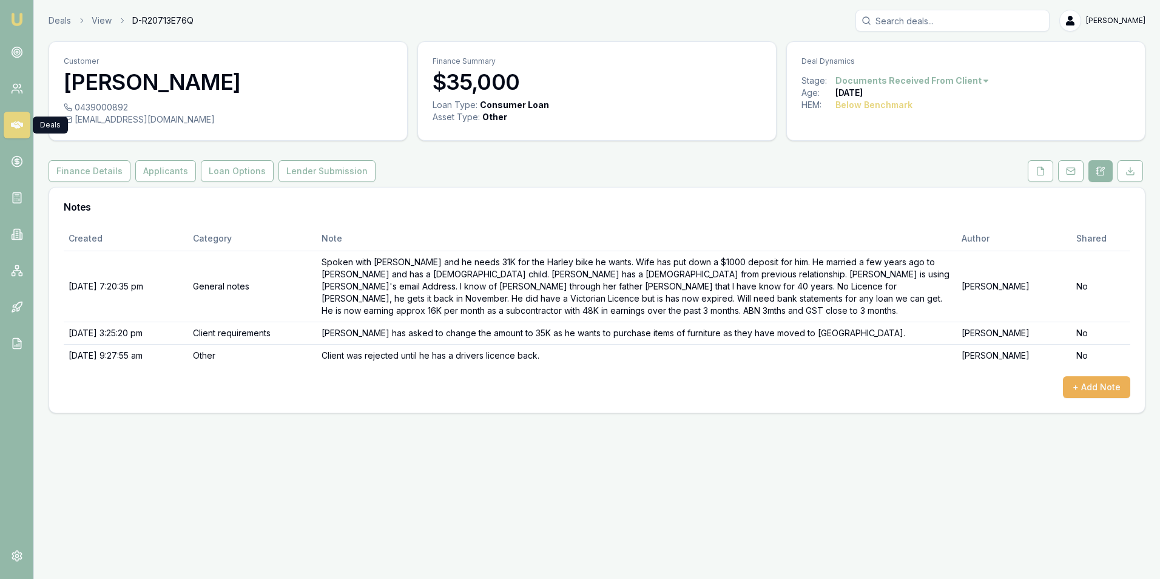
click at [19, 122] on icon at bounding box center [17, 124] width 12 height 7
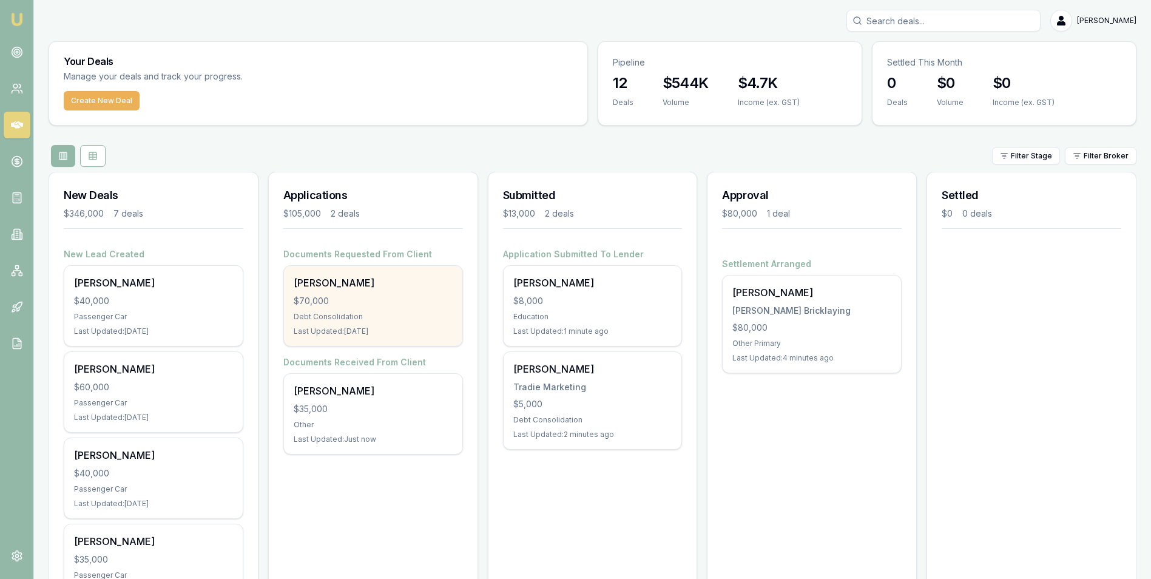
click at [391, 308] on div "Vincent Villemin $70,000 Debt Consolidation Last Updated: 22 days ago" at bounding box center [373, 306] width 178 height 80
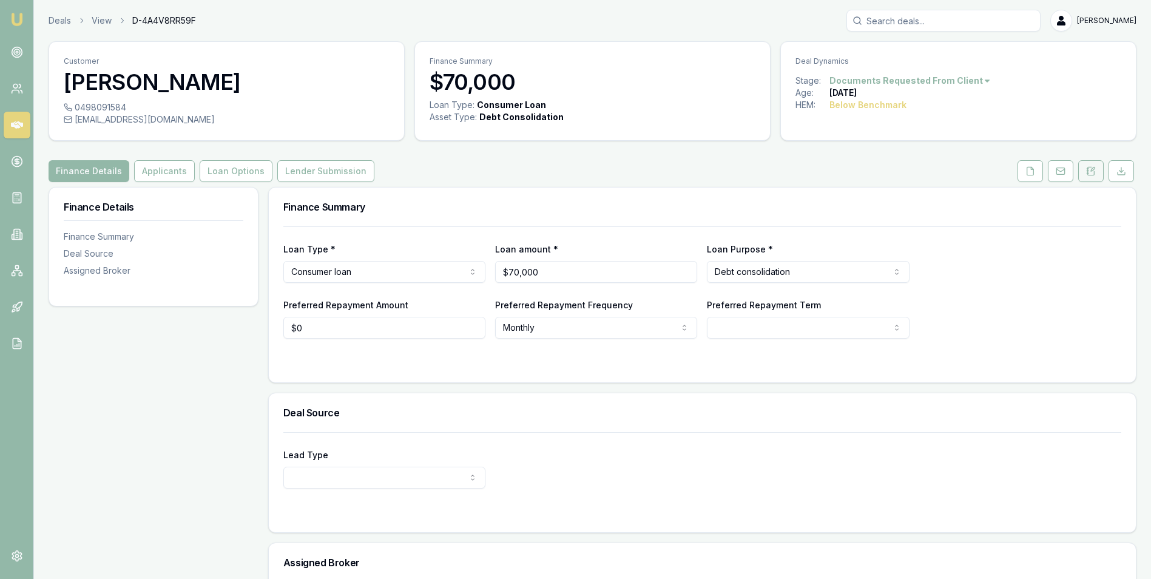
click at [1092, 167] on icon at bounding box center [1091, 171] width 10 height 10
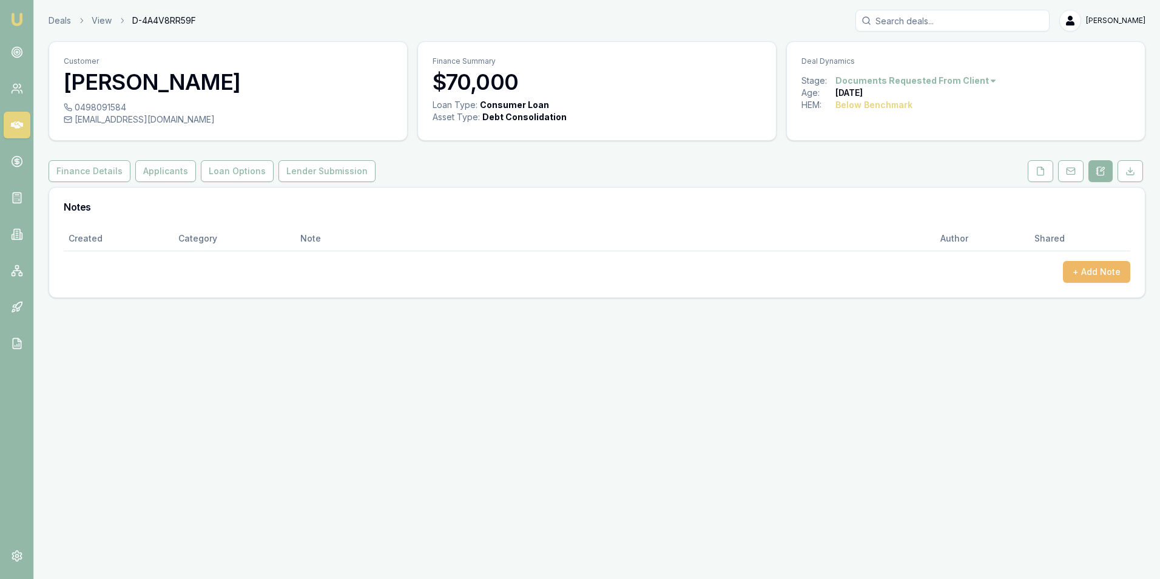
click at [1083, 269] on button "+ Add Note" at bounding box center [1096, 272] width 67 height 22
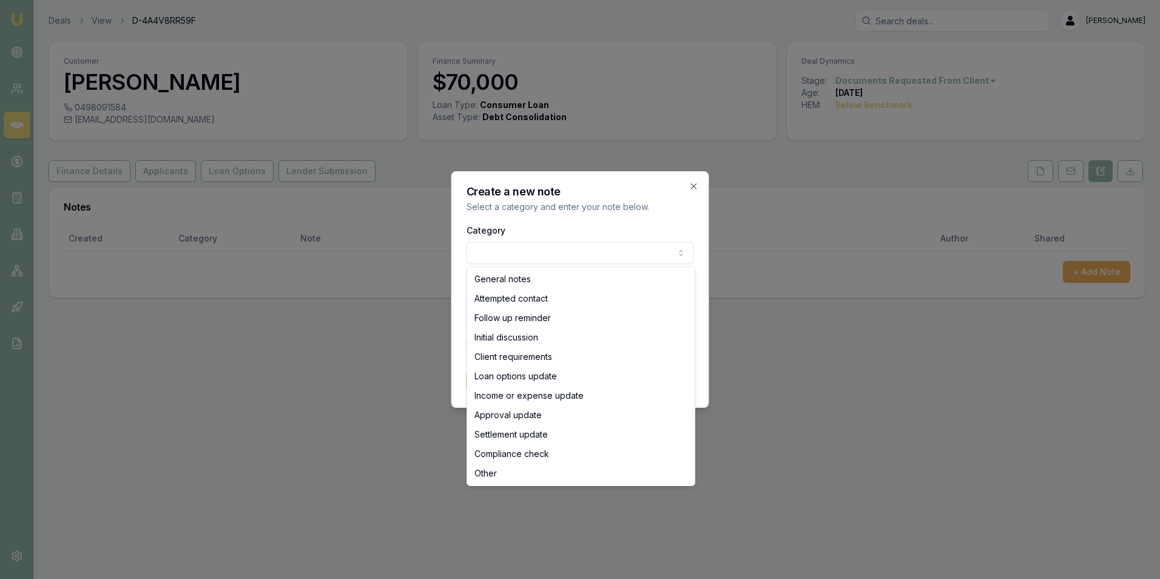
click at [544, 253] on body "Emu Broker Deals View D-4A4V8RR59F Adam Howell Toggle Menu Customer Vincent Vil…" at bounding box center [580, 289] width 1160 height 579
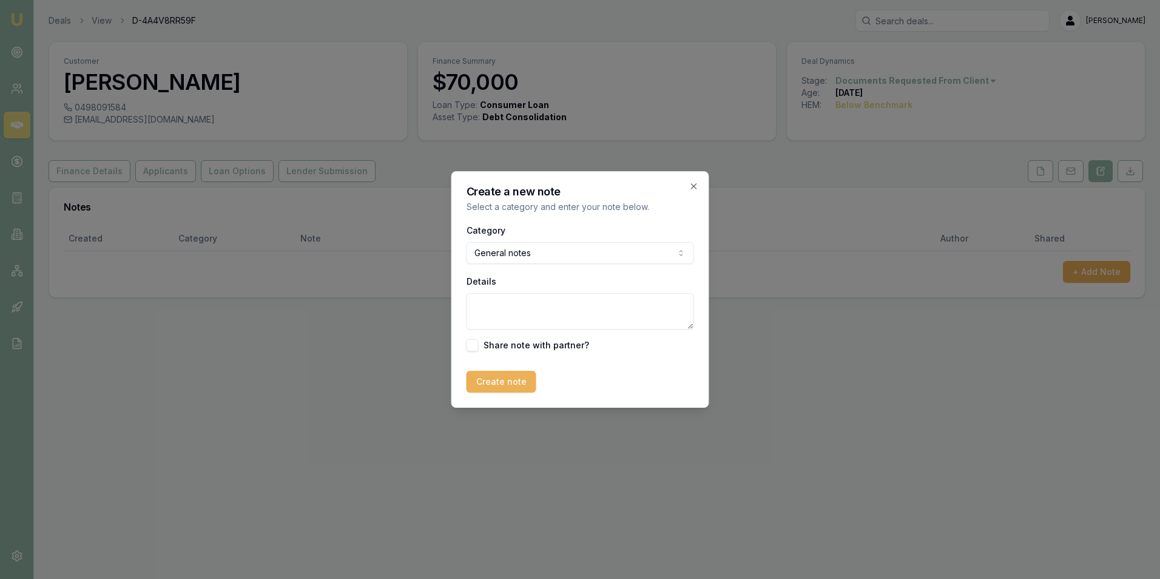
click at [497, 300] on textarea "Details" at bounding box center [579, 311] width 227 height 36
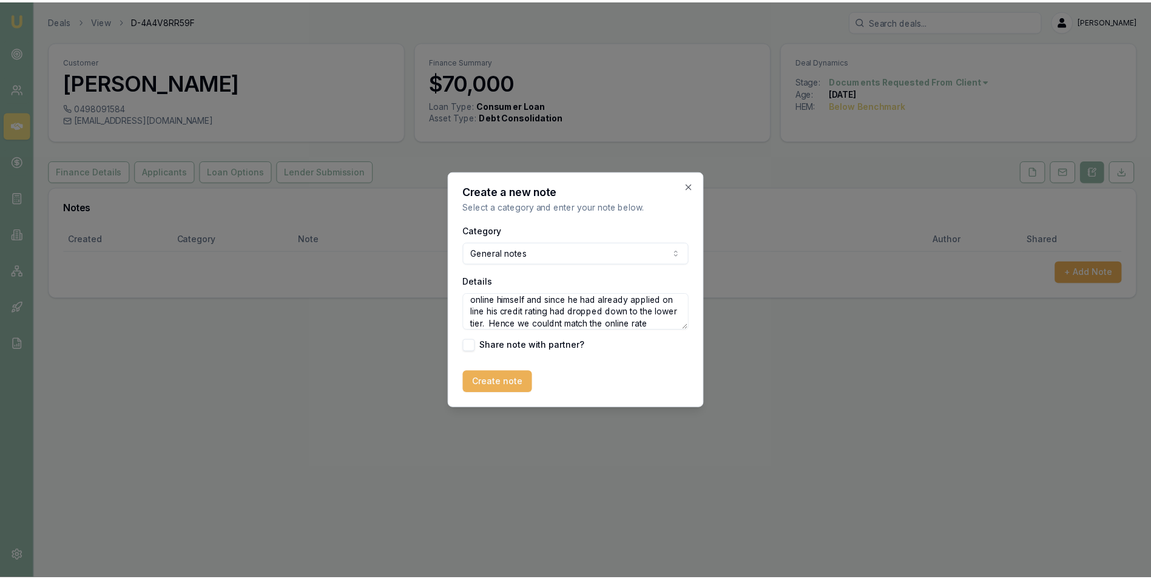
scroll to position [29, 0]
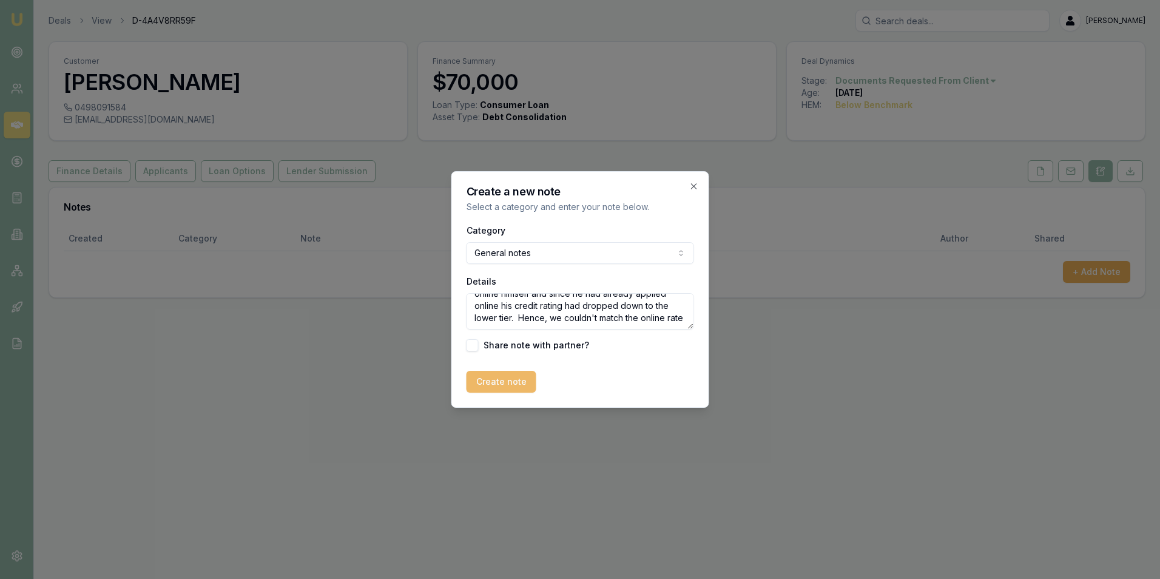
type textarea "Couldnt match the loan offer he had generated online himself and since he had a…"
click at [505, 378] on button "Create note" at bounding box center [501, 382] width 70 height 22
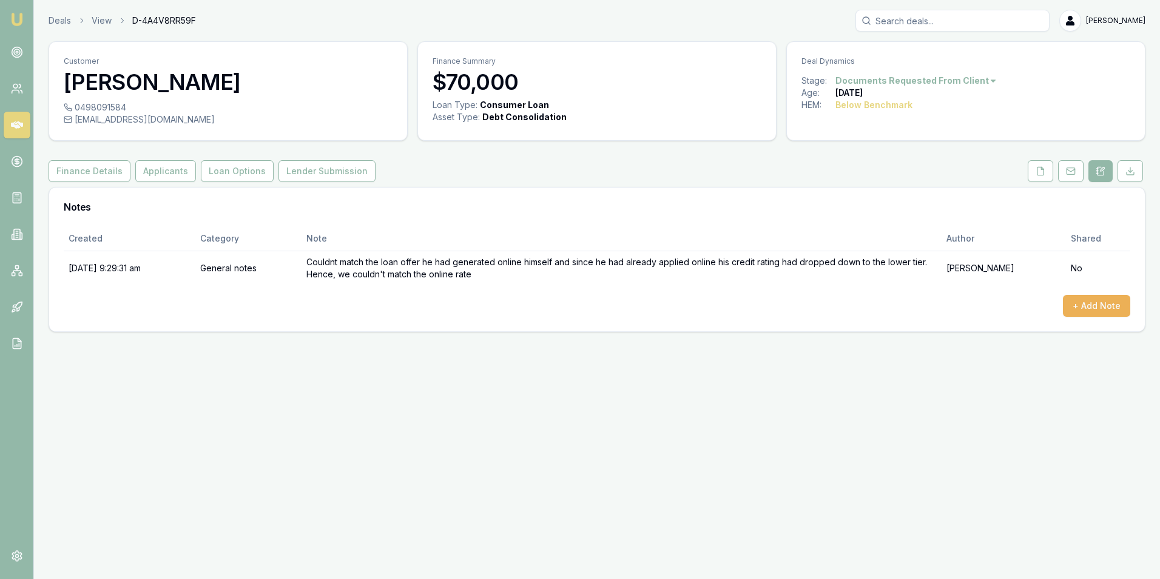
click at [18, 118] on link at bounding box center [17, 125] width 27 height 27
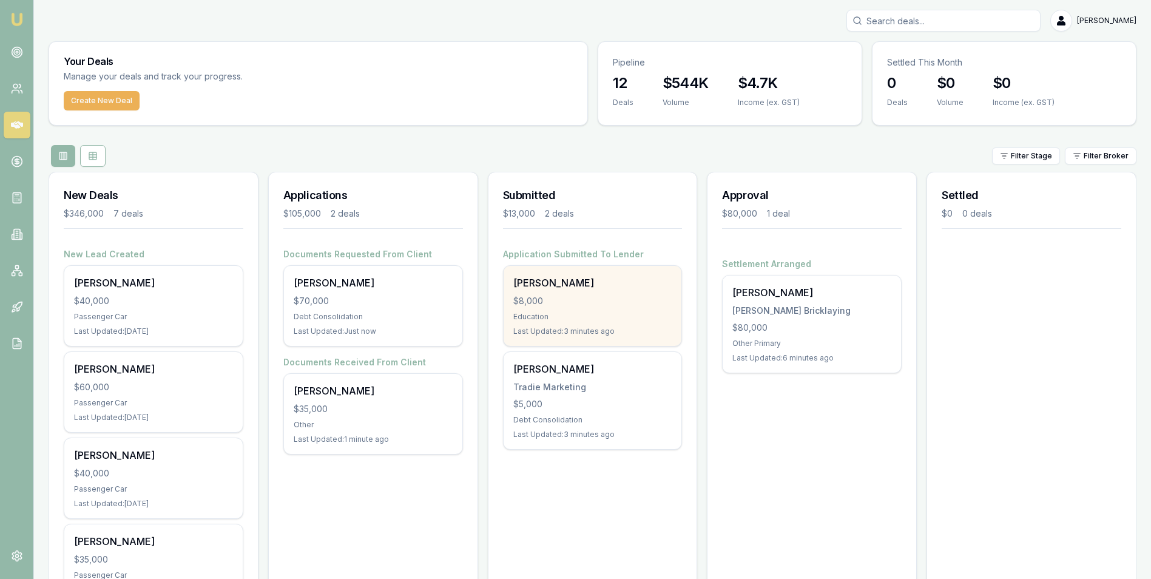
click at [606, 305] on div "$8,000" at bounding box center [592, 301] width 159 height 12
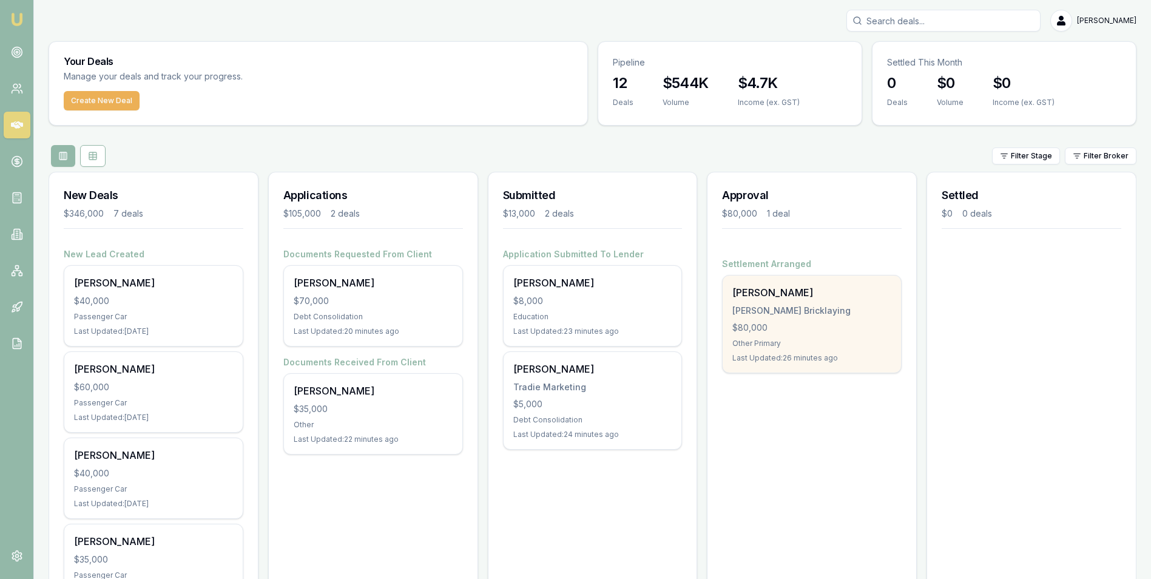
click at [814, 315] on div "[PERSON_NAME] Bricklaying" at bounding box center [811, 310] width 159 height 12
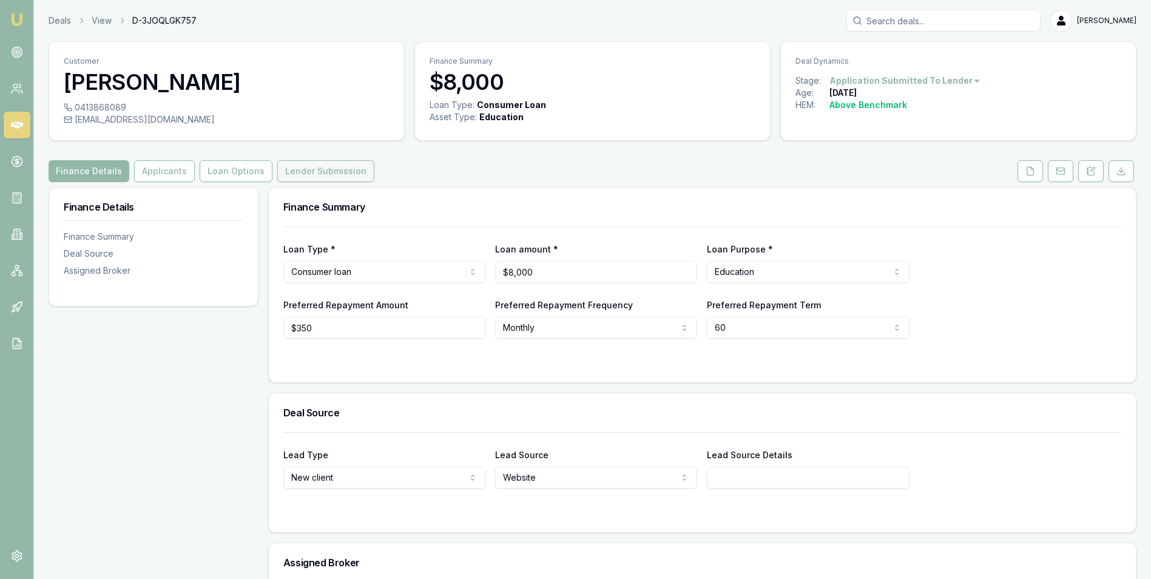
click at [311, 172] on button "Lender Submission" at bounding box center [325, 171] width 97 height 22
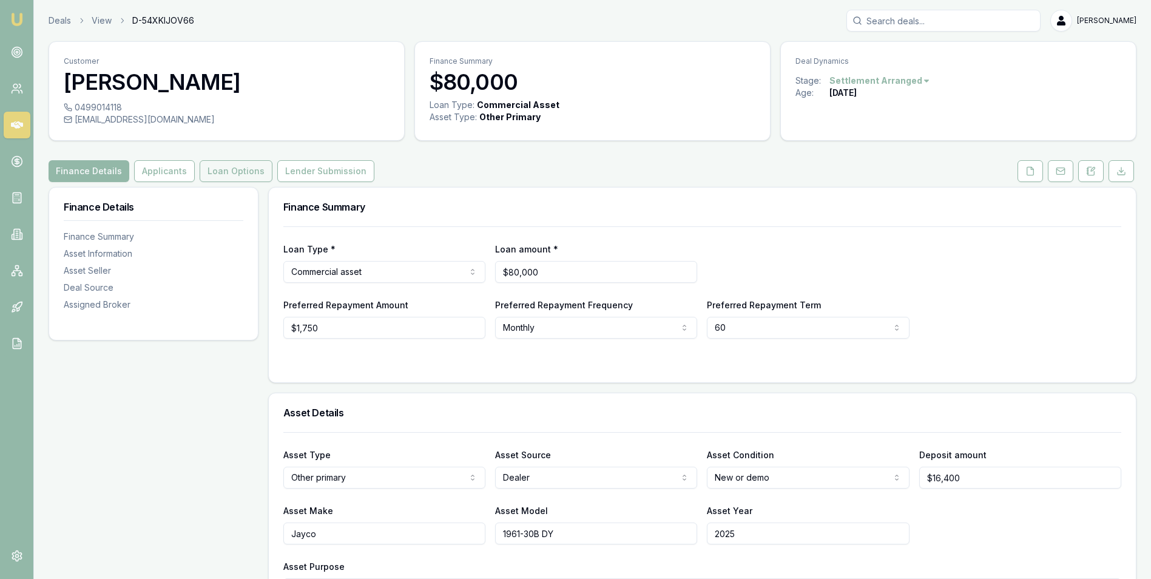
click at [241, 168] on button "Loan Options" at bounding box center [236, 171] width 73 height 22
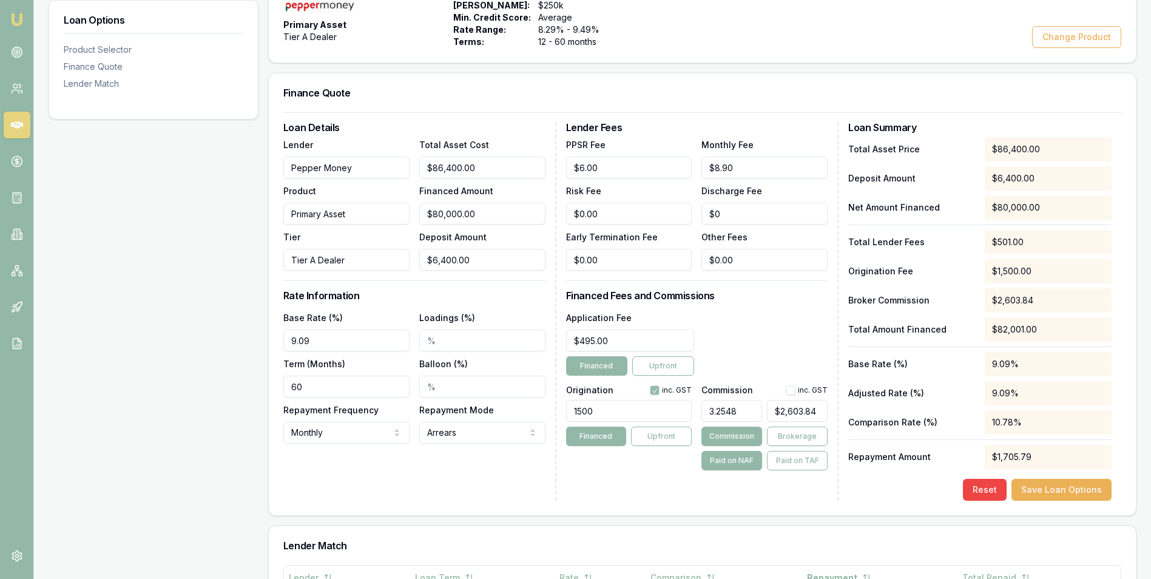
scroll to position [243, 0]
click at [747, 411] on input "3.2548" at bounding box center [731, 410] width 61 height 22
type input "3.25%"
click at [775, 320] on div "Application Fee $495.00 Financed Upfront" at bounding box center [697, 342] width 262 height 66
type input "2603.84"
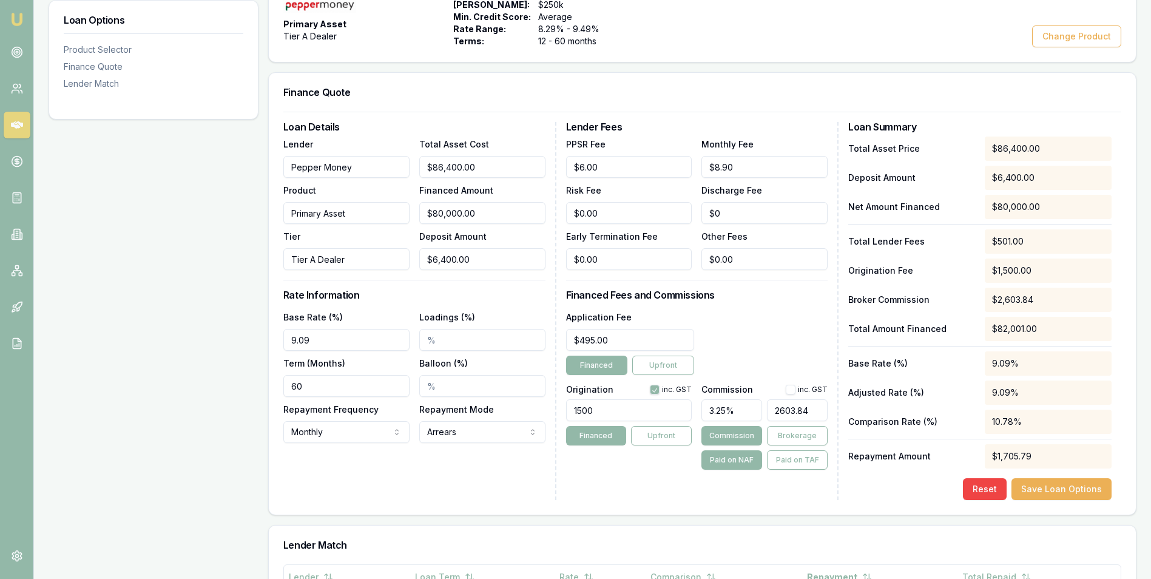
drag, startPoint x: 822, startPoint y: 409, endPoint x: 771, endPoint y: 409, distance: 50.9
click at [771, 409] on input "2603.84" at bounding box center [797, 410] width 61 height 22
type input "0.00407608695652174"
type input "3"
type input "0.052989130434782615"
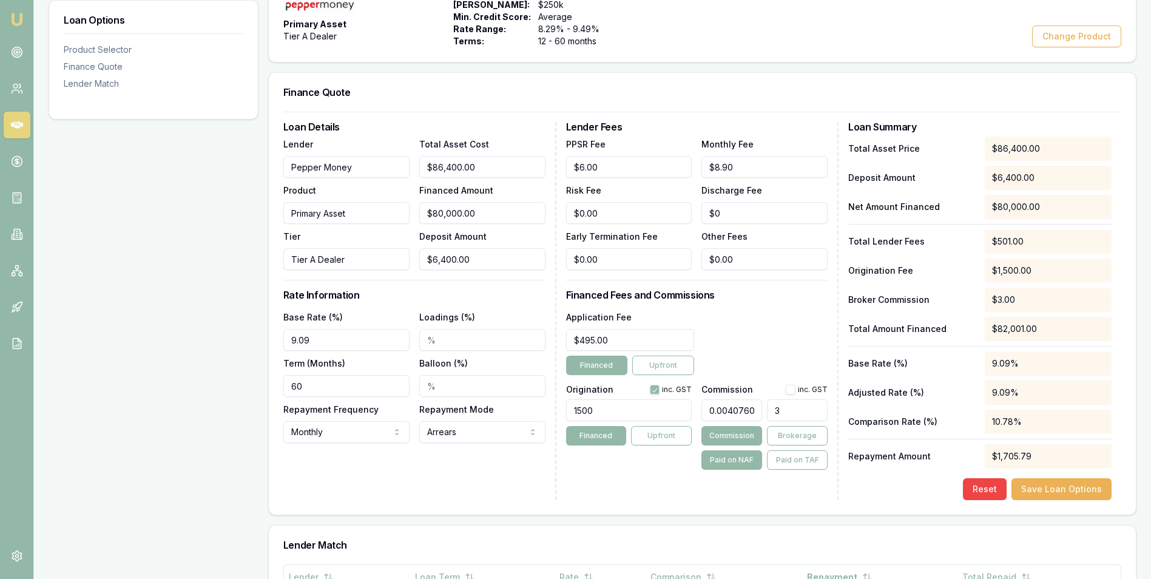
type input "39"
type input "0.5380434782608695"
type input "396"
type input "5.389945652173913"
type input "3967."
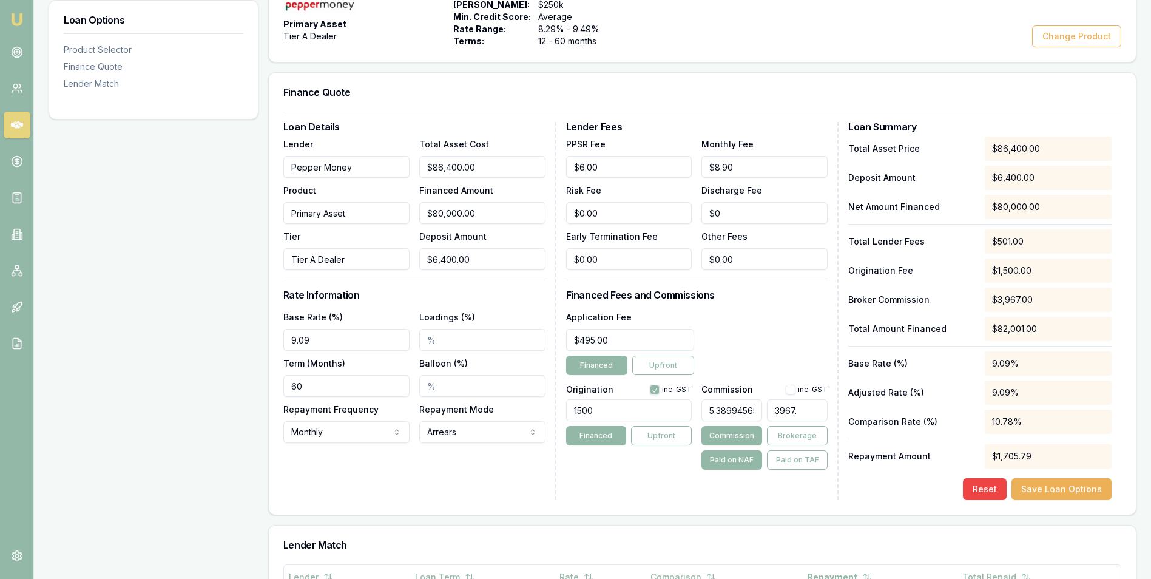
type input "5.390489130434783"
type input "3967.4"
type input "5.390584239130434"
click at [614, 468] on div "Origination inc. GST 1500 Financed Upfront" at bounding box center [629, 425] width 126 height 90
type input "4312.467391304348"
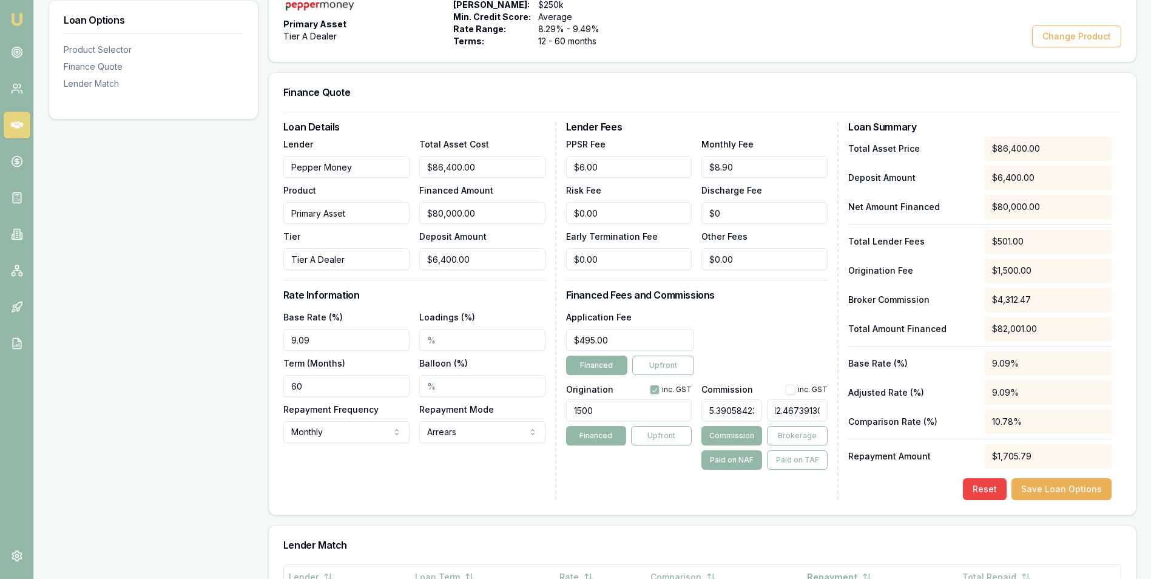
scroll to position [0, 0]
drag, startPoint x: 821, startPoint y: 407, endPoint x: 767, endPoint y: 408, distance: 54.0
click at [767, 408] on input "4312.467391304348" at bounding box center [797, 410] width 61 height 22
type input "42533.081521739135"
type input "31304348"
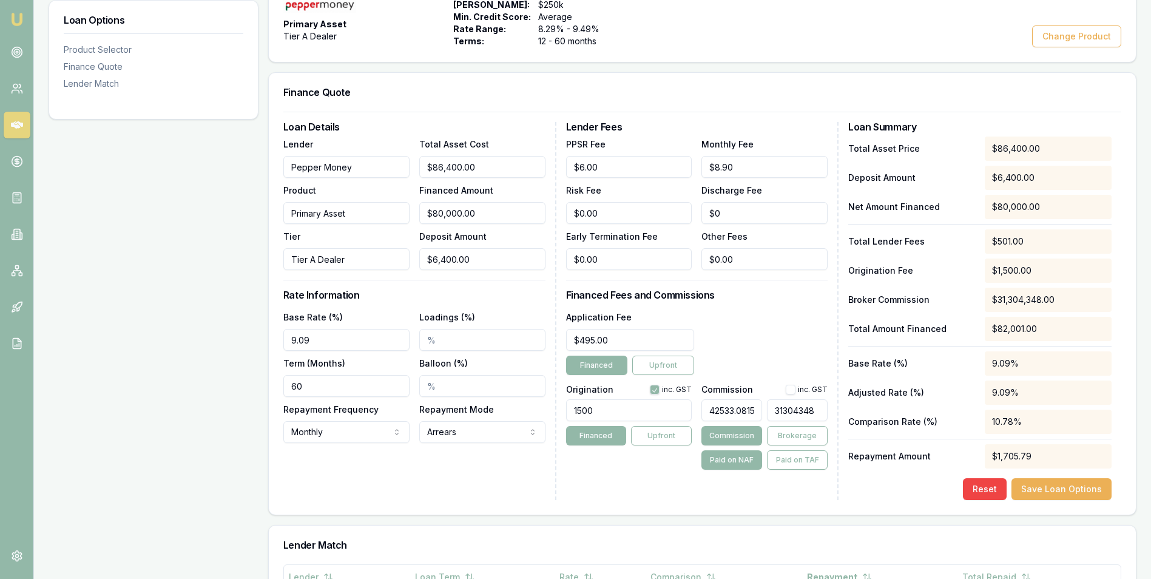
type input "531663.5163043478"
type input "391304348"
type input "5382206.994565218"
type input "3961304348"
type input "53901228.73369565"
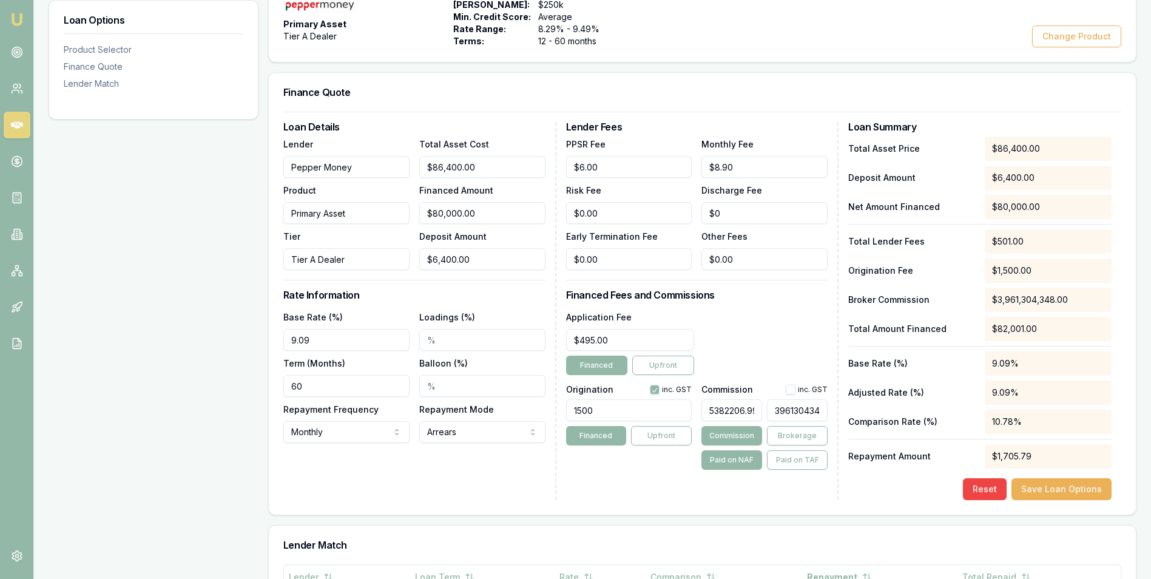
type input "39671304348"
type input "5.390122873369565"
type input "3967.1304348"
type input "5.390506852554347"
type input "3967.41304348"
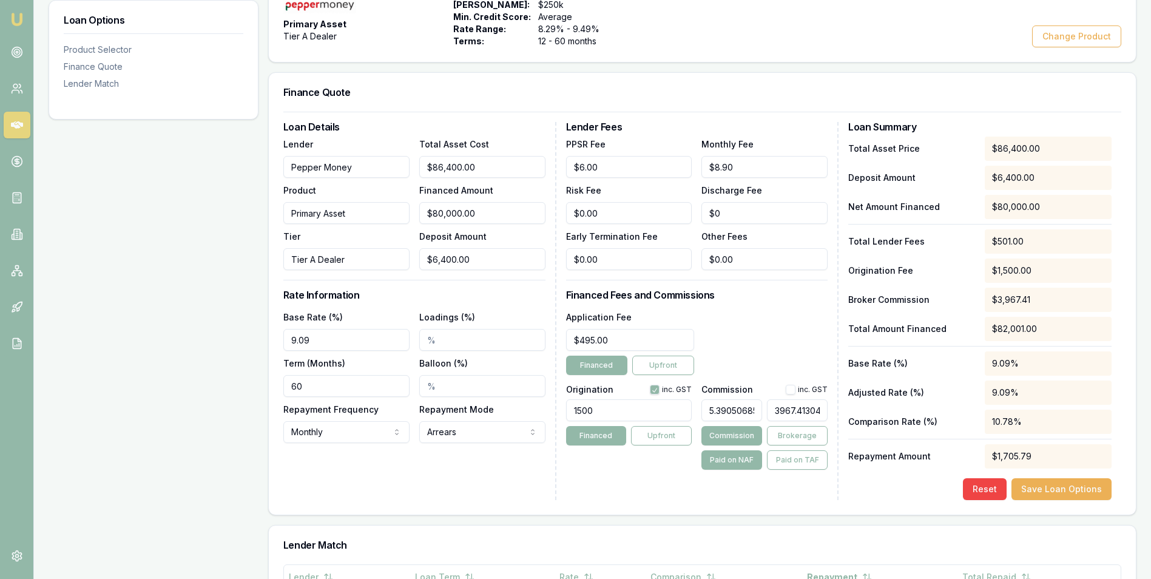
type input "5.390586011342392"
type input "3967.471304348"
type input "5.390586011331521"
type input "3967.47130434"
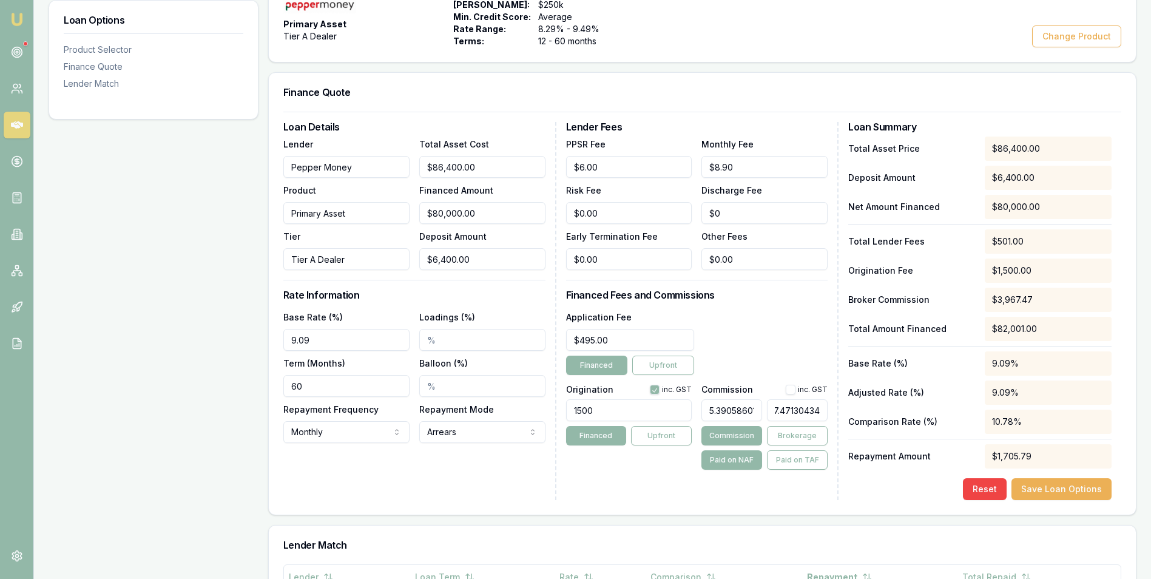
type input "5.390586011277175"
type input "3967.4713043"
type input "5.390586010869566"
type input "3967.471304"
type input "5.390586005434782"
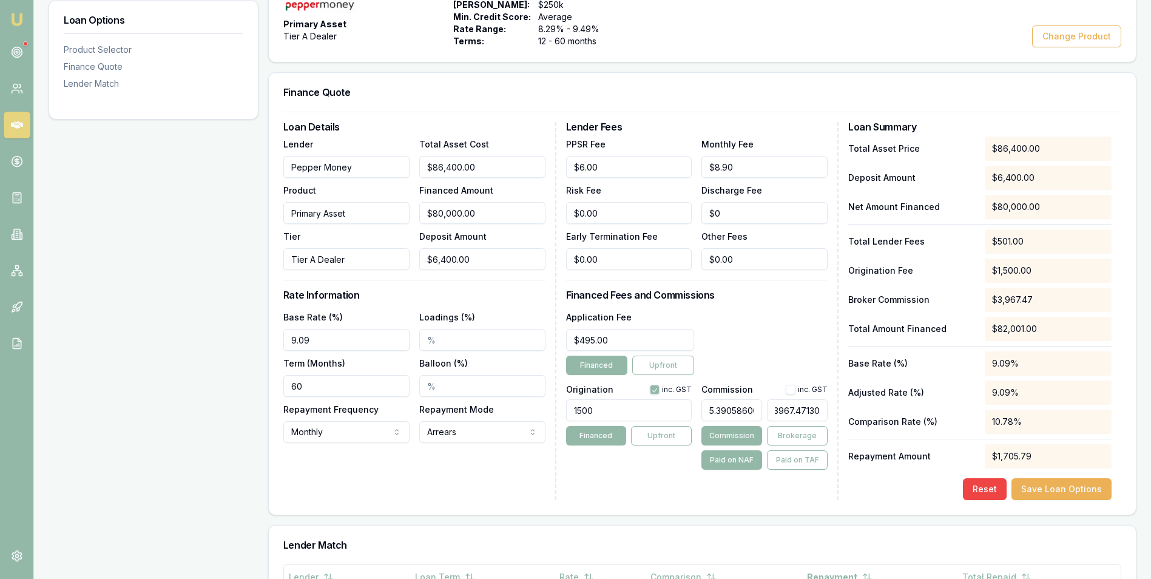
scroll to position [0, 1]
type input "3967.4713"
type input "5.390585597826087"
type input "3967.471"
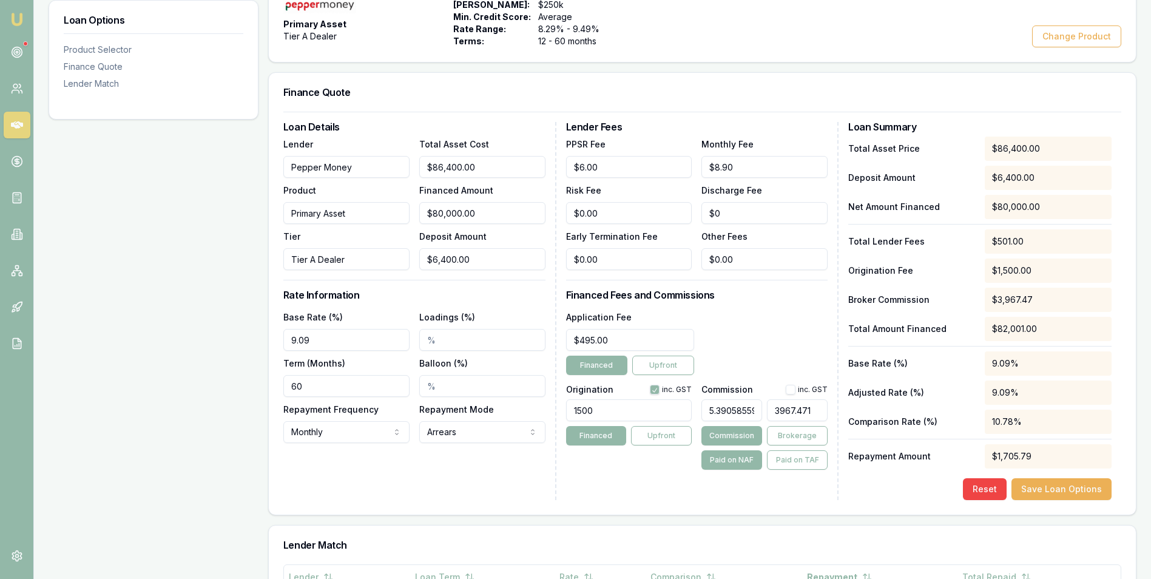
type input "5.390584239130434"
type input "$4,312.47"
click at [774, 331] on div "Application Fee $495.00 Financed Upfront" at bounding box center [697, 342] width 262 height 66
click at [793, 389] on button "button" at bounding box center [790, 390] width 10 height 10
checkbox input "true"
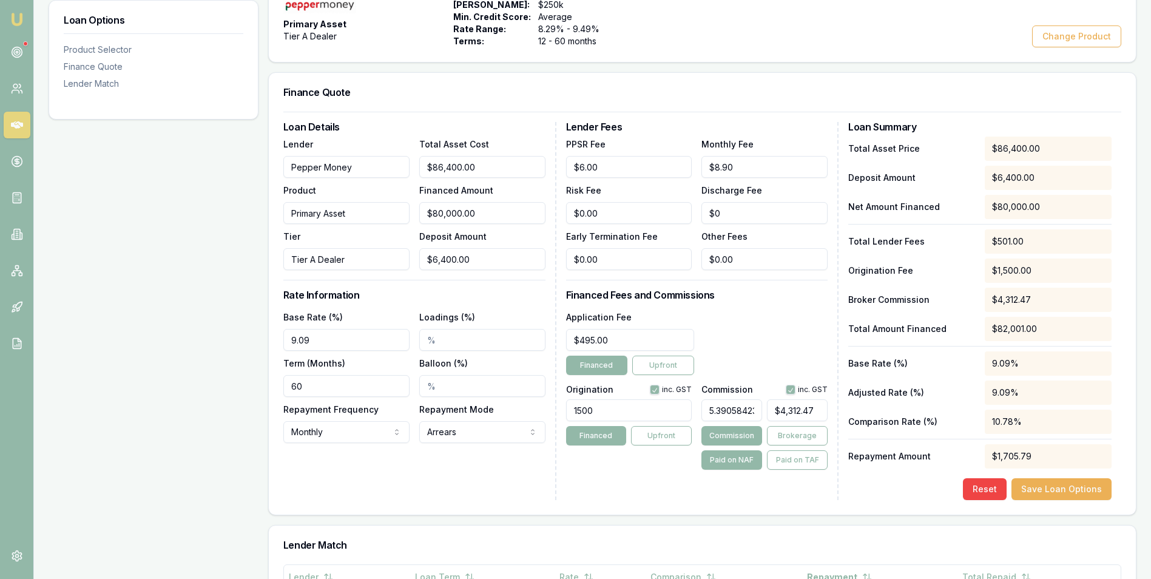
click at [727, 408] on input "5.390584239130434" at bounding box center [731, 410] width 61 height 22
type input "5.30584239130434"
type input "$4,244.67"
type input "5.0584239130434"
type input "$4,046.74"
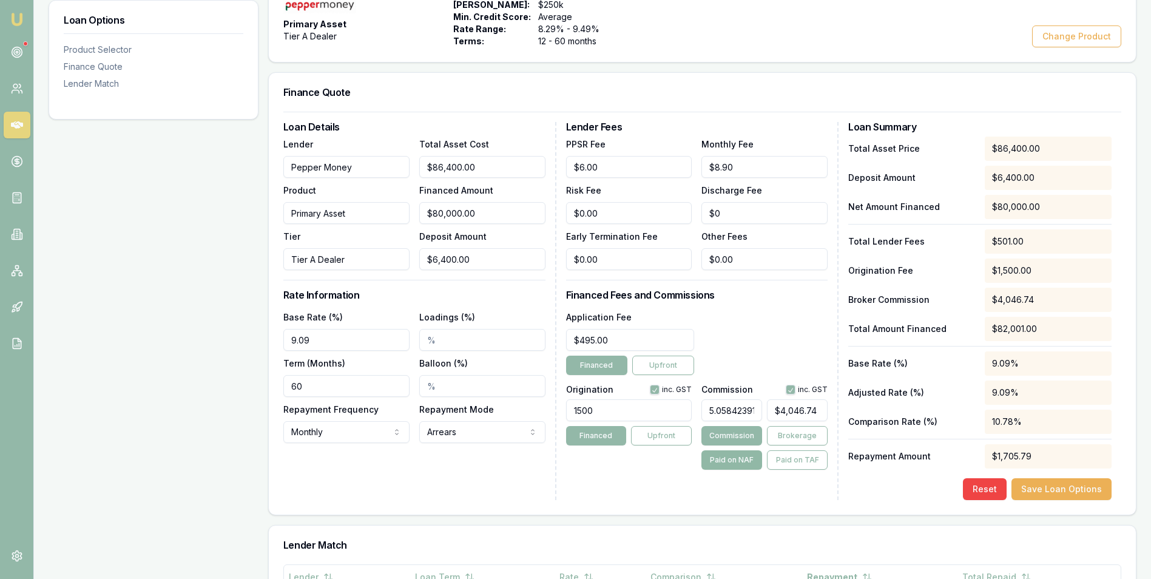
type input "5.50584239130434"
type input "$4,404.67"
type input "5.500584239130434"
type input "$4,400.47"
type input "5.50584239130434"
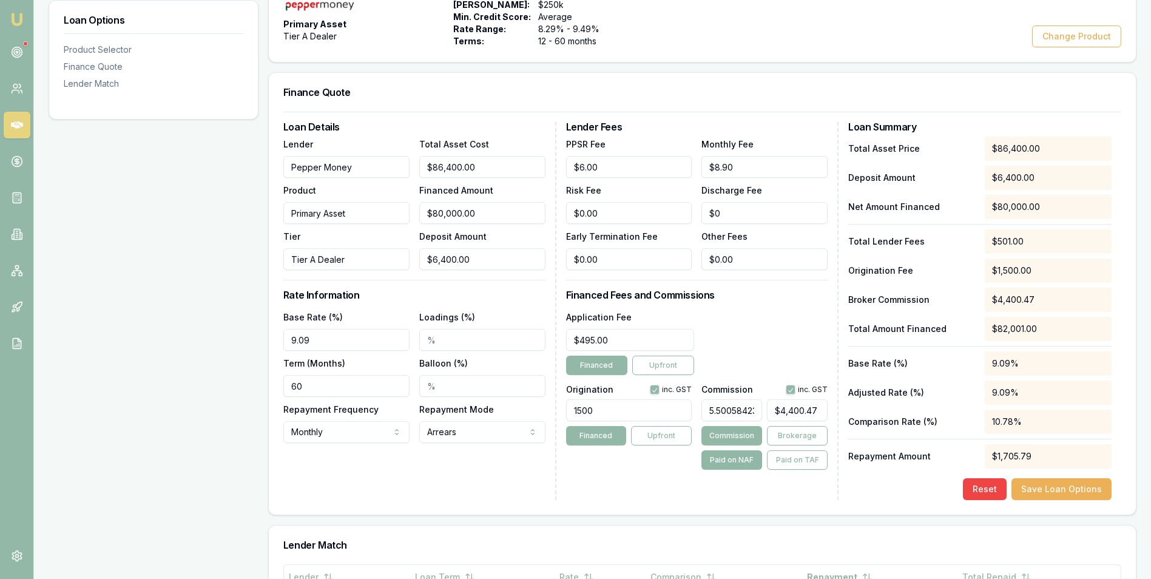
type input "$4,404.67"
type input "5.0584239130434"
type input "$4,046.74"
type input "5.40584239130434"
type input "$4,324.67"
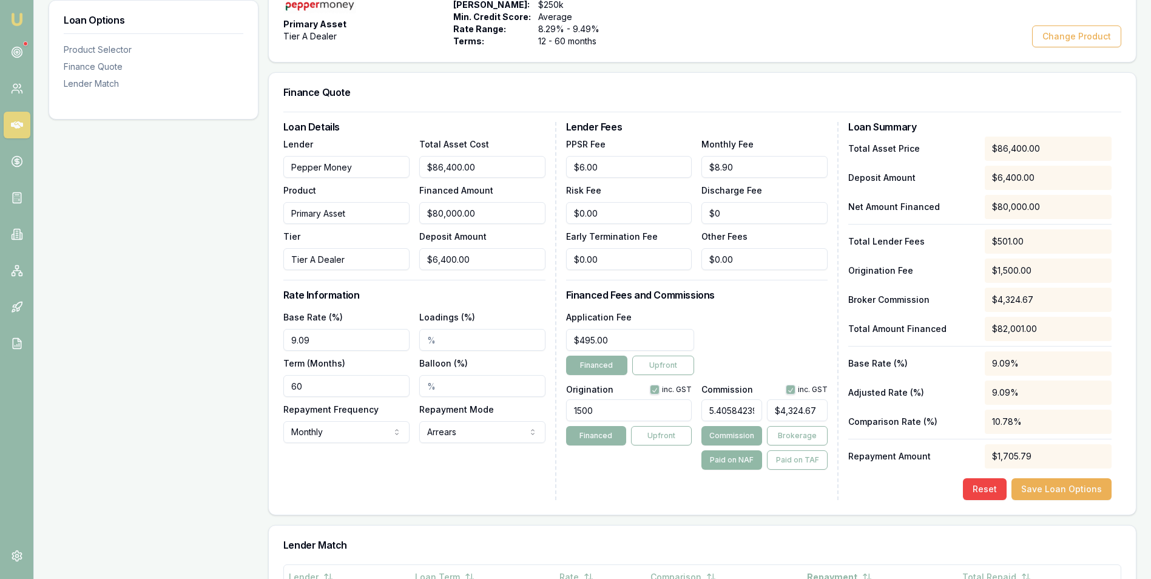
type input "5.450584239130434"
type input "$4,360.47"
type input "5.4550584239130435"
type input "$4,364.05"
click at [753, 411] on input "5.45505842391304355" at bounding box center [731, 410] width 61 height 22
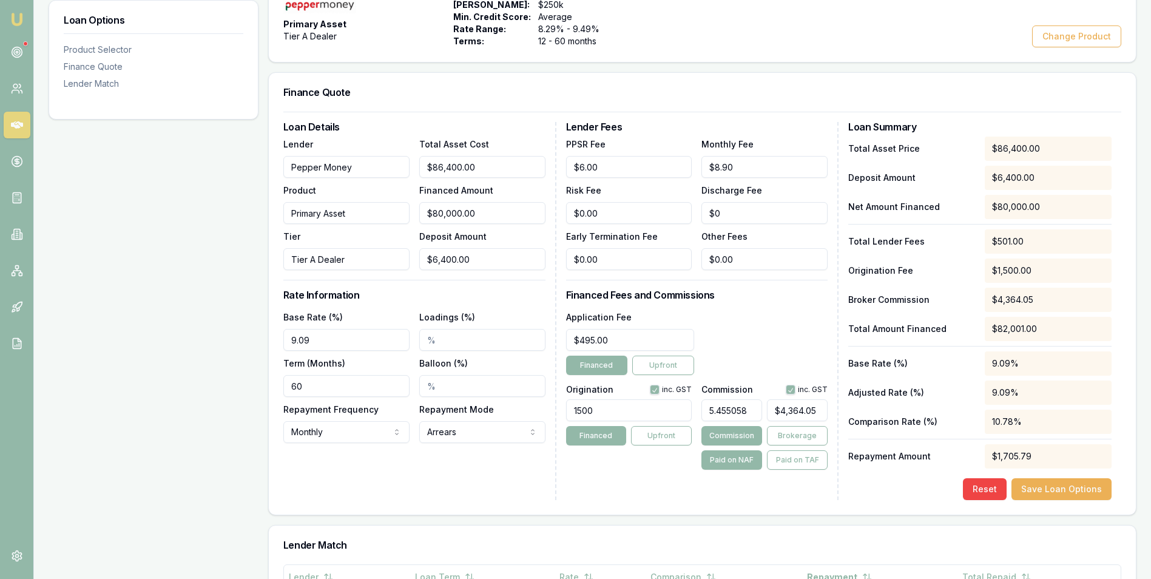
type input "5.45505"
type input "$4,364.04"
type input "5.455"
type input "$4,364.00"
type input "5.45"
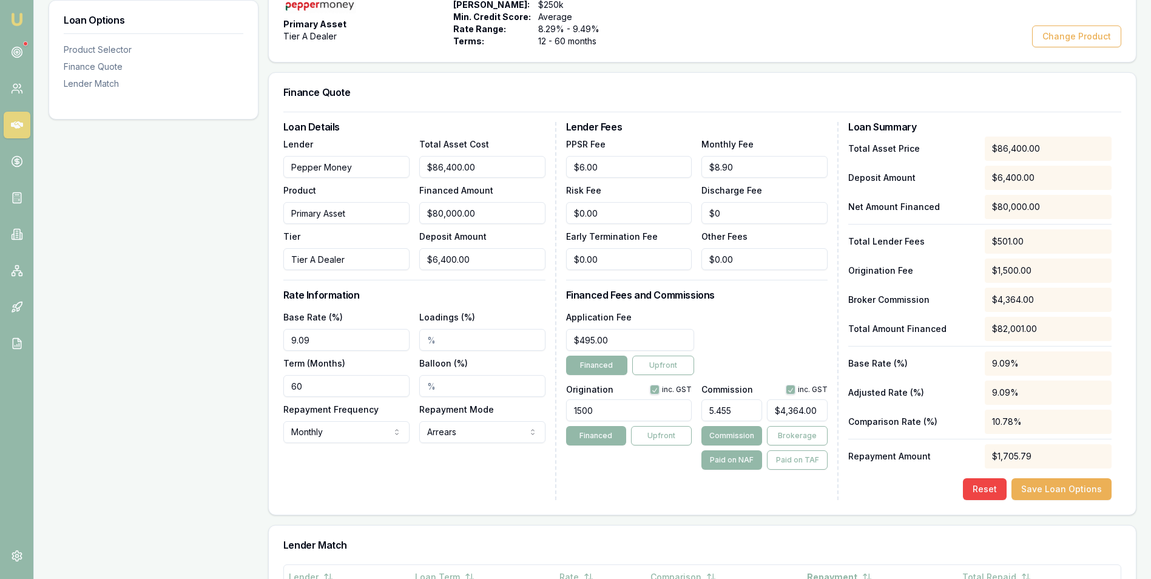
type input "$4,360.00"
type input "5.456"
type input "$4,364.80"
type input "5.45"
type input "$4,360.00"
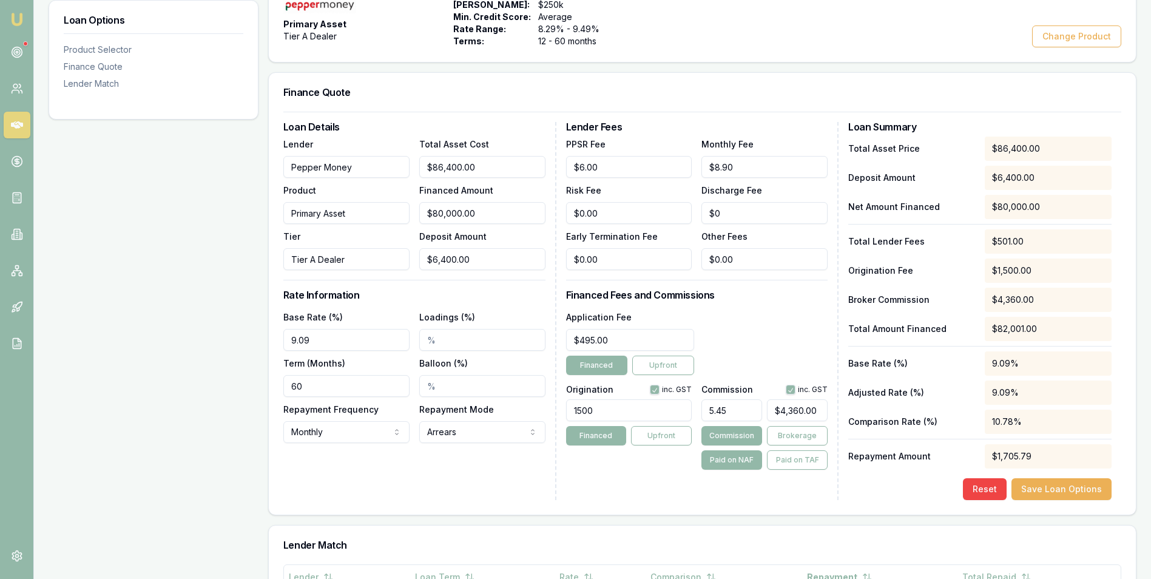
type input "5.455"
type input "$4,364.00"
type input "5.4555"
type input "$4,364.40"
type input "5.455"
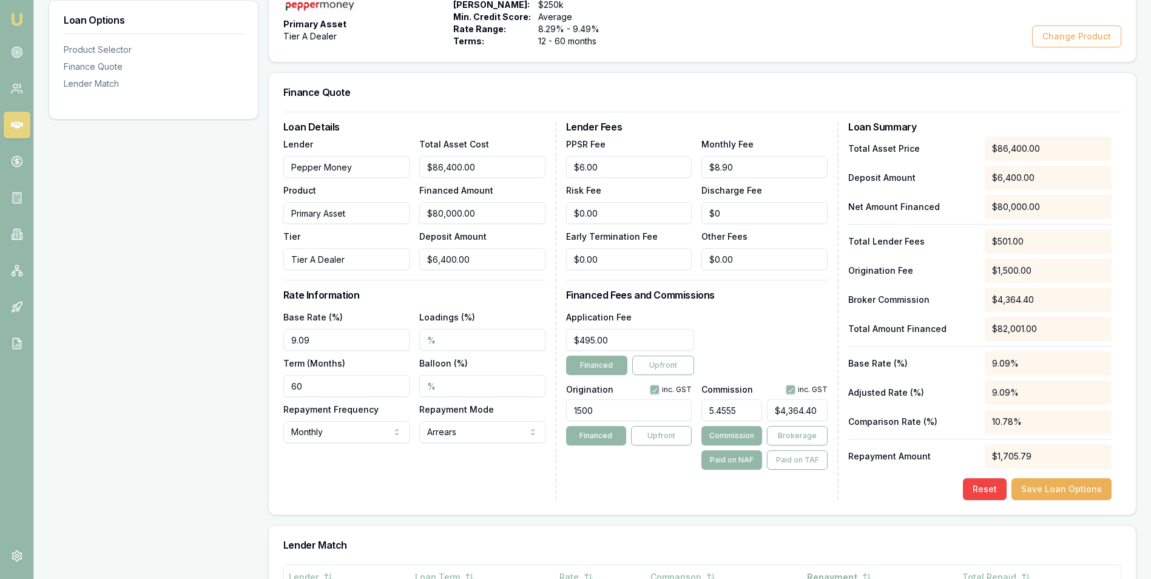
type input "$4,364.00"
type input "5.4552"
type input "$4,364.16"
type input "5.455"
type input "$4,364.00"
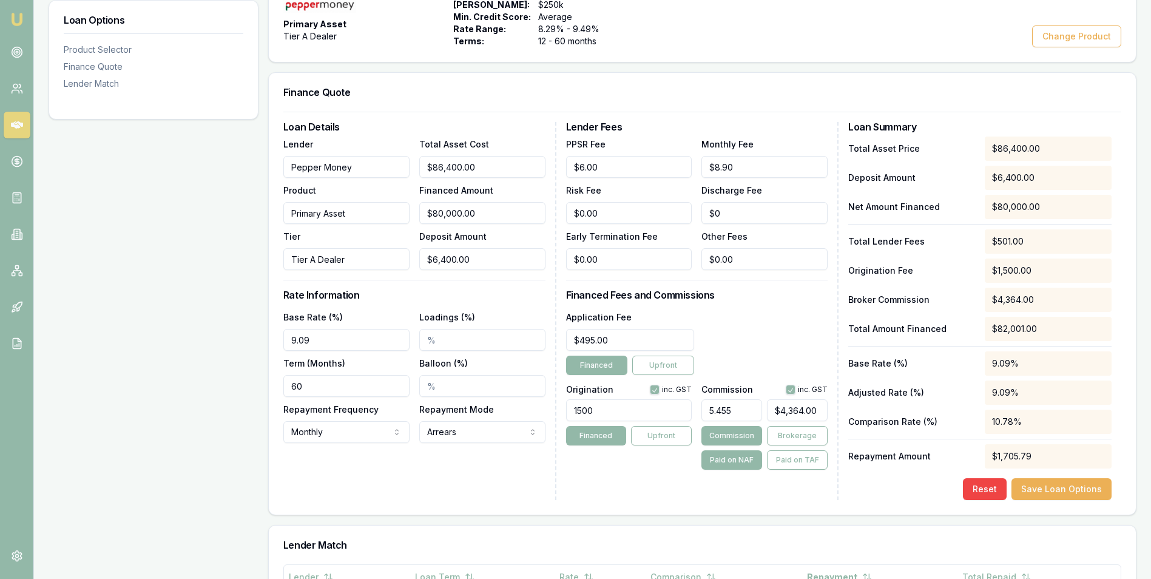
type input "5.4553"
type input "$4,364.24"
type input "5.455"
type input "$4,364.00"
type input "5.4552"
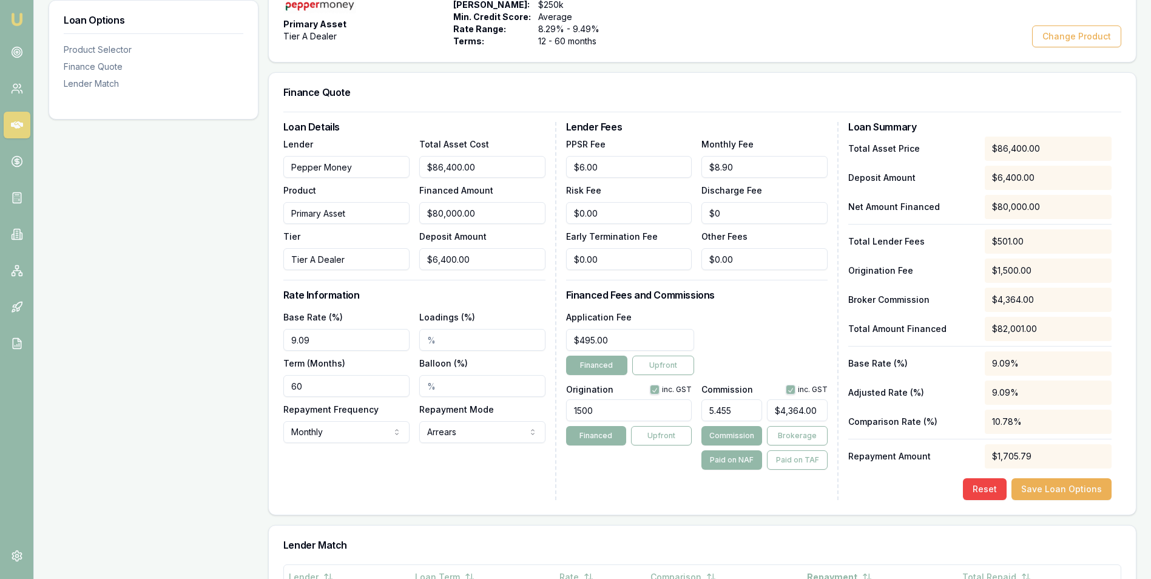
type input "$4,364.16"
type input "5.45525"
type input "$4,364.20"
type input "5.4552"
type input "$4,364.16"
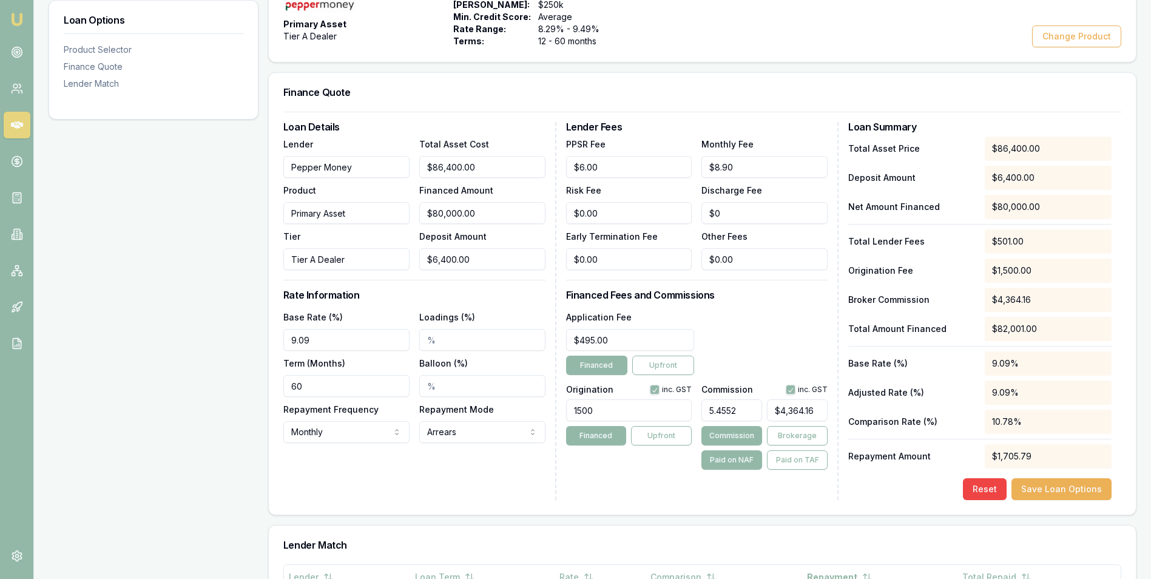
type input "5.45526"
type input "$4,364.21"
type input "5.46%"
click at [779, 335] on div "Application Fee $495.00 Financed Upfront" at bounding box center [697, 342] width 262 height 66
click at [731, 412] on input "5.46%" at bounding box center [731, 410] width 61 height 22
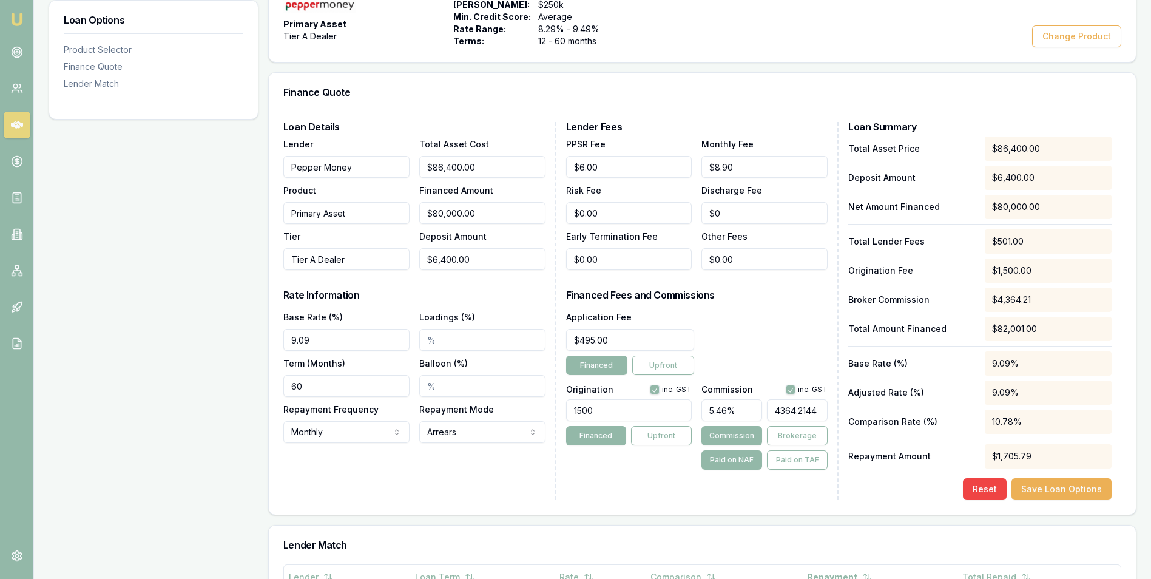
click at [818, 408] on input "4364.2144" at bounding box center [797, 410] width 61 height 22
click at [747, 410] on input "5.46%" at bounding box center [731, 410] width 61 height 22
type input "4364.2144"
click at [816, 411] on input "4364.2144" at bounding box center [797, 410] width 61 height 22
type input "5.929638586956522"
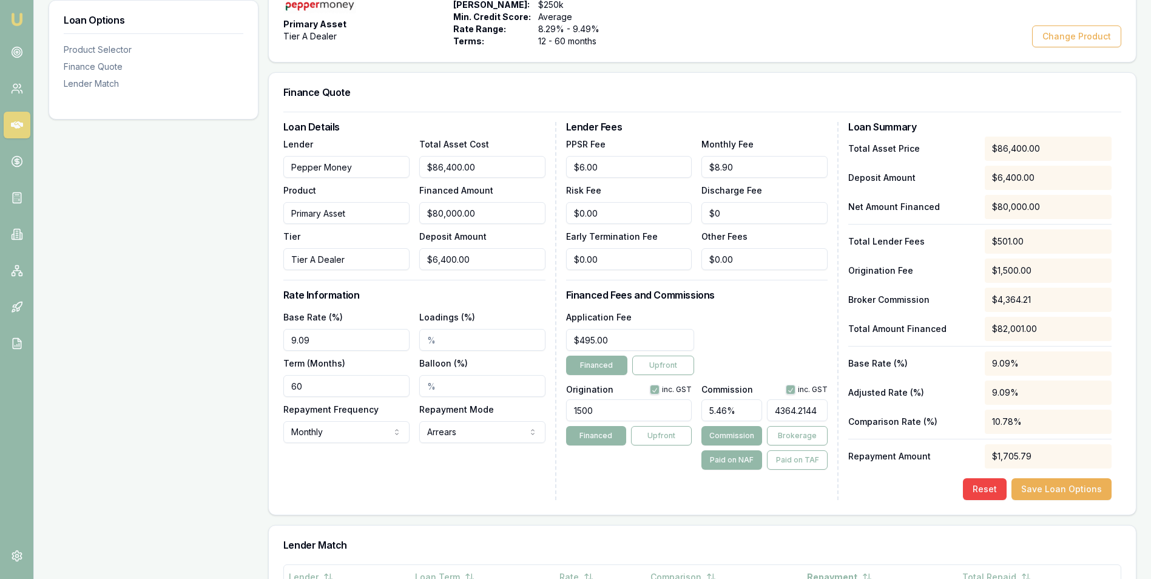
type input "4364.214"
type input "5.929633152173913"
type input "4364.21"
type input "5.929619565217391"
type input "4364.2"
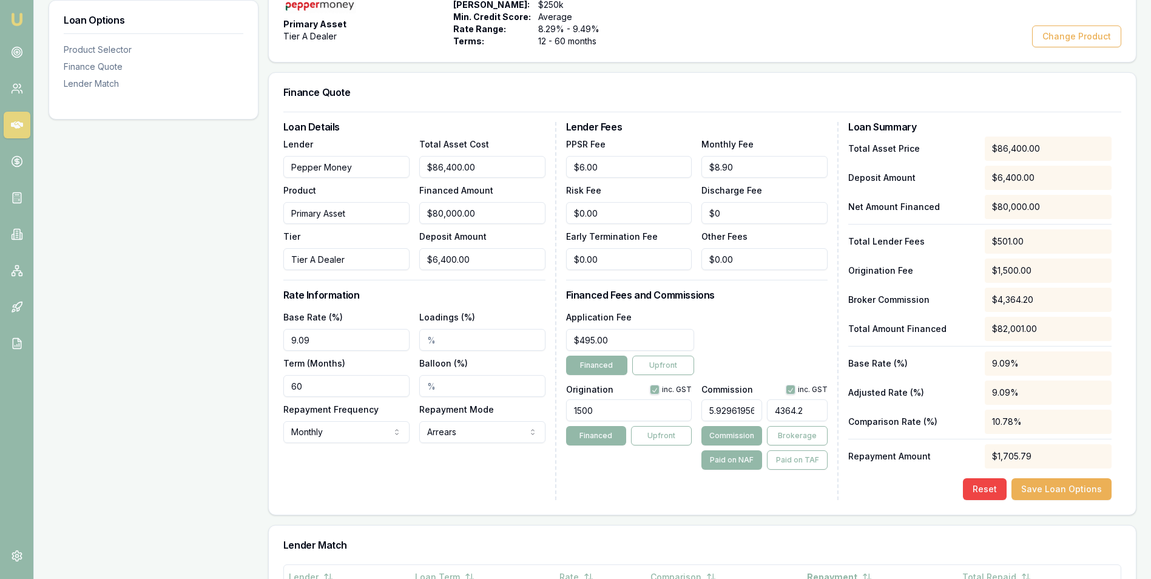
type input "5.929646739130435"
type input "$4,743.72"
click at [782, 317] on div "Application Fee $495.00 Financed Upfront" at bounding box center [697, 342] width 262 height 66
drag, startPoint x: 758, startPoint y: 411, endPoint x: 693, endPoint y: 404, distance: 64.6
click at [693, 404] on div "Origination inc. GST 1500 Financed Upfront Commission inc. GST 5.92964673913043…" at bounding box center [697, 425] width 262 height 90
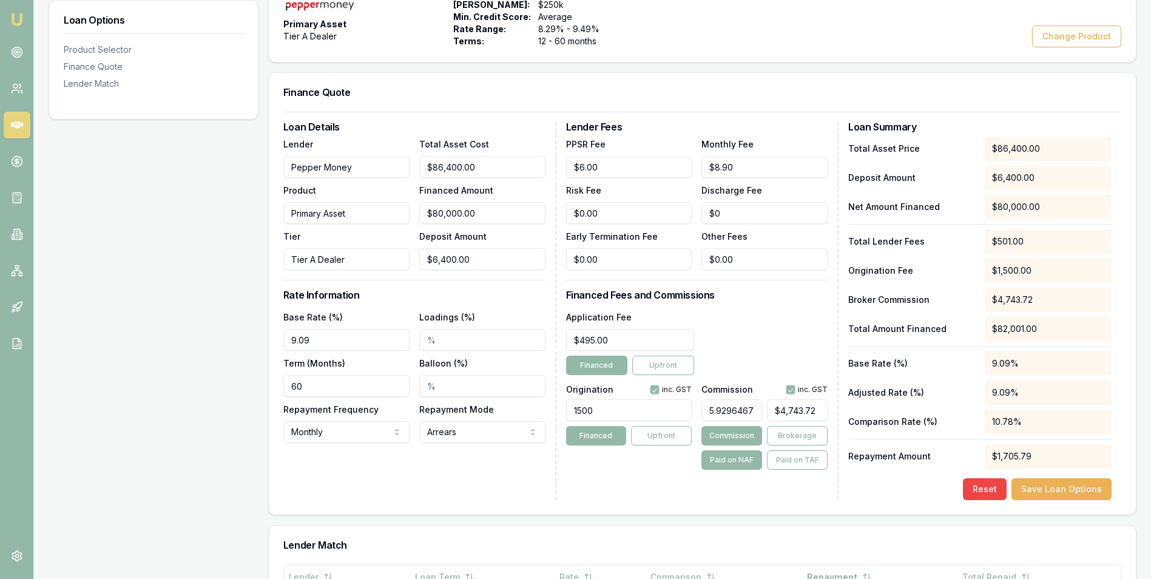
type input "59130435"
type input "$47,304,348,000.00"
type input "5.9130435"
type input "$4,730.43"
type input "5.49130435"
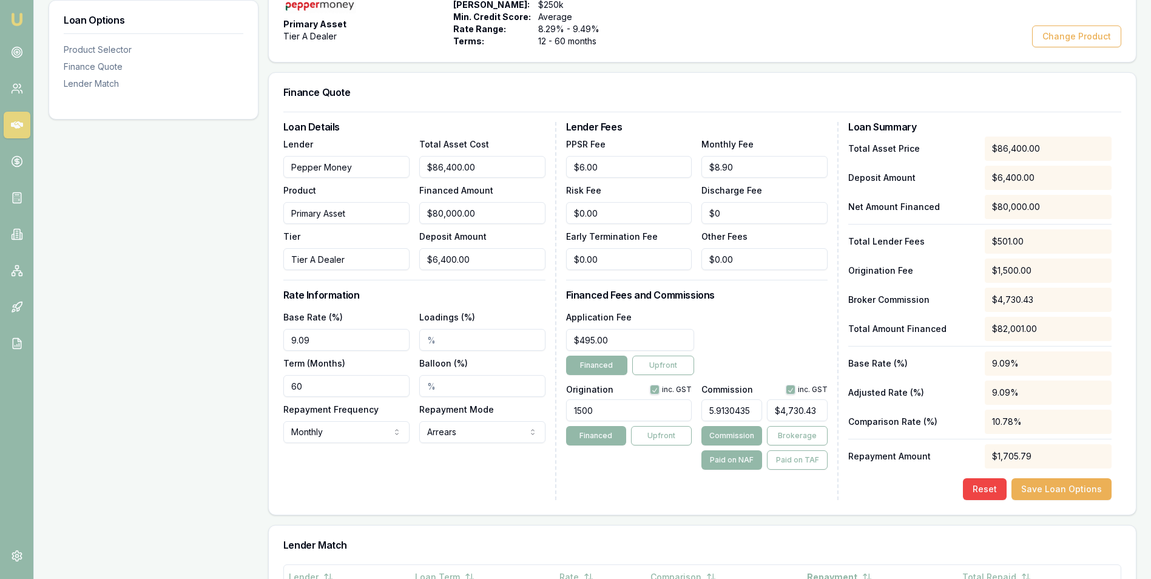
type input "$4,393.04"
type input "5.459130435"
type input "$4,367.30"
type input "5.4591"
type input "$4,367.28"
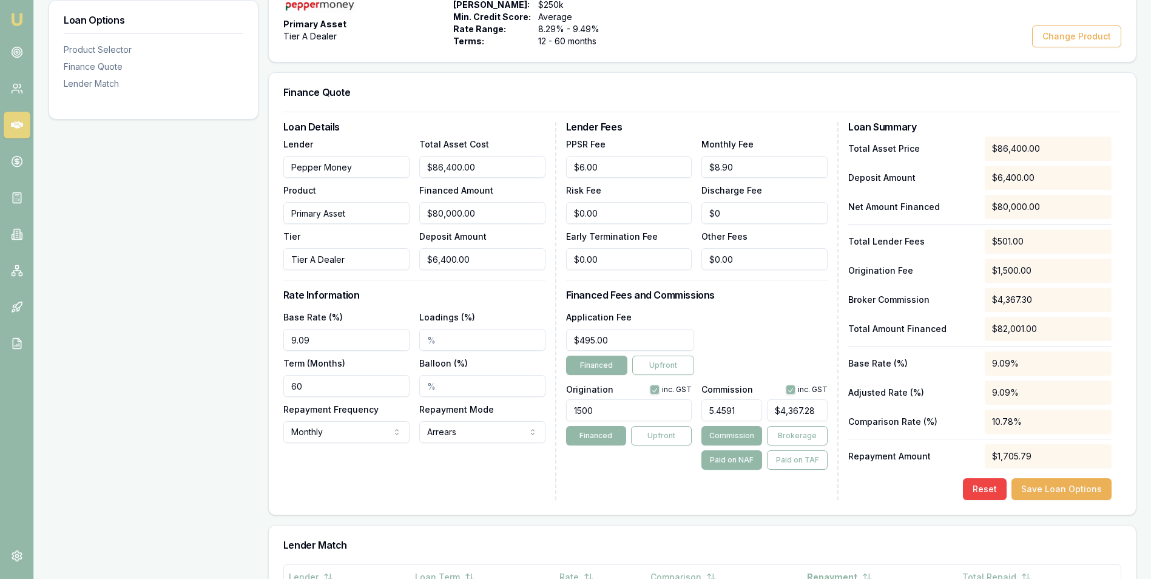
type input "5.459"
type input "$4,367.20"
type input "5.45"
type input "$4,360.00"
type input "5.455"
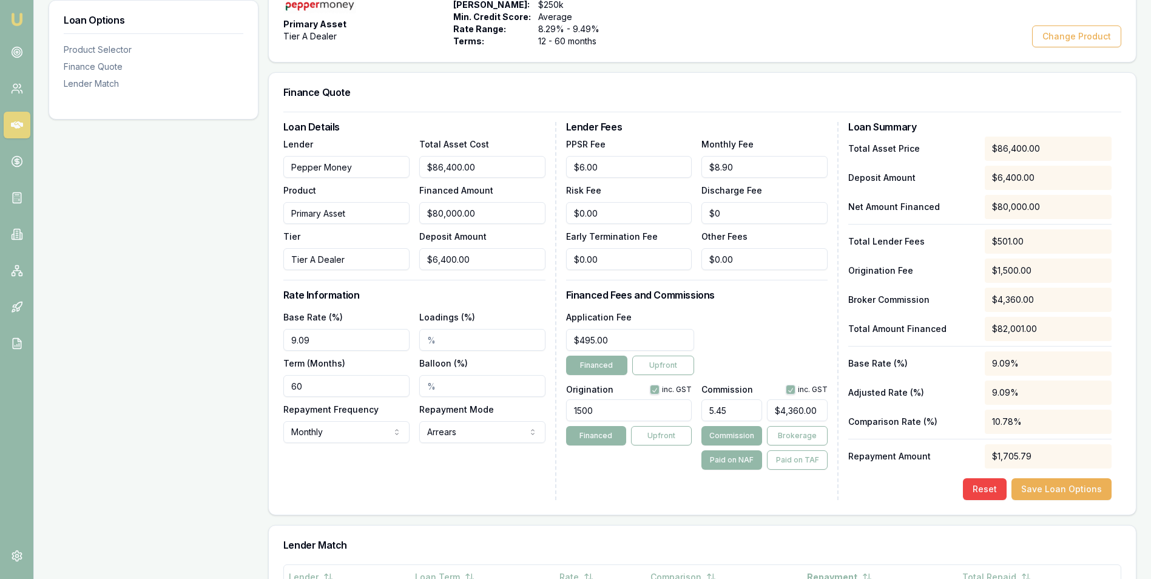
type input "$4,364.00"
type input "5.4556"
type input "$4,364.48"
type input "5.455"
type input "$4,364.00"
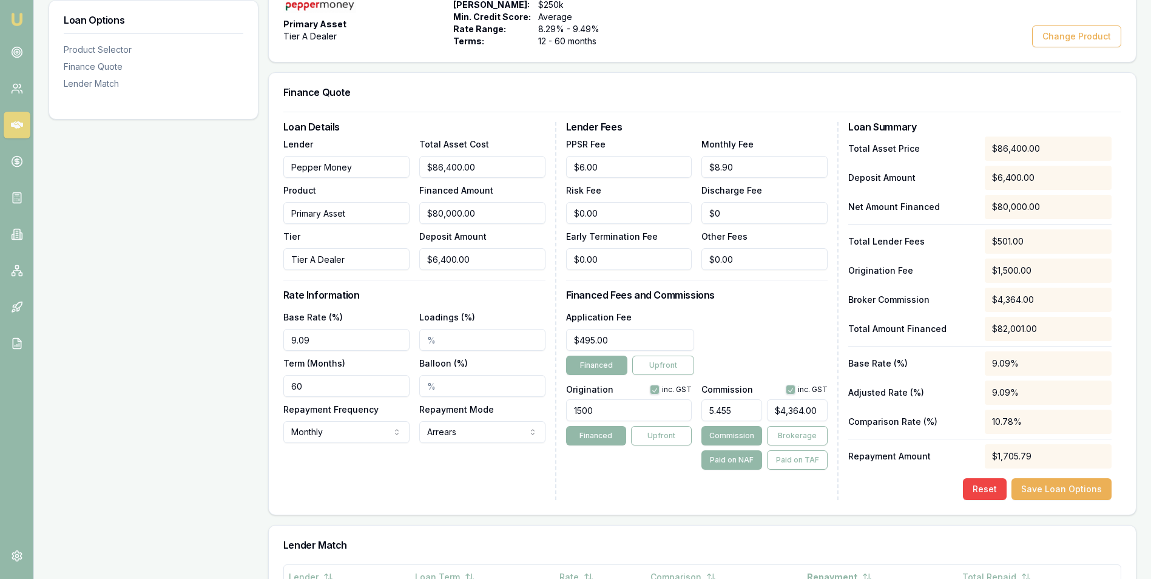
type input "5.4552"
type input "$4,364.16"
type input "5.45528"
type input "$4,364.22"
type input "5.46%"
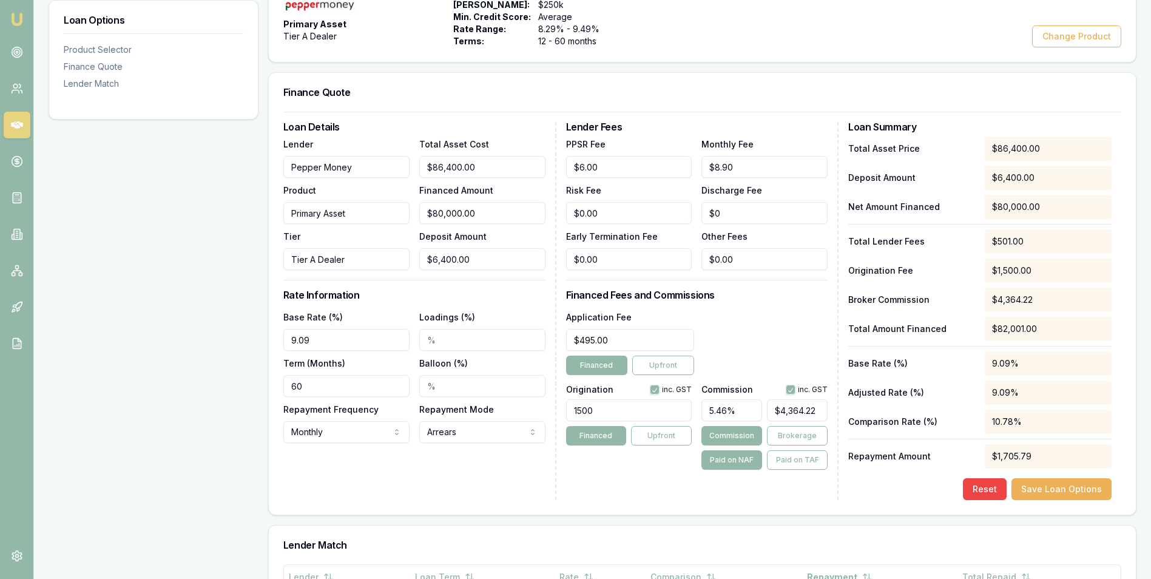
click at [768, 312] on div "Application Fee $495.00 Financed Upfront" at bounding box center [697, 342] width 262 height 66
click at [1061, 492] on button "Save Loan Options" at bounding box center [1061, 489] width 100 height 22
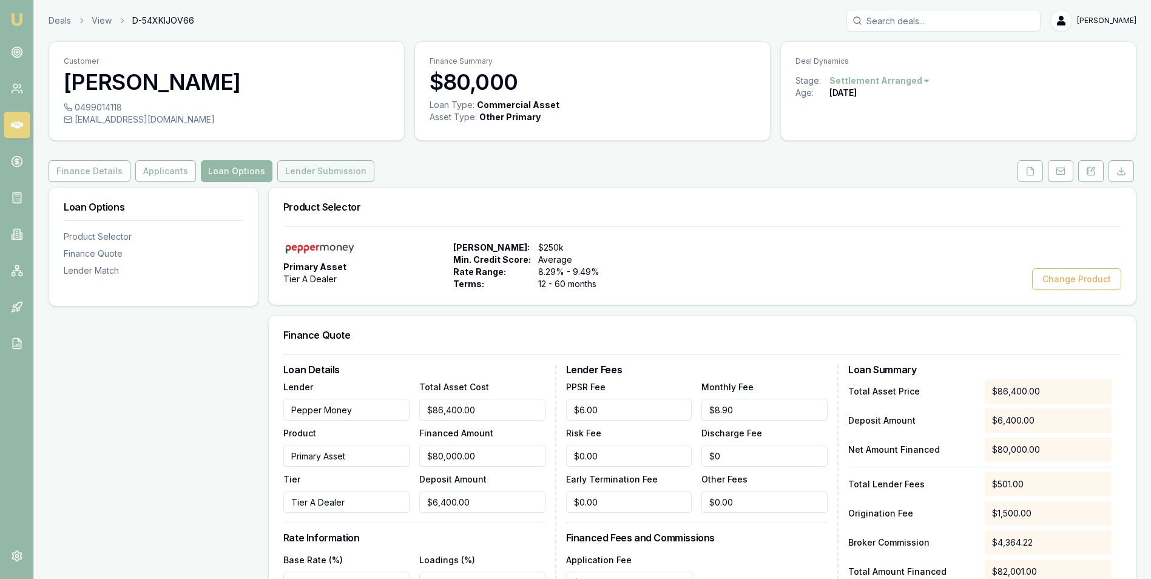
click at [315, 164] on button "Lender Submission" at bounding box center [325, 171] width 97 height 22
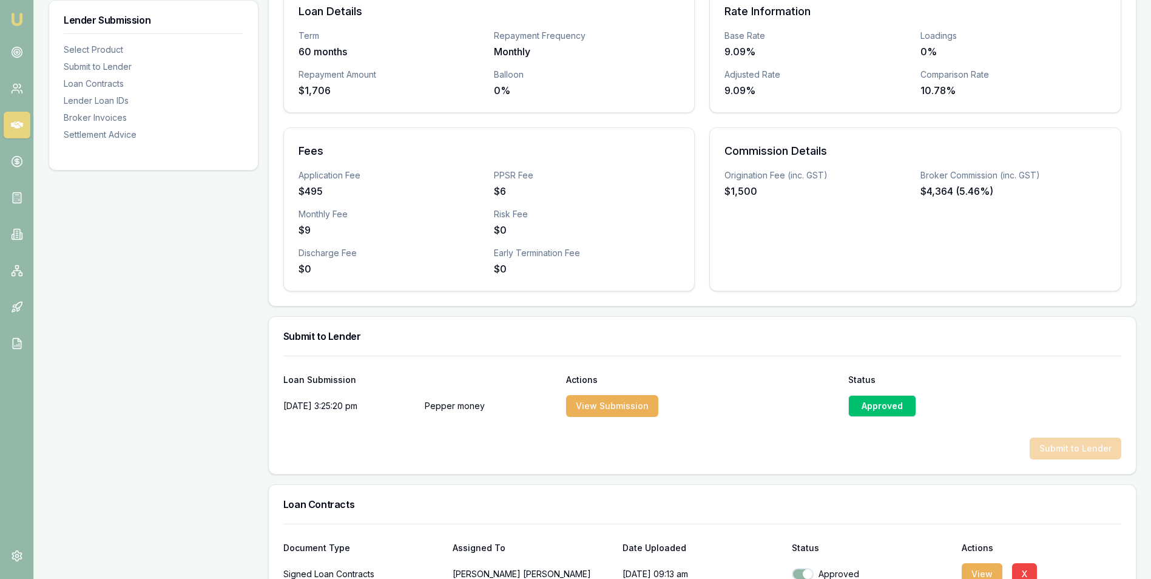
scroll to position [425, 0]
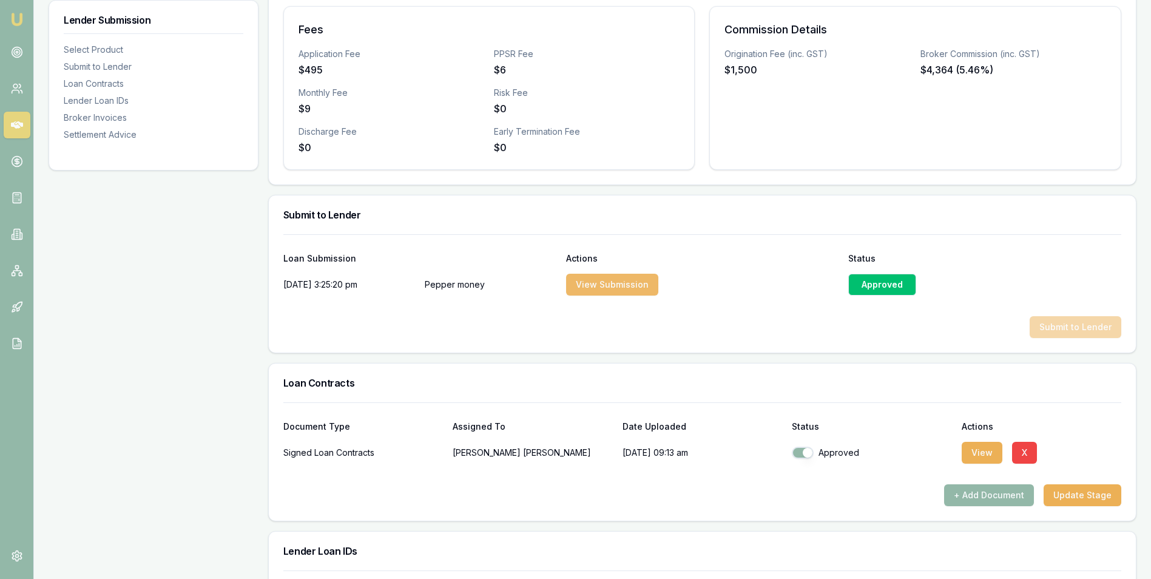
click at [613, 280] on button "View Submission" at bounding box center [612, 285] width 92 height 22
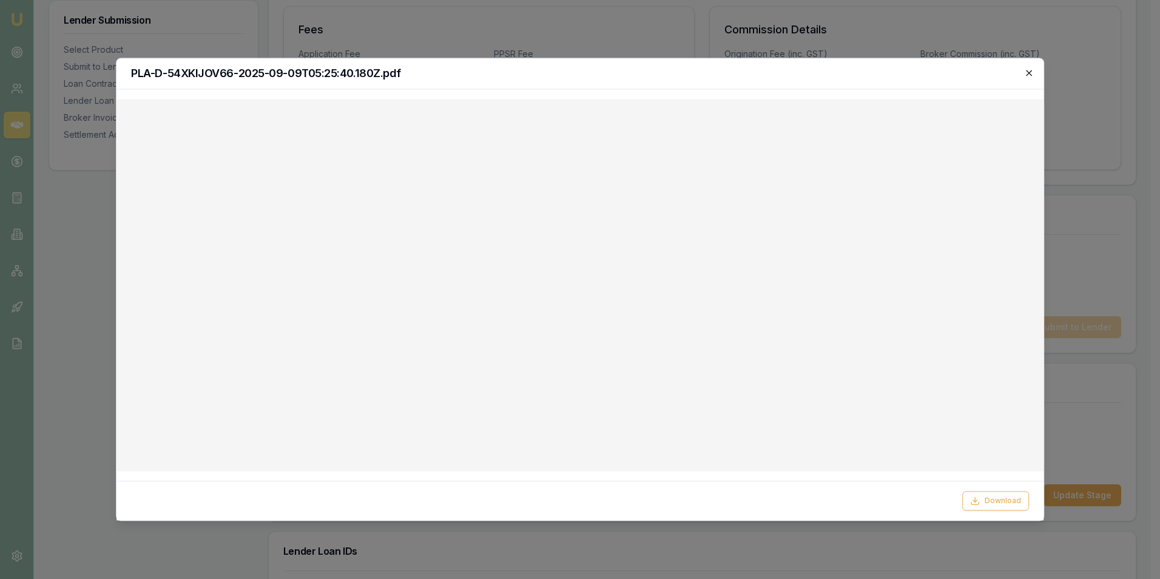
click at [1025, 72] on icon "button" at bounding box center [1029, 73] width 10 height 10
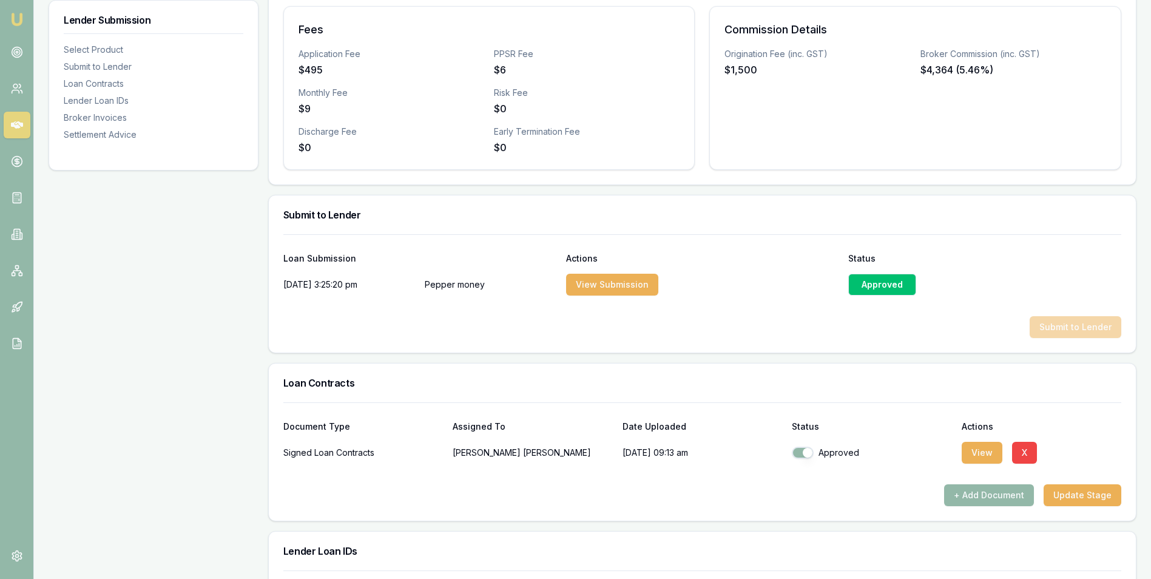
click at [876, 281] on div "Approved" at bounding box center [882, 285] width 68 height 22
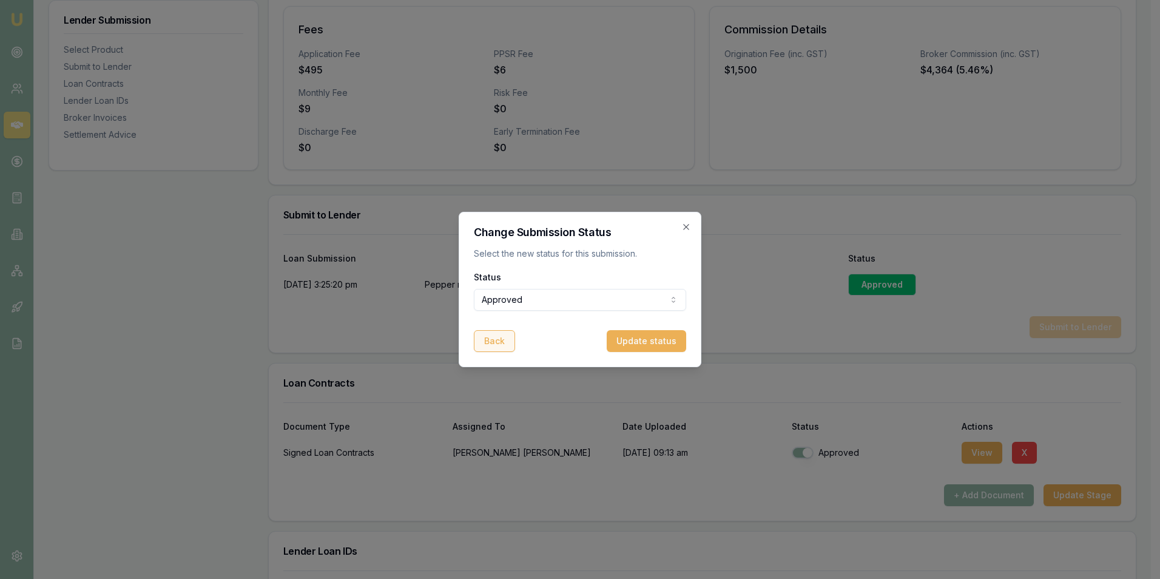
click at [485, 332] on button "Back" at bounding box center [494, 341] width 41 height 22
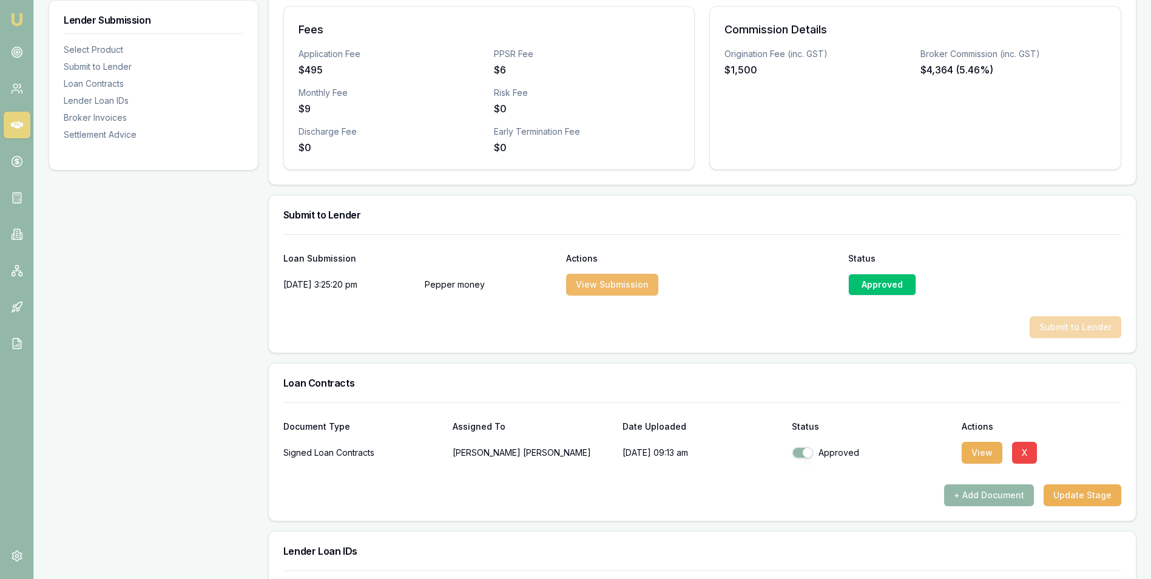
click at [620, 284] on button "View Submission" at bounding box center [612, 285] width 92 height 22
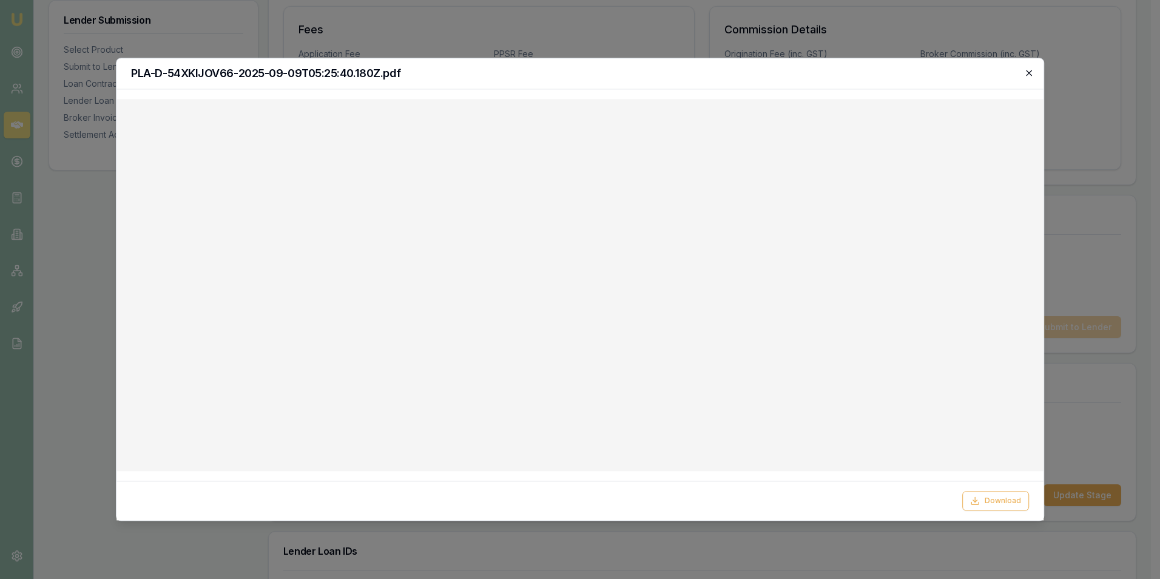
click at [1029, 69] on icon "button" at bounding box center [1029, 73] width 10 height 10
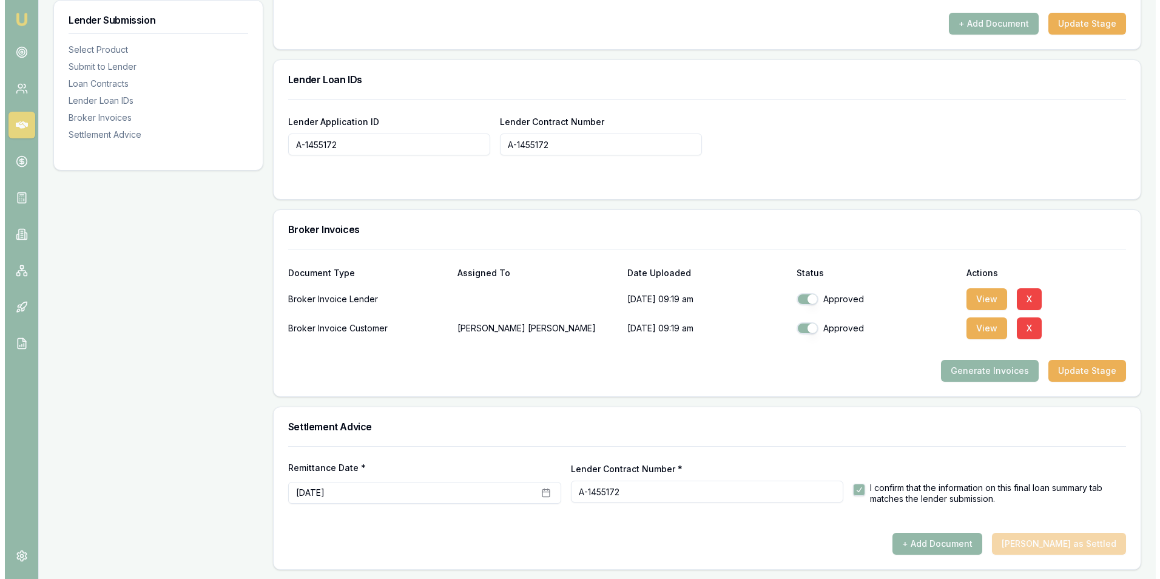
scroll to position [896, 0]
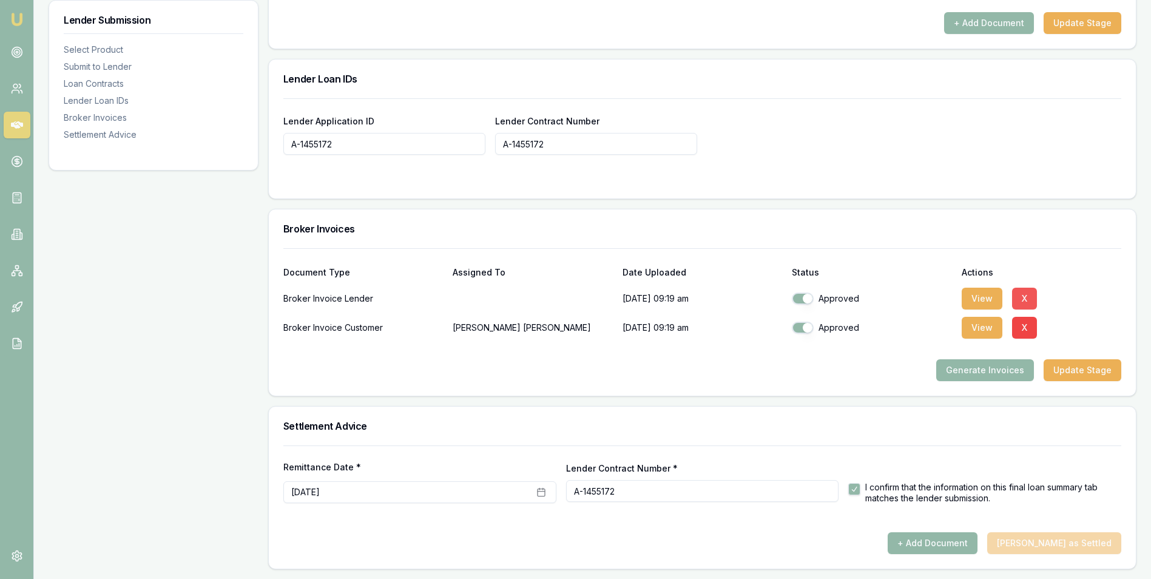
click at [1021, 295] on button "X" at bounding box center [1024, 298] width 25 height 22
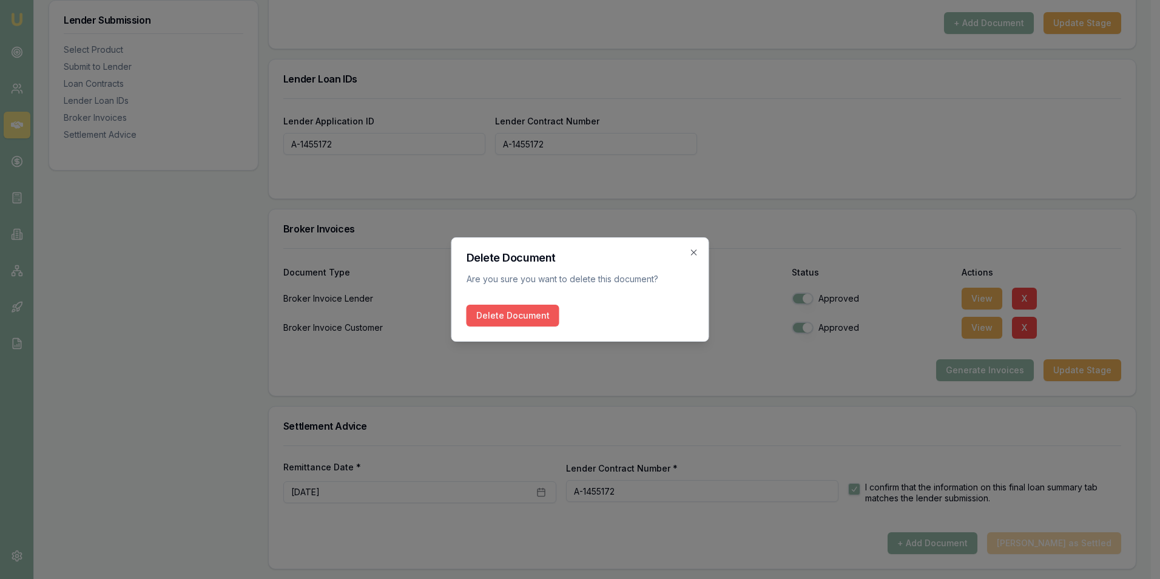
click at [534, 309] on button "Delete Document" at bounding box center [512, 315] width 93 height 22
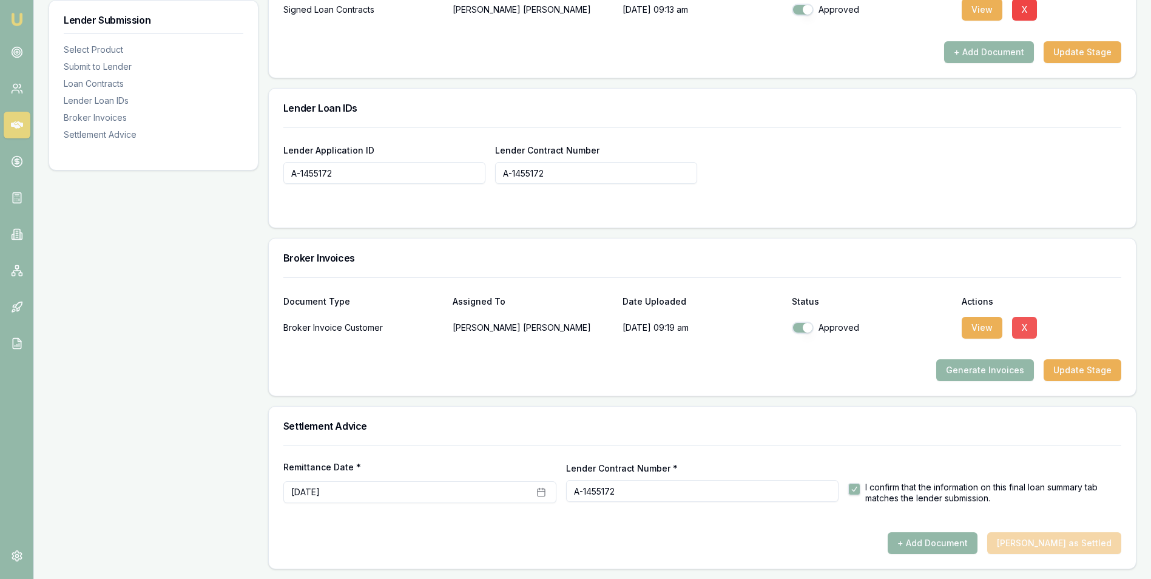
click at [1026, 323] on button "X" at bounding box center [1024, 328] width 25 height 22
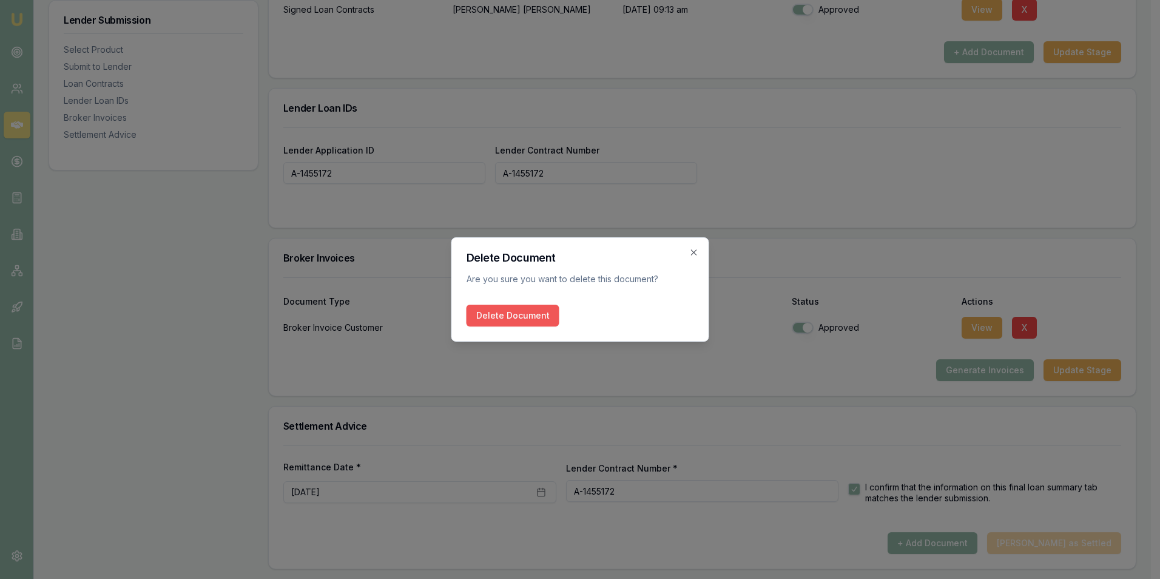
click at [542, 309] on button "Delete Document" at bounding box center [512, 315] width 93 height 22
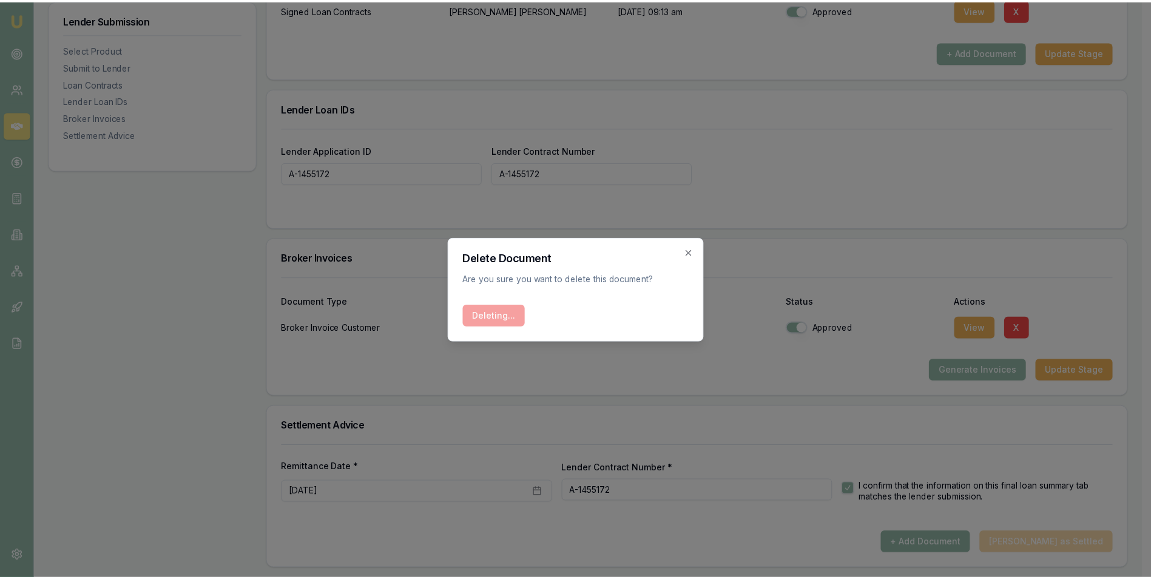
scroll to position [785, 0]
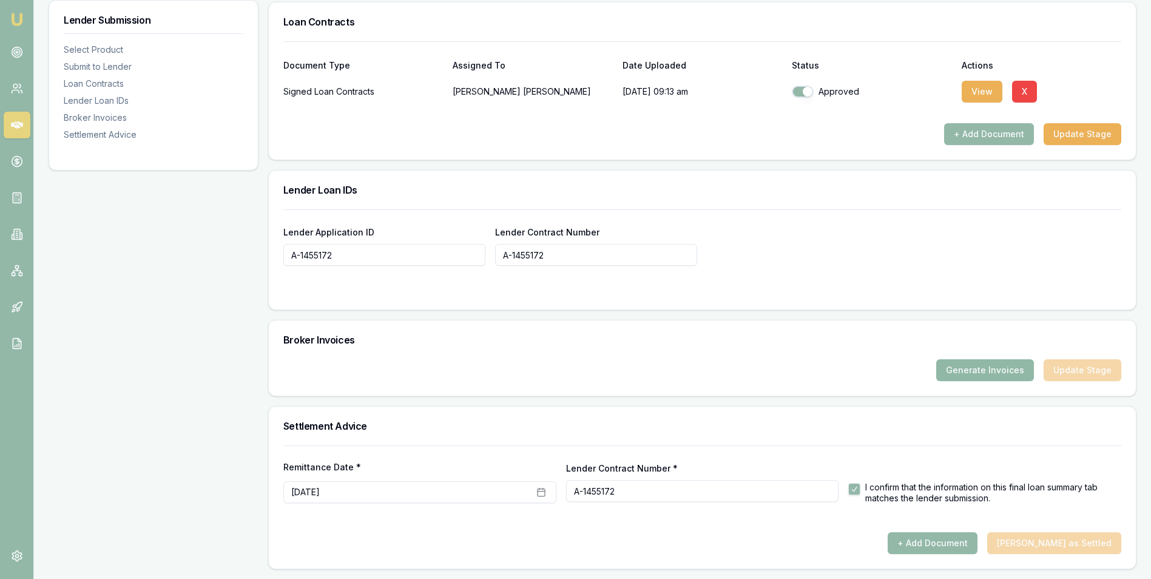
click at [995, 369] on button "Generate Invoices" at bounding box center [985, 370] width 98 height 22
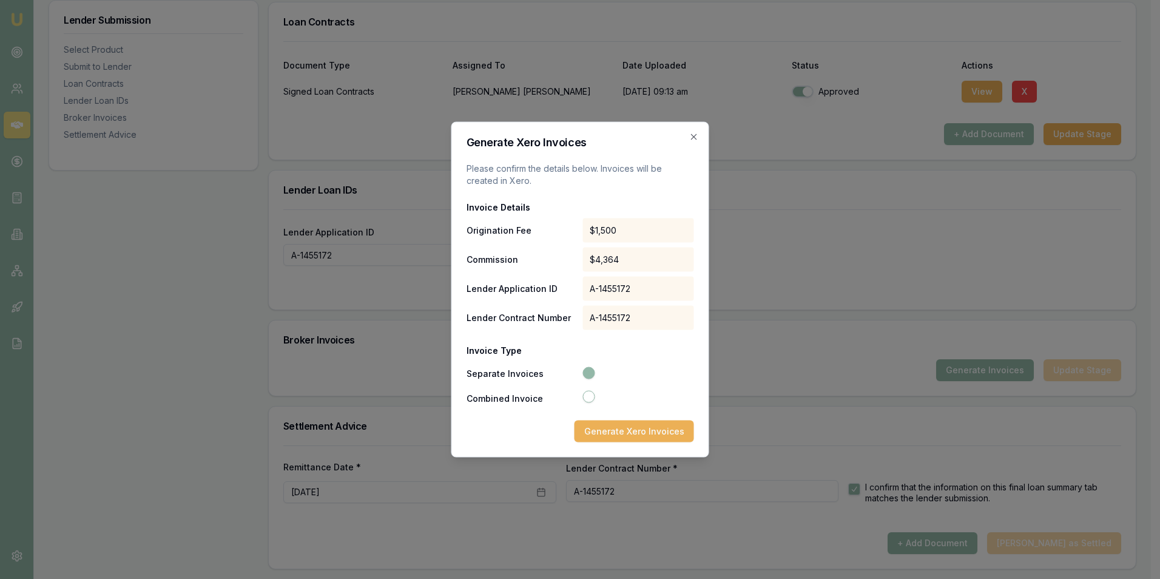
click at [589, 397] on button "Combined Invoice" at bounding box center [588, 397] width 12 height 12
radio input "false"
radio input "true"
click at [636, 431] on button "Generate Xero Invoice" at bounding box center [636, 431] width 115 height 22
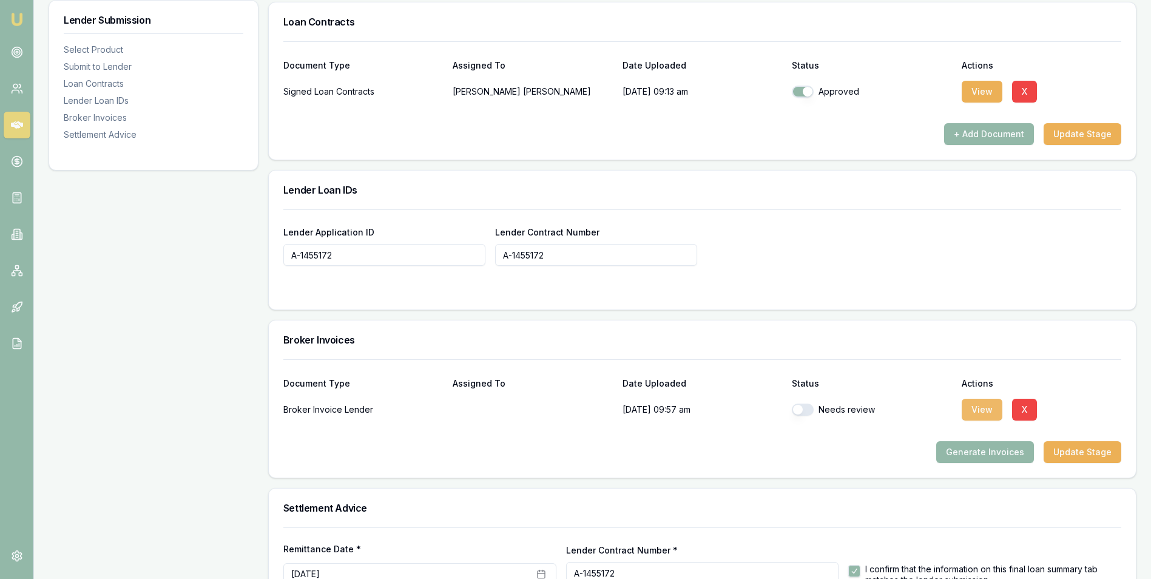
click at [973, 408] on button "View" at bounding box center [981, 409] width 41 height 22
click at [807, 405] on button "button" at bounding box center [802, 409] width 22 height 12
checkbox input "true"
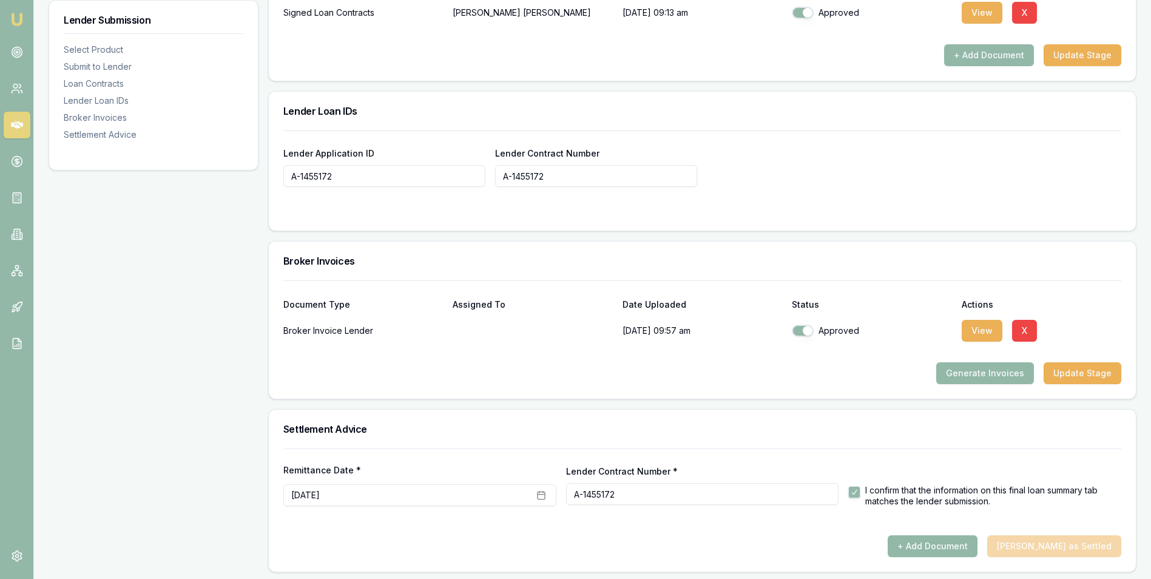
scroll to position [867, 0]
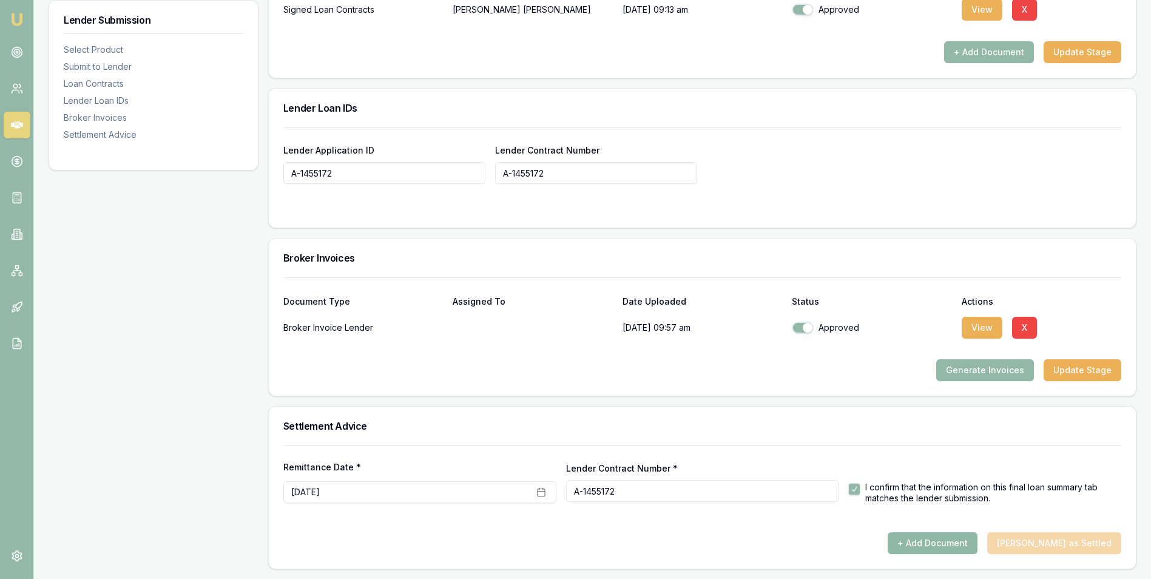
click at [938, 539] on button "+ Add Document" at bounding box center [932, 543] width 90 height 22
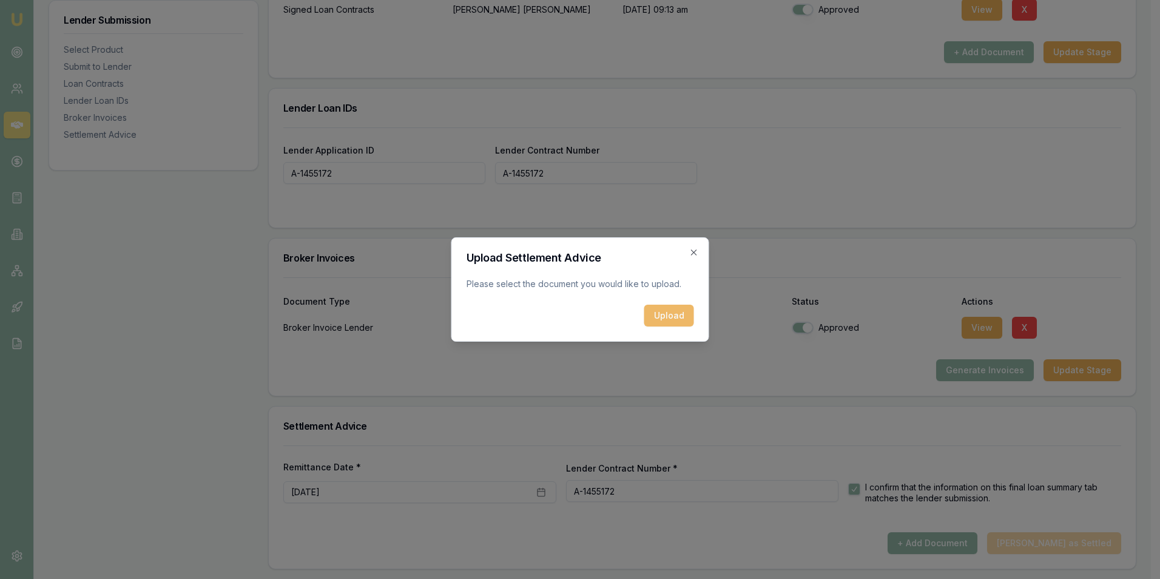
click at [660, 311] on button "Upload" at bounding box center [669, 315] width 50 height 22
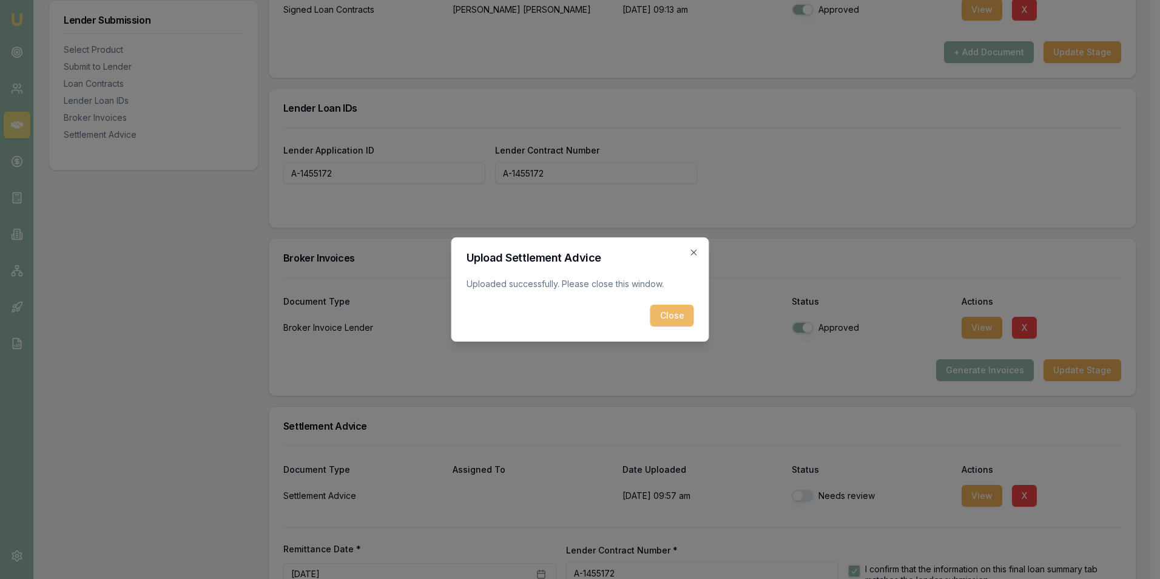
click at [664, 312] on button "Close" at bounding box center [672, 315] width 44 height 22
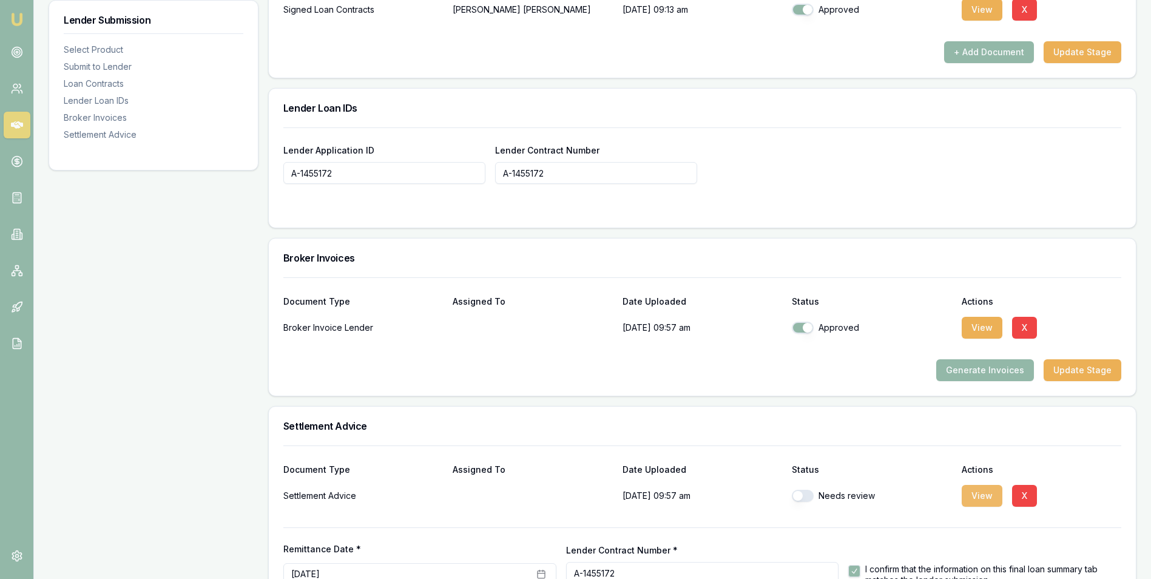
click at [981, 499] on button "View" at bounding box center [981, 496] width 41 height 22
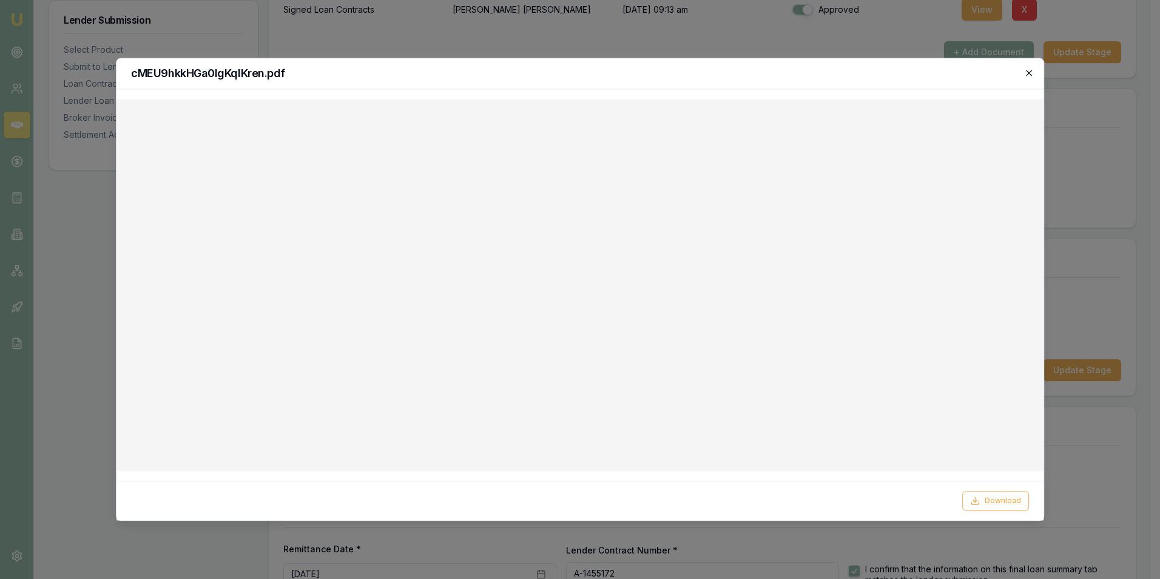
click at [1028, 71] on icon "button" at bounding box center [1029, 73] width 10 height 10
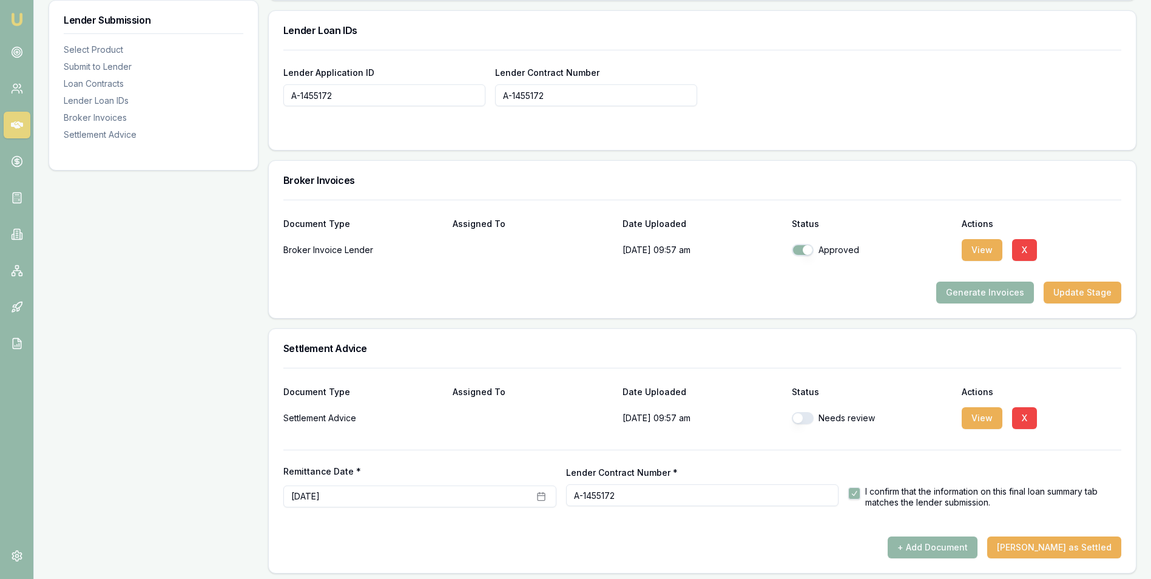
scroll to position [949, 0]
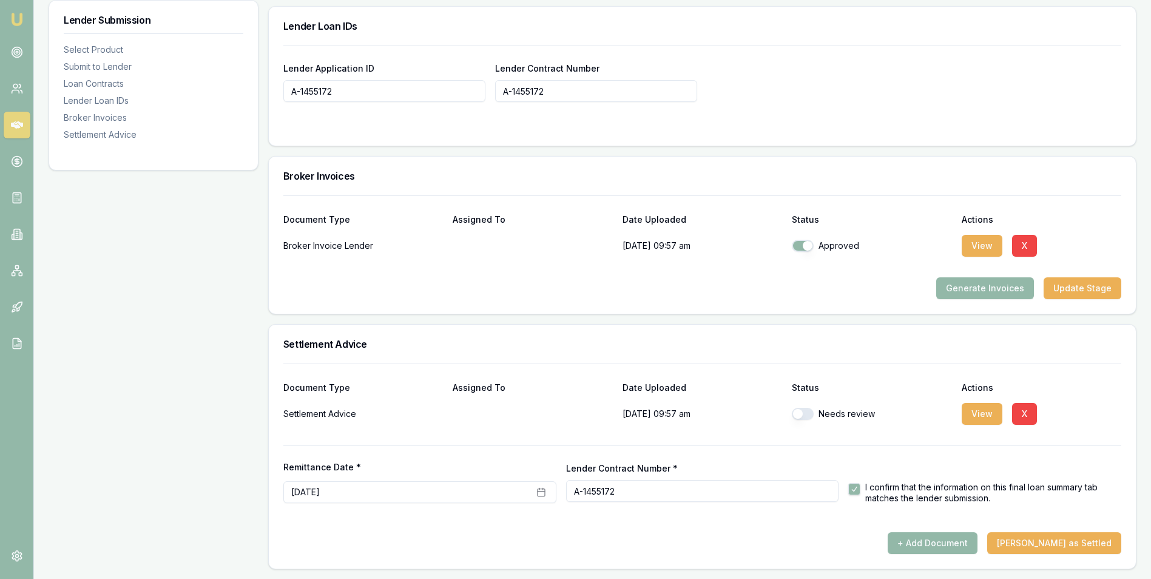
click at [810, 411] on button "button" at bounding box center [802, 414] width 22 height 12
checkbox input "true"
click at [1064, 539] on button "[PERSON_NAME] as Settled" at bounding box center [1054, 543] width 134 height 22
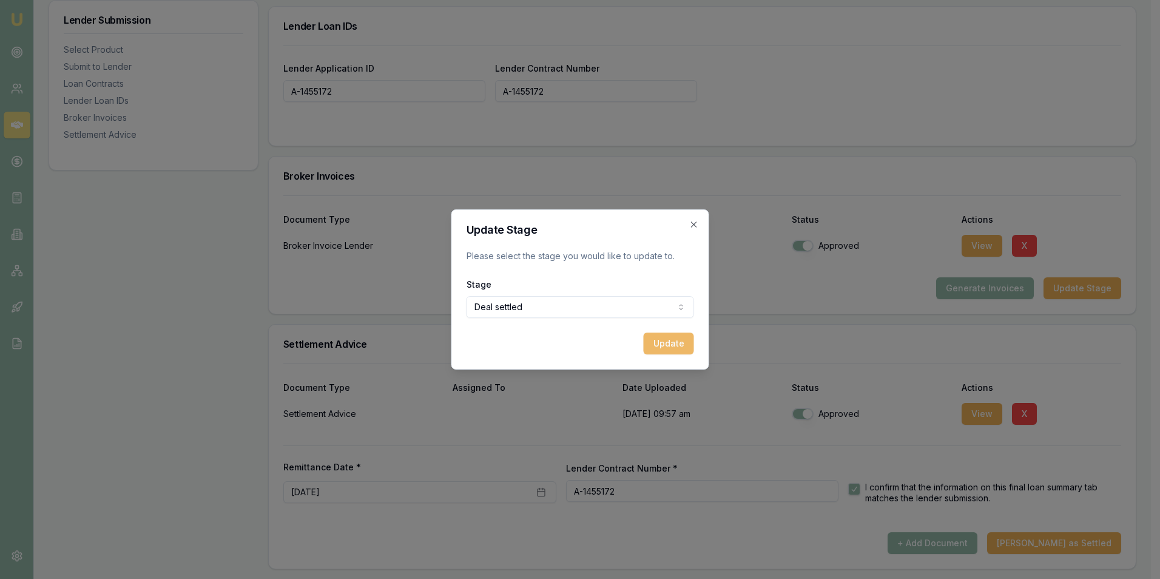
click at [665, 342] on button "Update" at bounding box center [668, 343] width 50 height 22
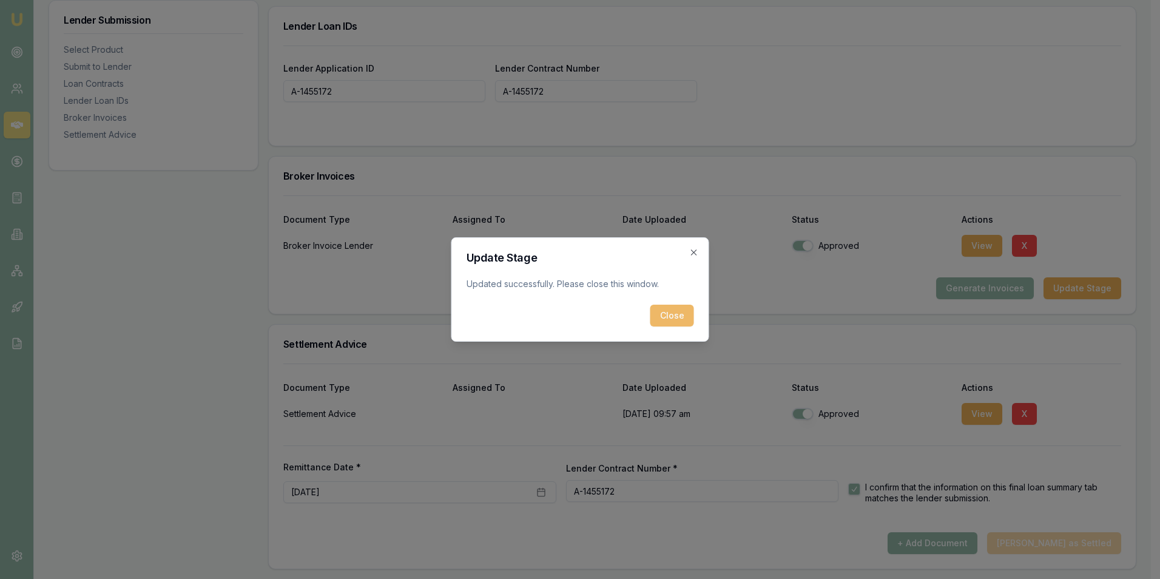
click at [665, 311] on button "Close" at bounding box center [672, 315] width 44 height 22
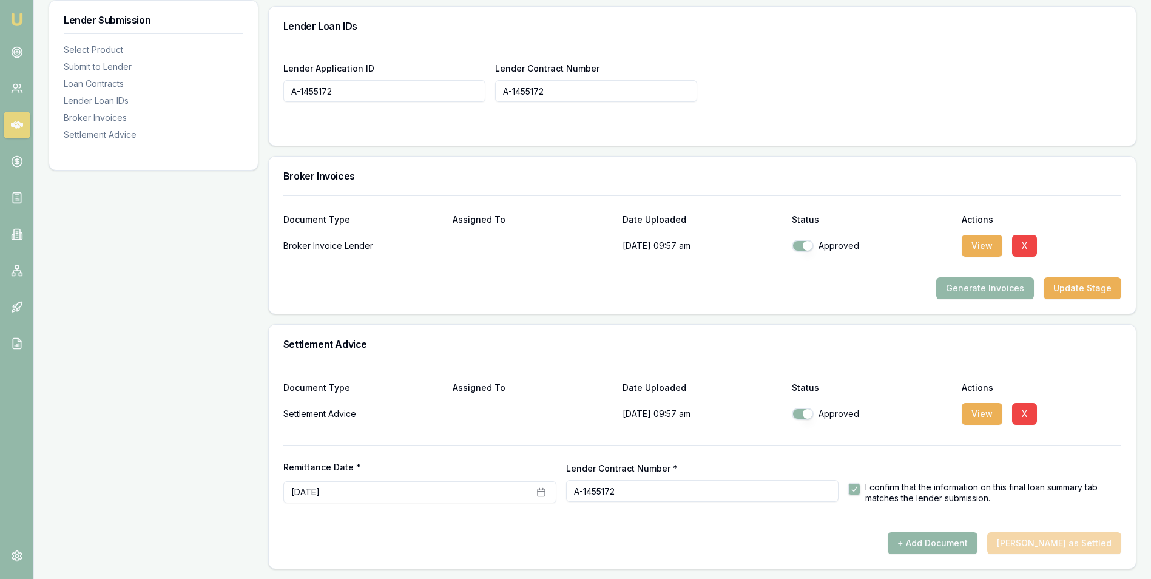
click at [19, 120] on icon at bounding box center [17, 125] width 12 height 12
